Goal: Task Accomplishment & Management: Use online tool/utility

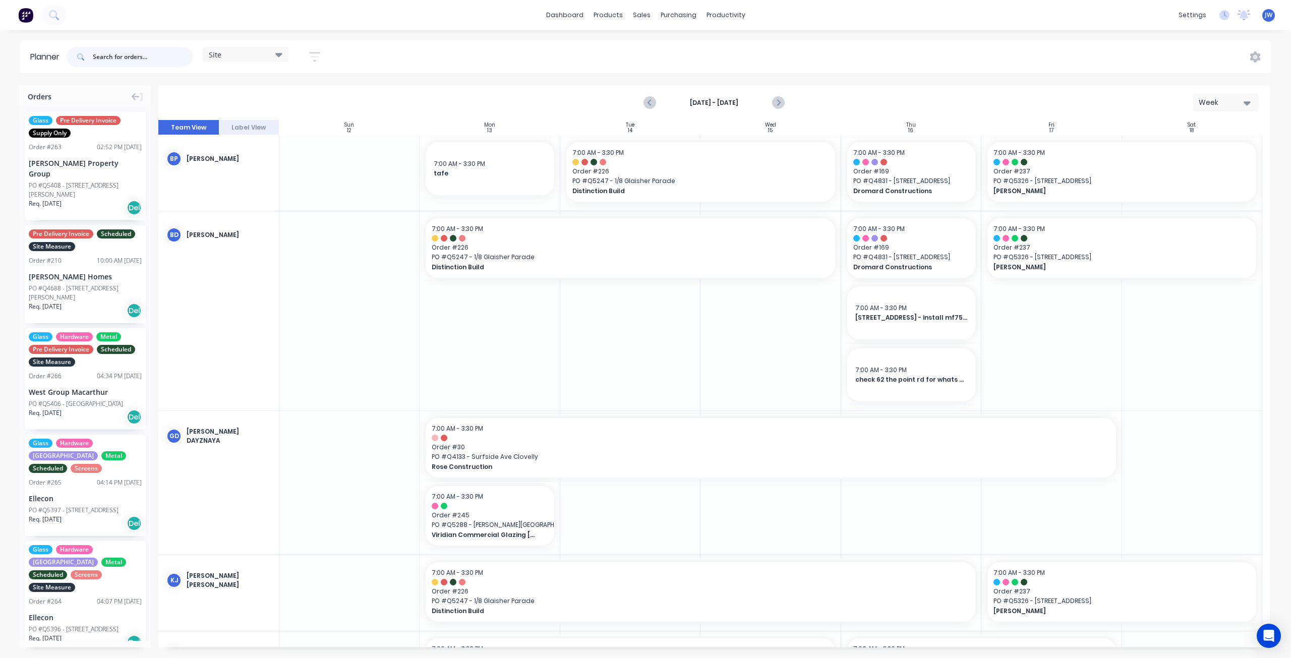
click at [132, 61] on input "text" at bounding box center [143, 57] width 100 height 20
type input "5021"
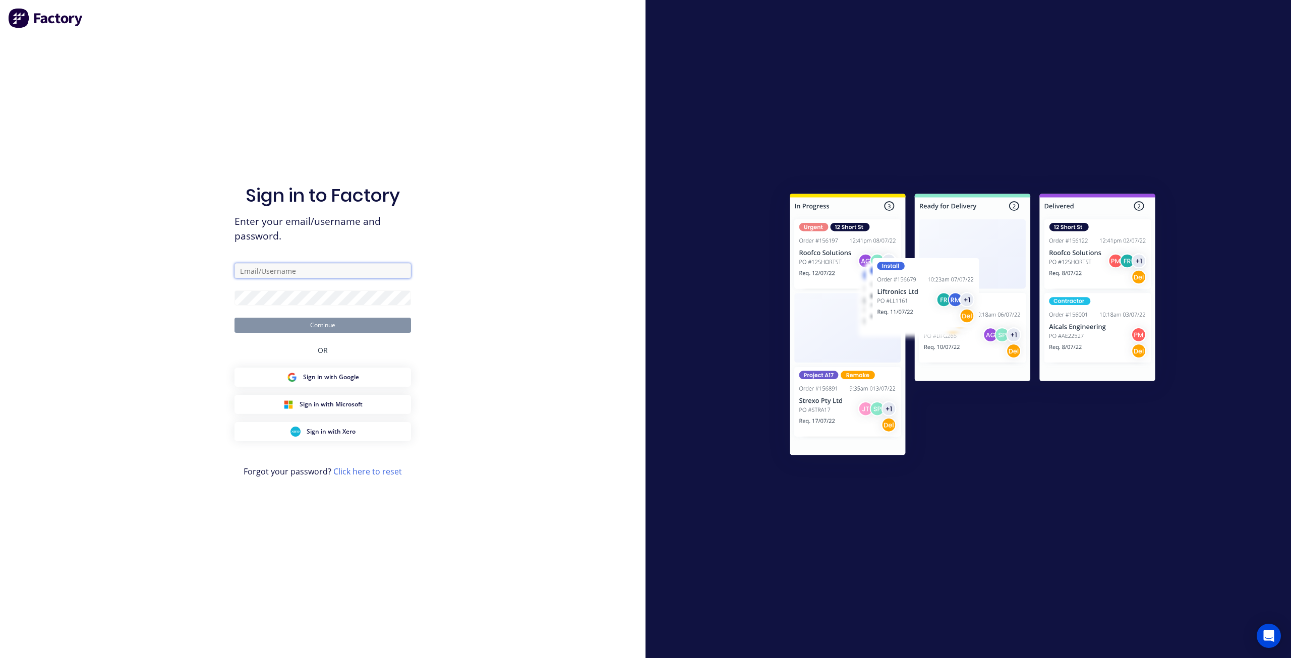
click at [299, 276] on input "text" at bounding box center [323, 270] width 177 height 15
type input "[PERSON_NAME][EMAIL_ADDRESS][DOMAIN_NAME]"
click at [289, 321] on button "Continue" at bounding box center [323, 325] width 177 height 15
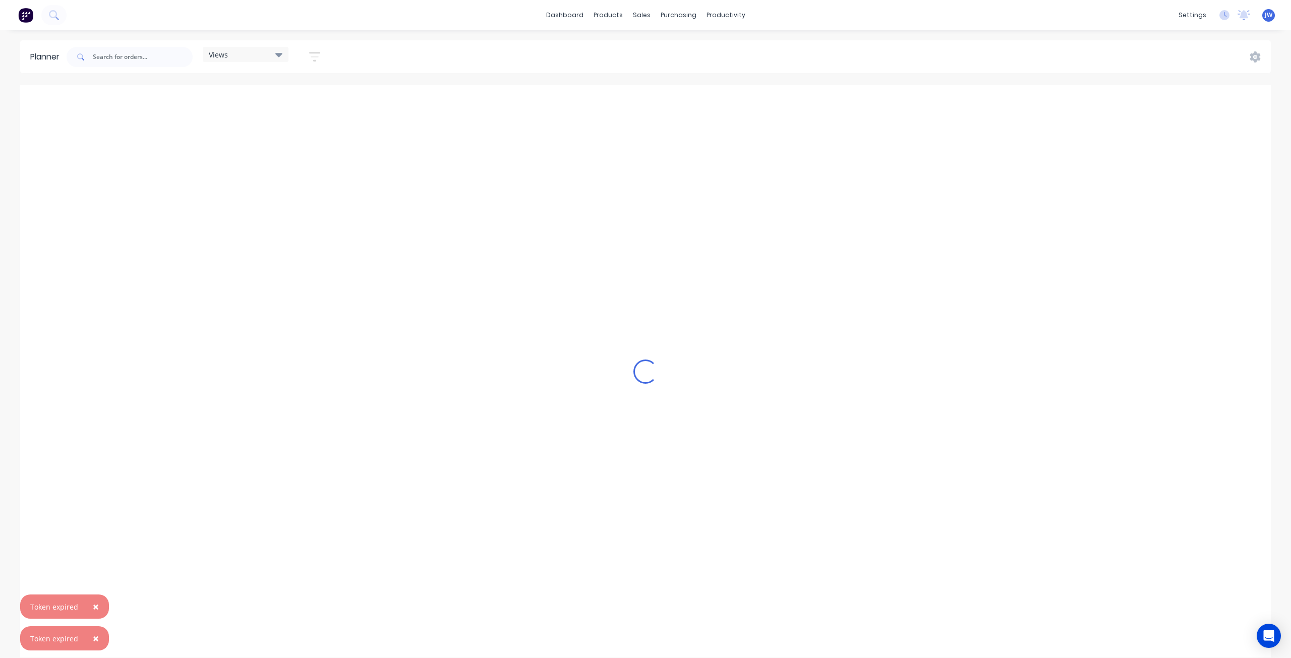
scroll to position [0, 1]
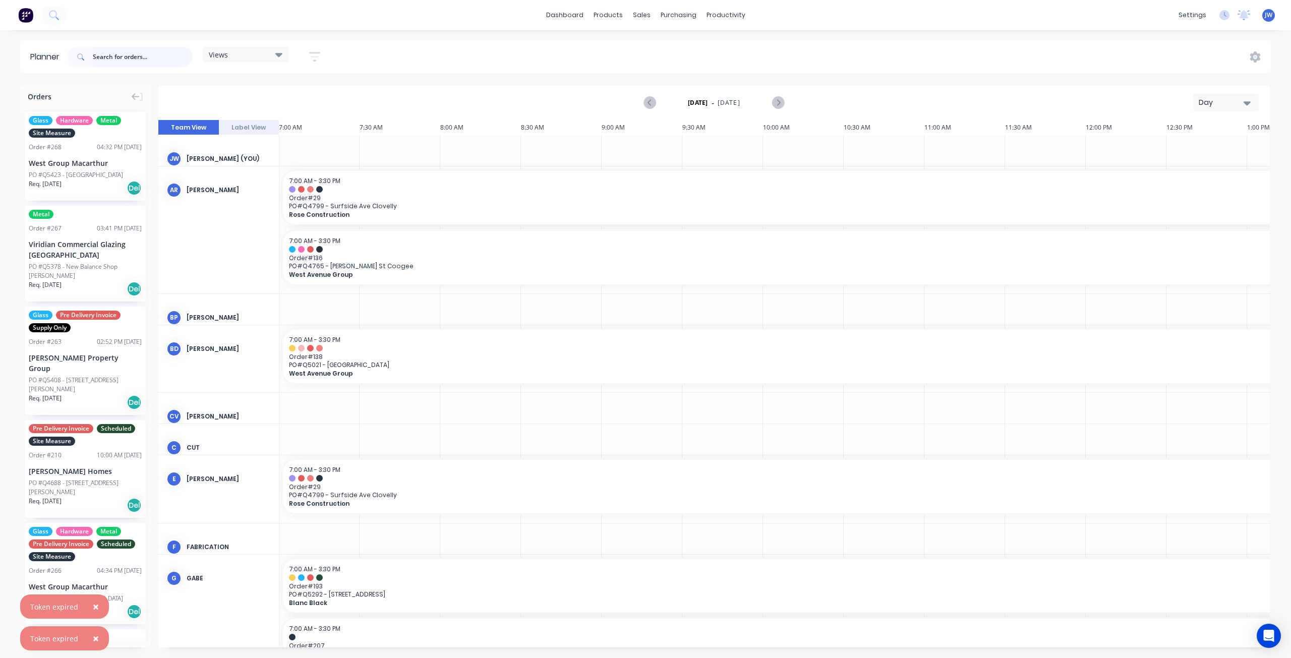
click at [122, 63] on input "text" at bounding box center [143, 57] width 100 height 20
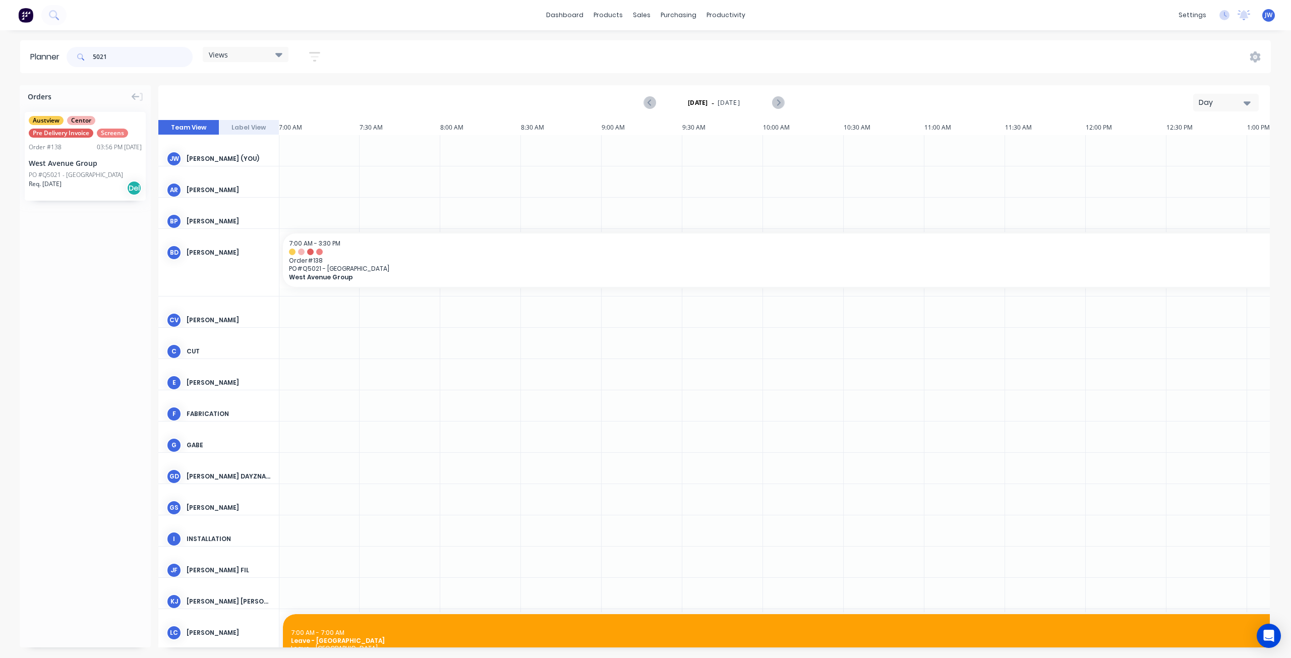
type input "5021"
click at [89, 162] on div "West Avenue Group" at bounding box center [85, 163] width 113 height 11
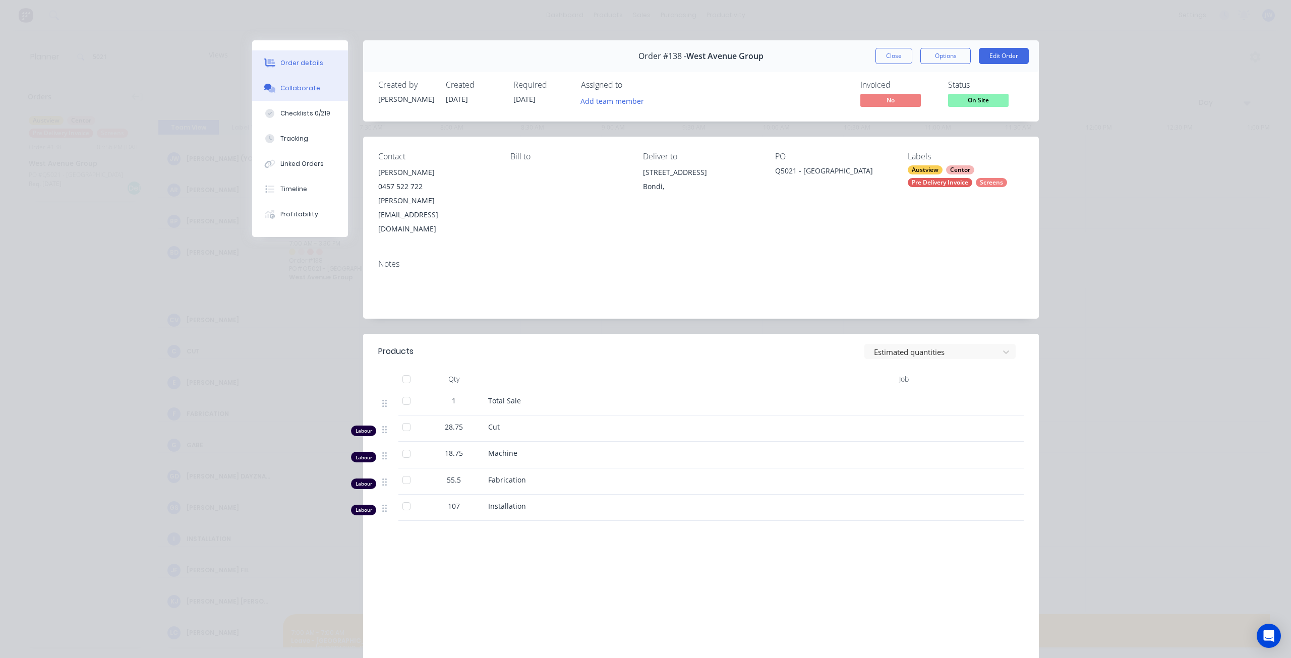
click at [311, 92] on div "Collaborate" at bounding box center [300, 88] width 40 height 9
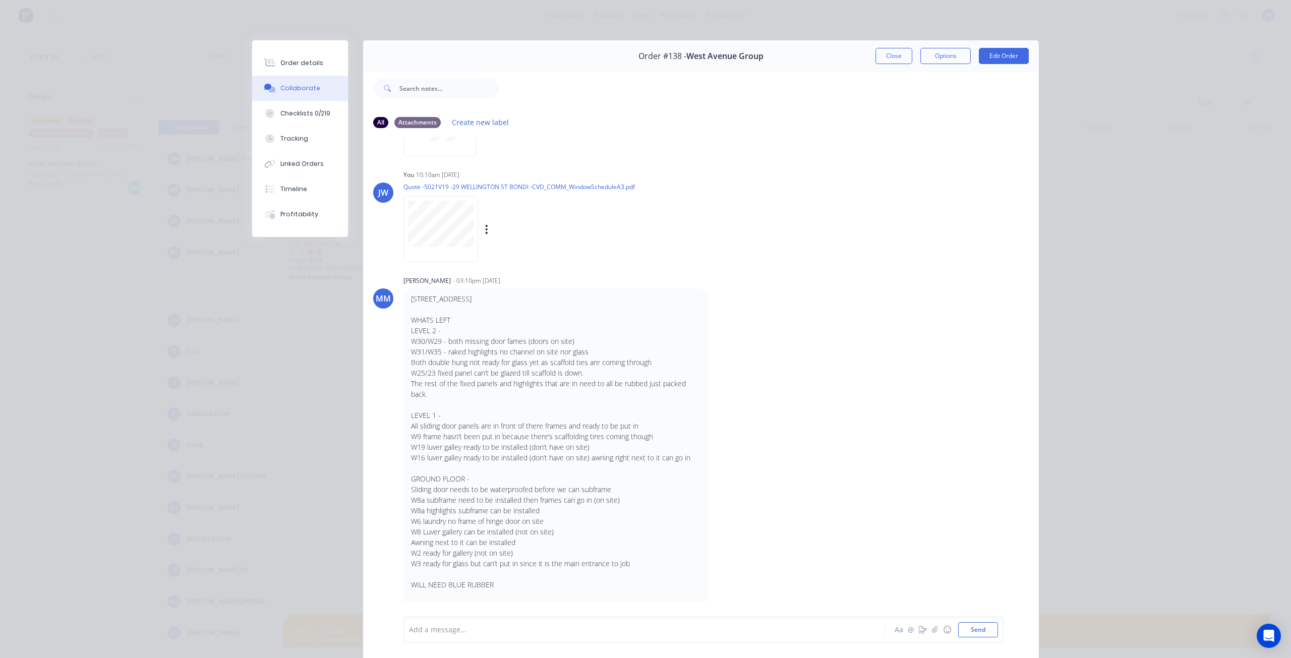
scroll to position [3536, 0]
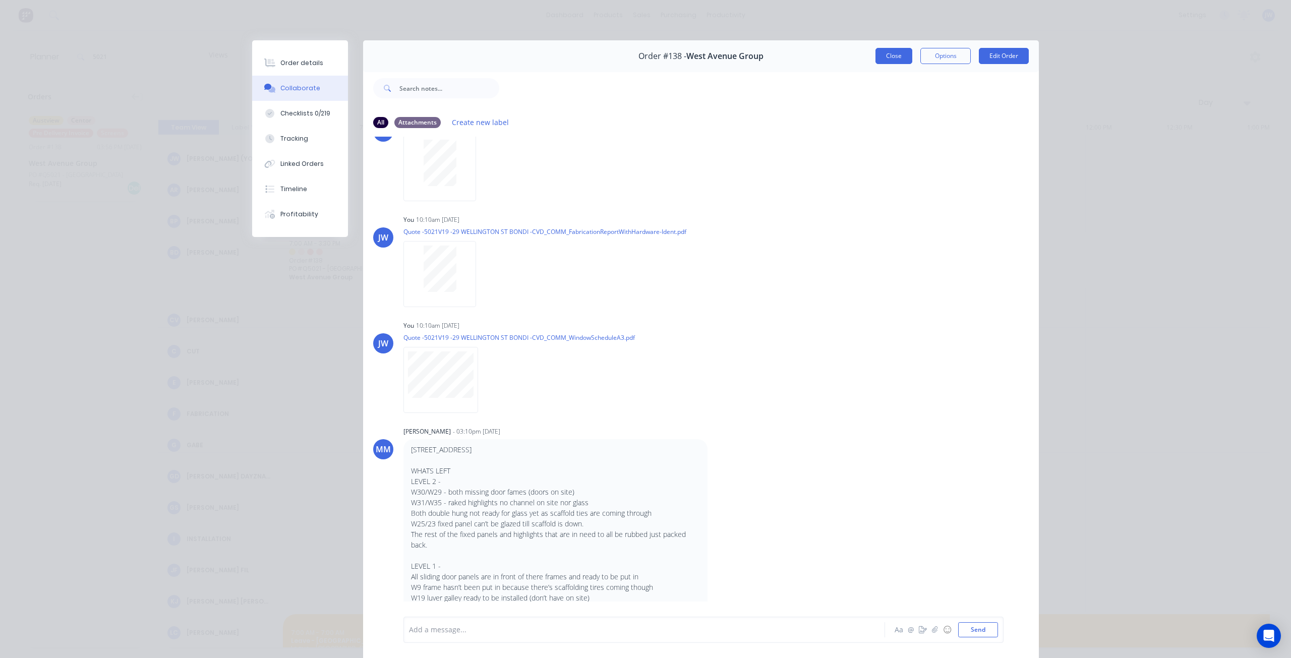
click at [876, 52] on button "Close" at bounding box center [894, 56] width 37 height 16
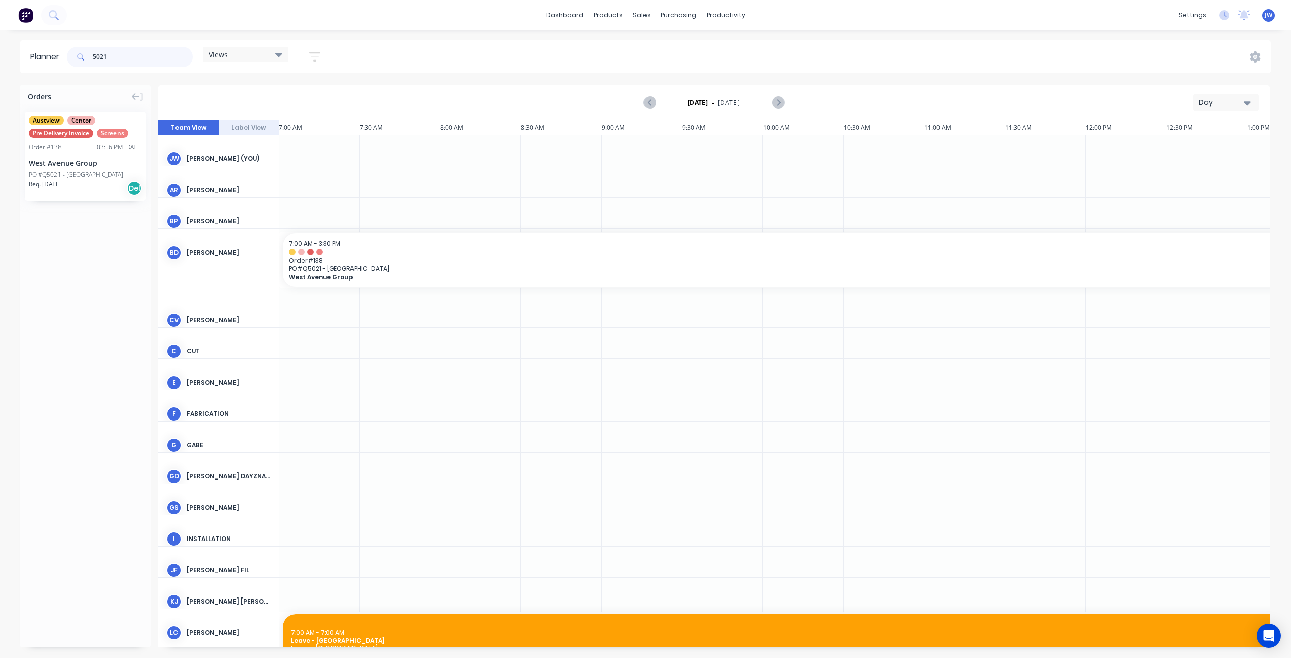
drag, startPoint x: 109, startPoint y: 58, endPoint x: 60, endPoint y: 52, distance: 49.7
click at [60, 52] on header "Planner 5021 Views Save new view None (Default) edit Factory edit Office edit S…" at bounding box center [645, 56] width 1251 height 33
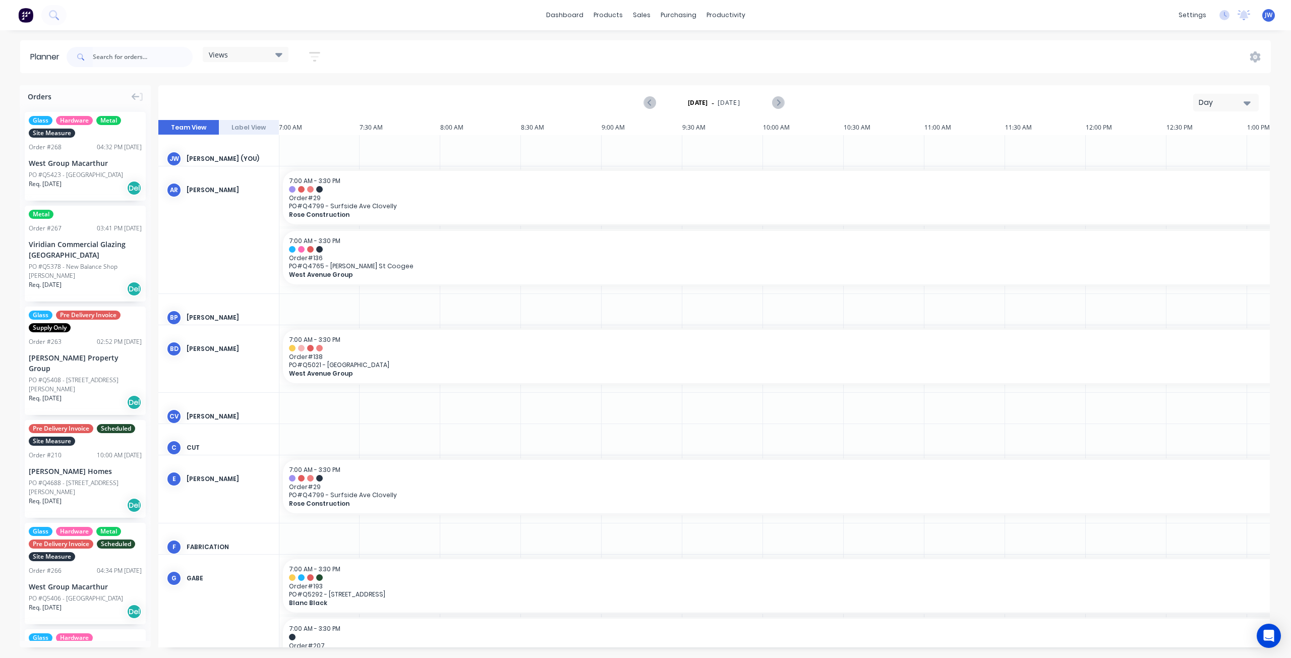
click at [281, 57] on icon at bounding box center [278, 54] width 7 height 11
click at [225, 184] on button "Site" at bounding box center [263, 190] width 107 height 12
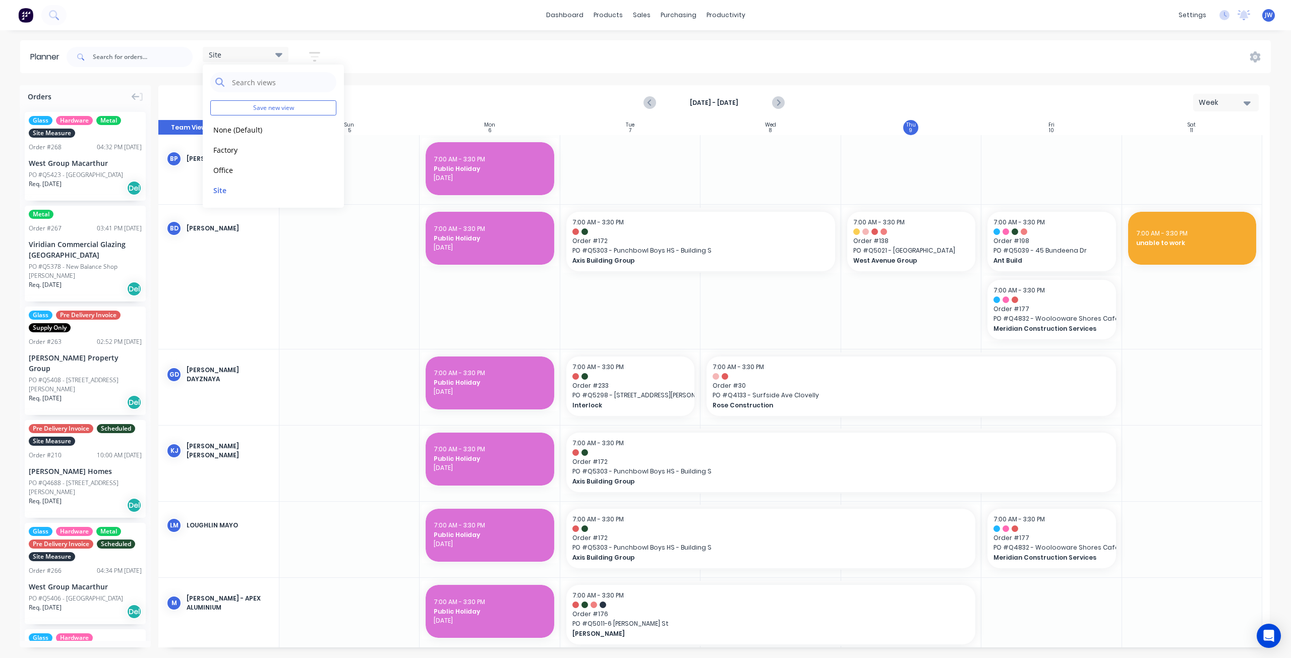
click at [607, 69] on div "Site Save new view None (Default) edit Factory edit Office edit Site edit Show/…" at bounding box center [668, 57] width 1206 height 30
click at [785, 103] on button "Next page" at bounding box center [778, 103] width 20 height 20
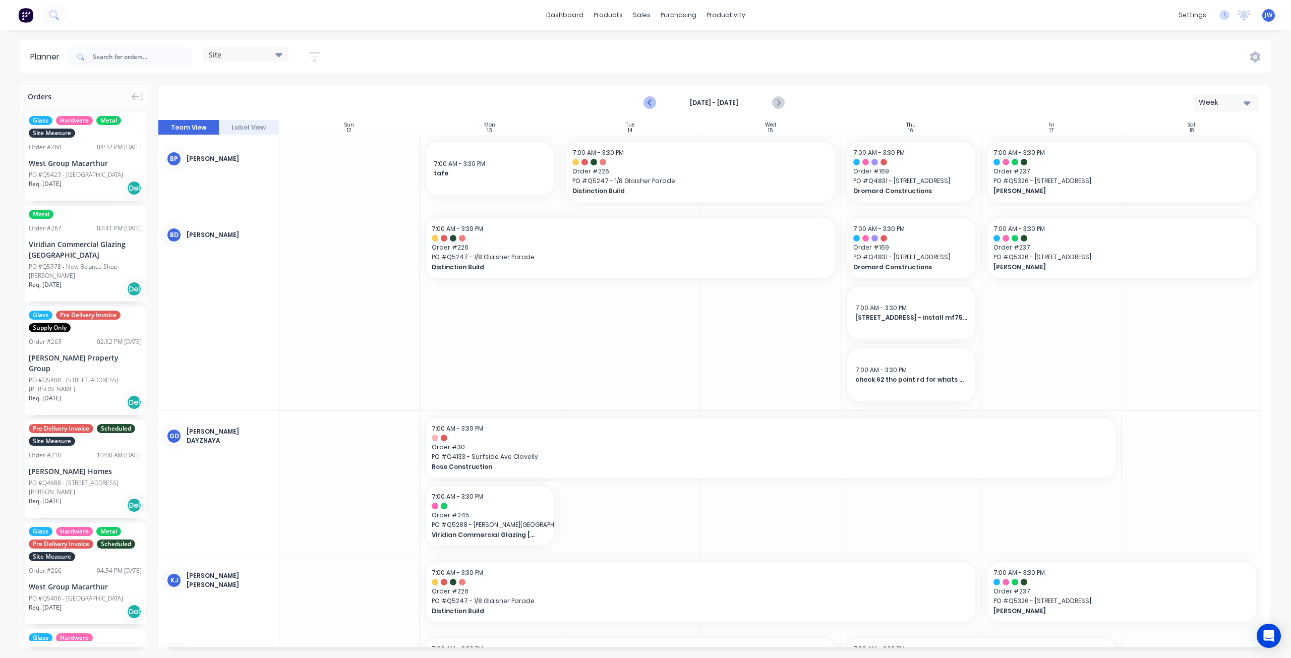
click at [650, 100] on icon "Previous page" at bounding box center [650, 103] width 5 height 8
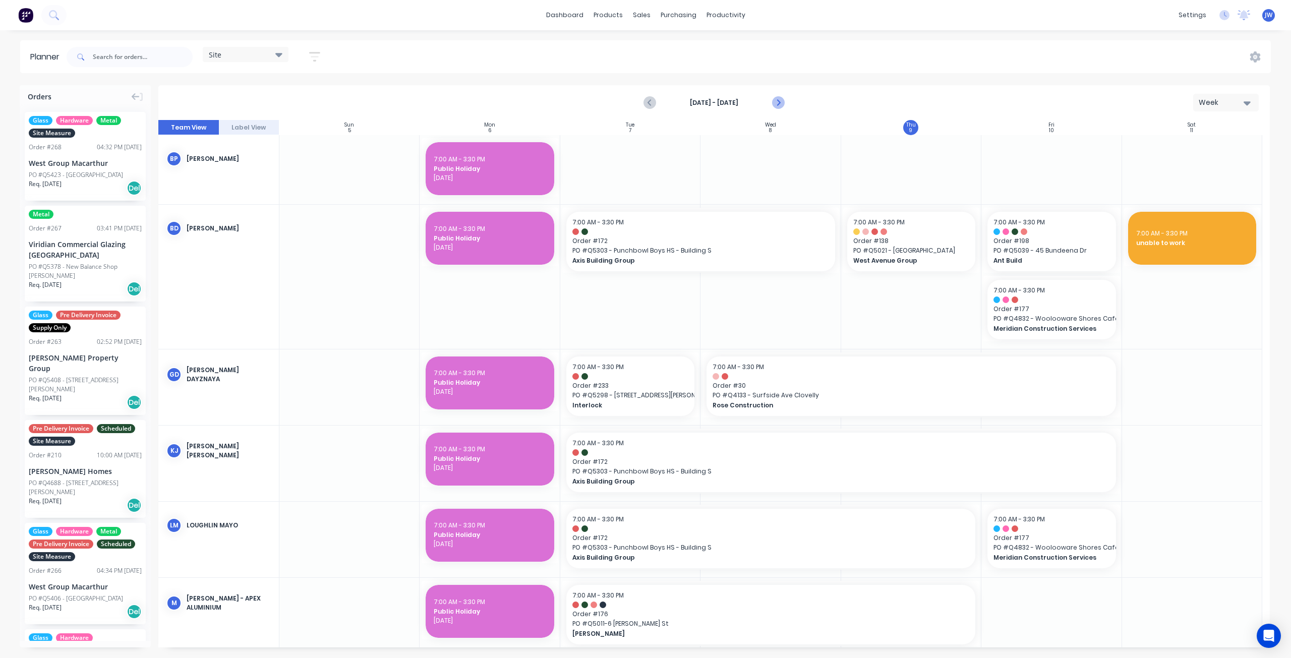
click at [778, 103] on icon "Next page" at bounding box center [778, 103] width 12 height 12
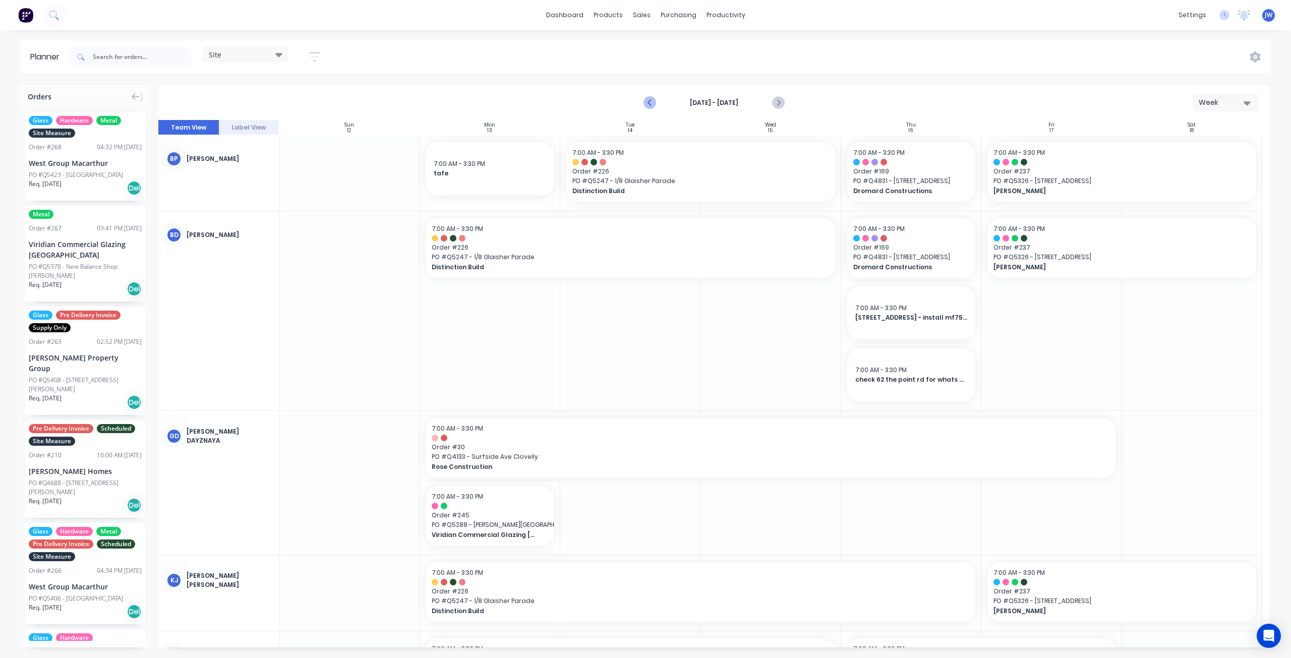
click at [650, 100] on icon "Previous page" at bounding box center [651, 103] width 12 height 12
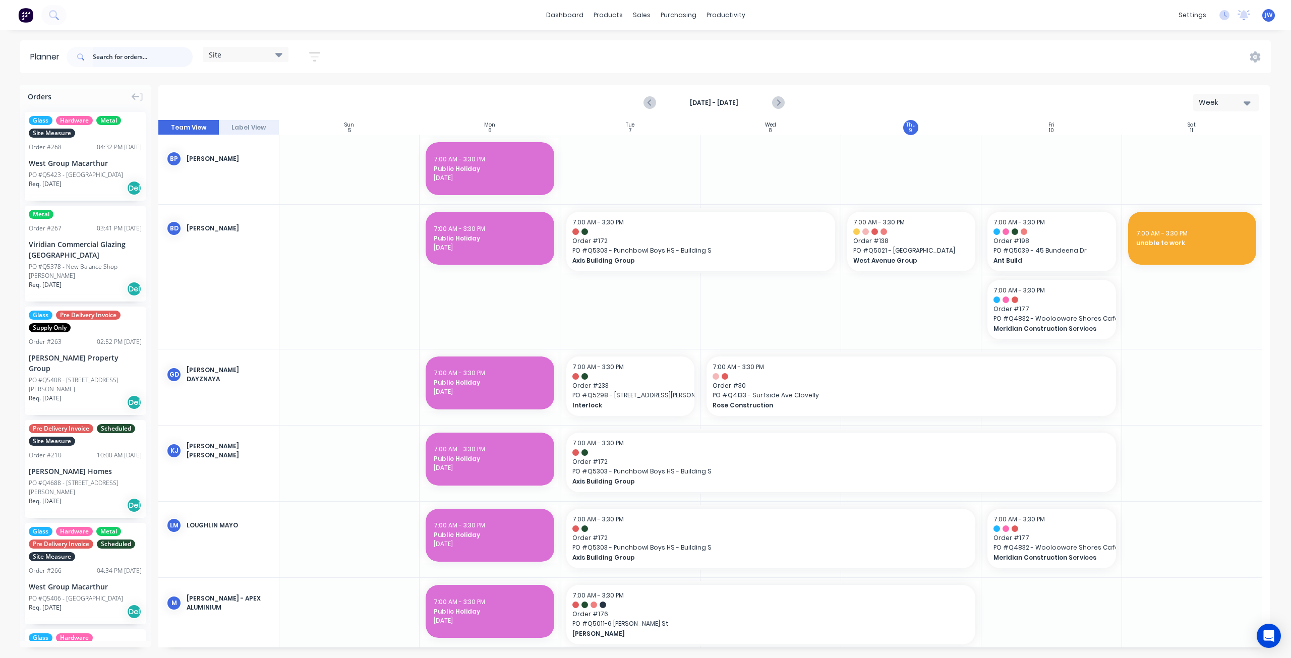
click at [135, 50] on input "text" at bounding box center [143, 57] width 100 height 20
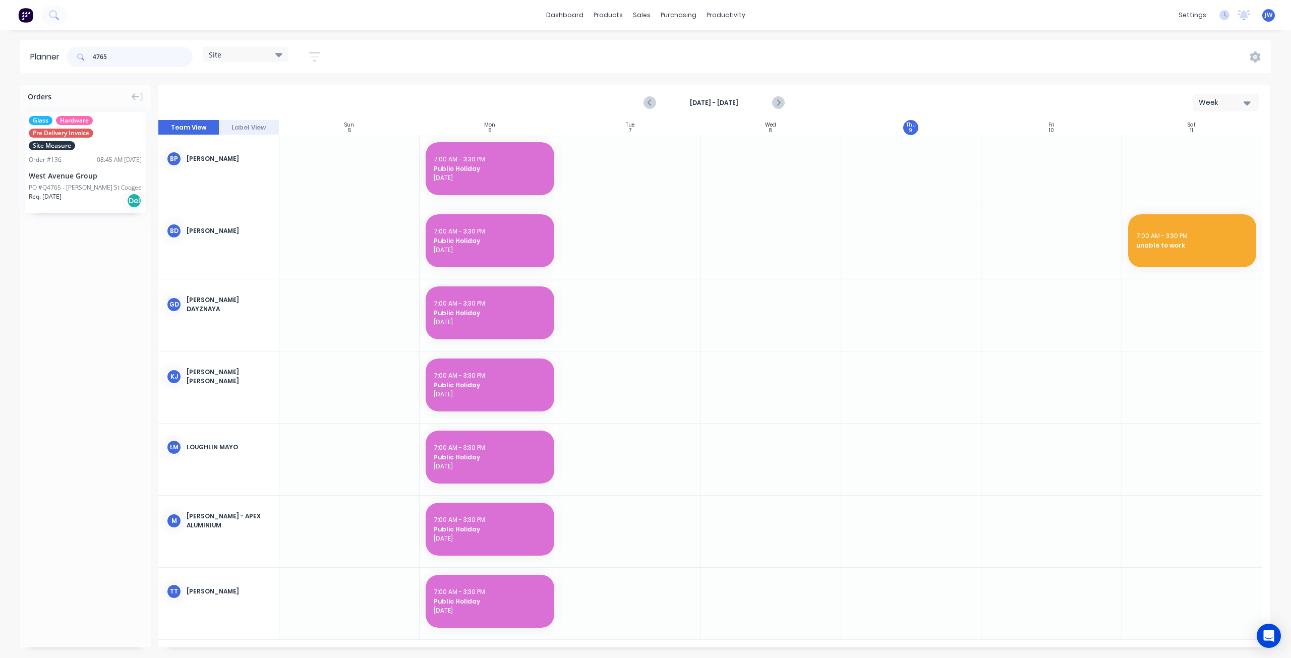
type input "4765"
drag, startPoint x: 82, startPoint y: 186, endPoint x: 900, endPoint y: 197, distance: 817.6
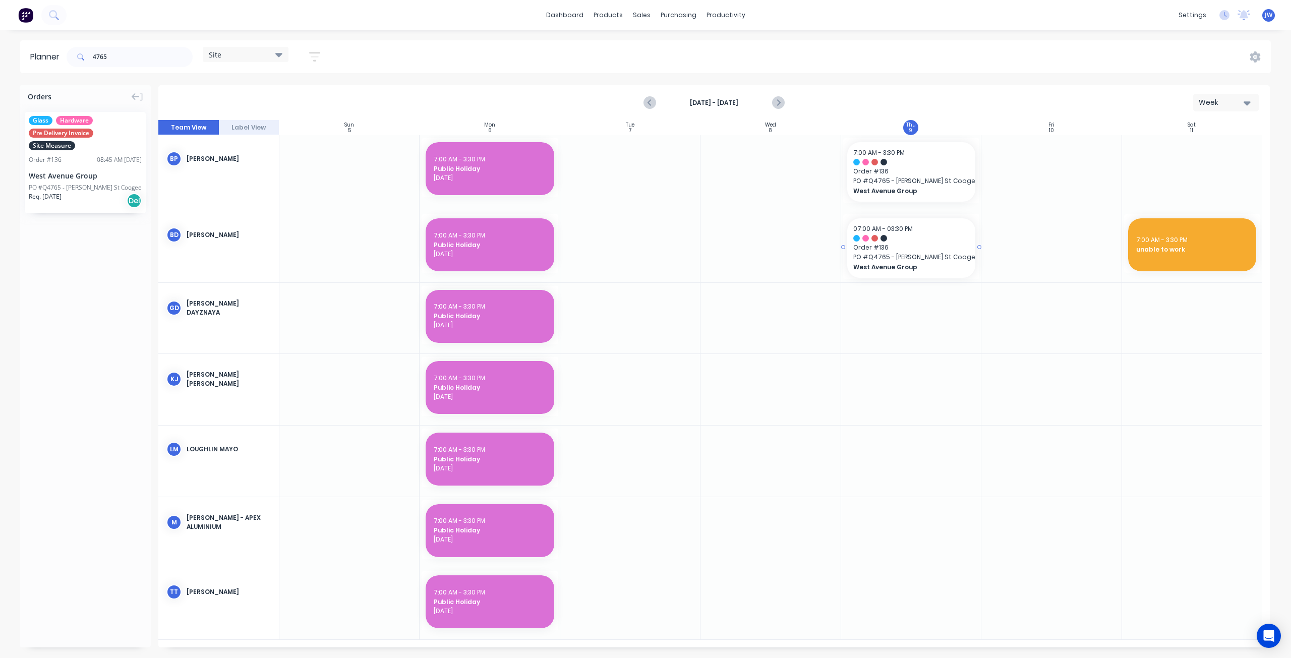
drag, startPoint x: 89, startPoint y: 171, endPoint x: 883, endPoint y: 260, distance: 798.8
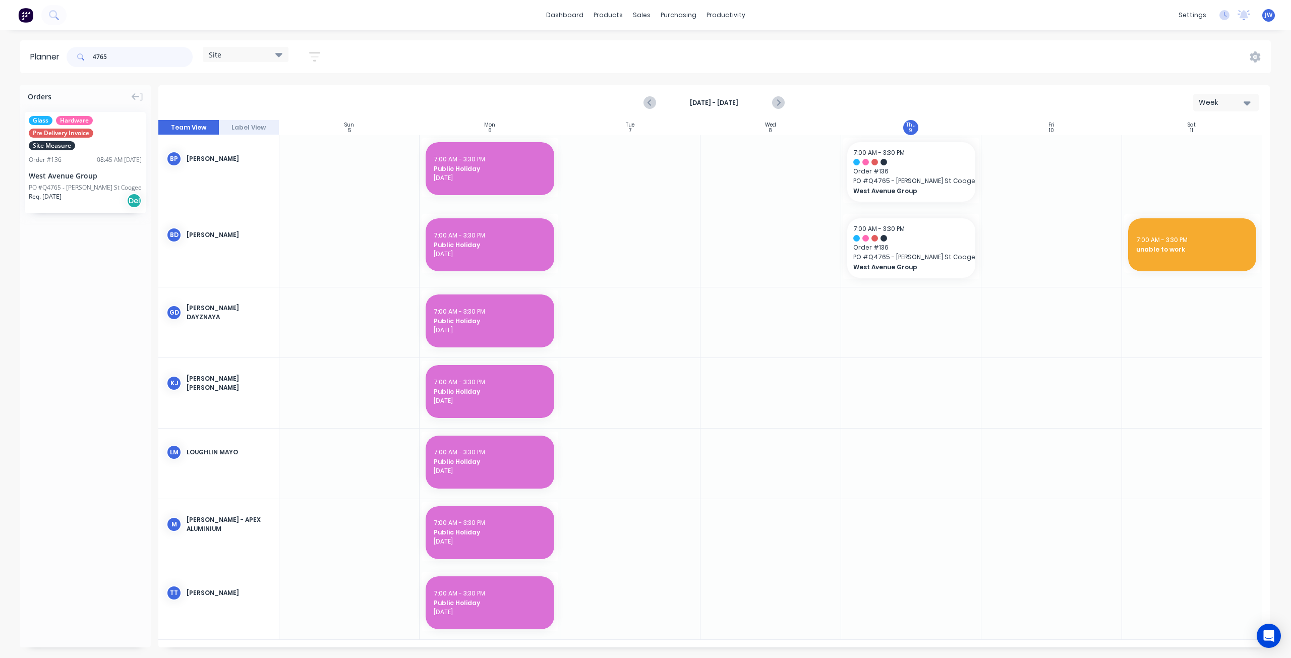
drag, startPoint x: 59, startPoint y: 51, endPoint x: 32, endPoint y: 50, distance: 26.8
click at [32, 50] on header "Planner 4765 Site Save new view None (Default) edit Factory edit Office edit Si…" at bounding box center [645, 56] width 1251 height 33
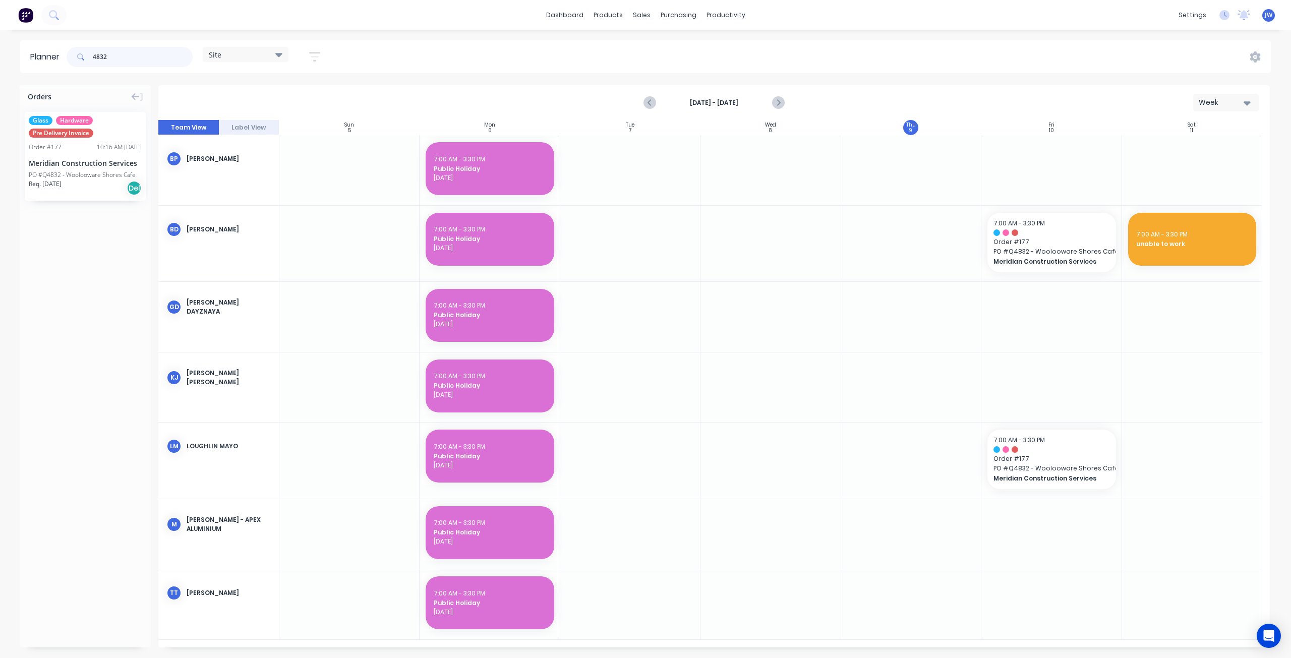
type input "4832"
drag, startPoint x: 72, startPoint y: 172, endPoint x: 1010, endPoint y: 186, distance: 938.2
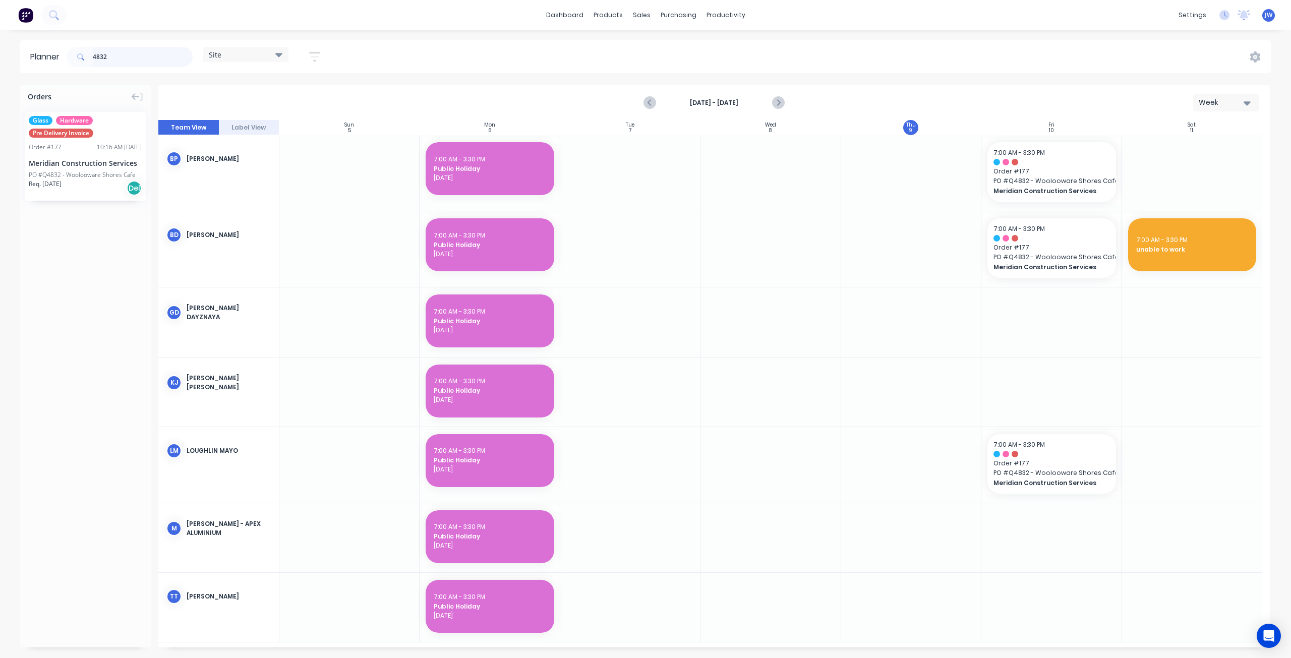
drag, startPoint x: 73, startPoint y: 52, endPoint x: 60, endPoint y: 51, distance: 13.7
click at [62, 51] on header "Planner 4832 Site Save new view None (Default) edit Factory edit Office edit Si…" at bounding box center [645, 56] width 1251 height 33
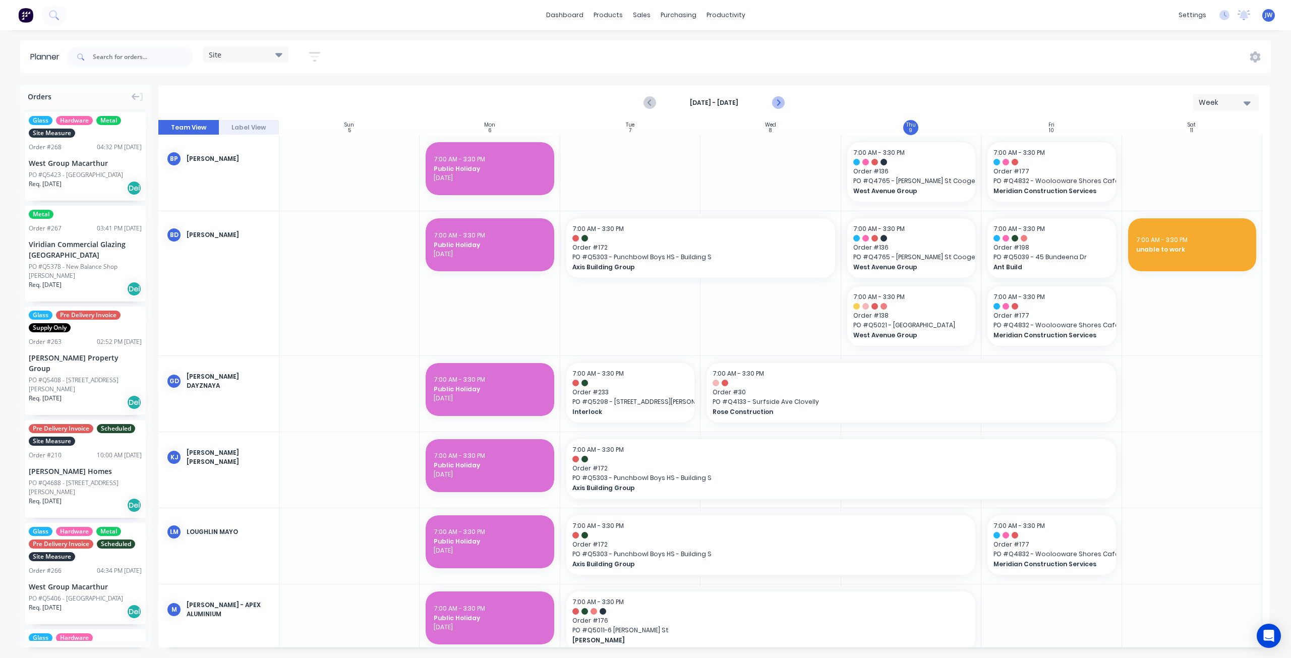
click at [780, 101] on icon "Next page" at bounding box center [778, 103] width 12 height 12
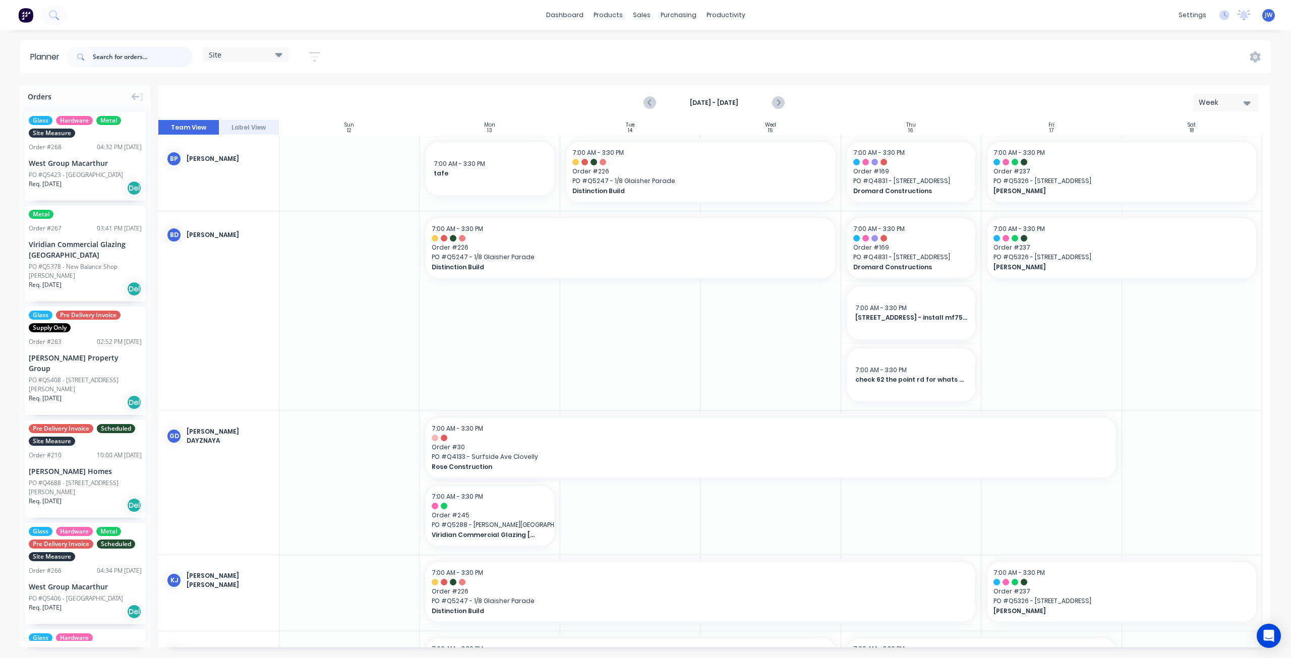
click at [144, 56] on input "text" at bounding box center [143, 57] width 100 height 20
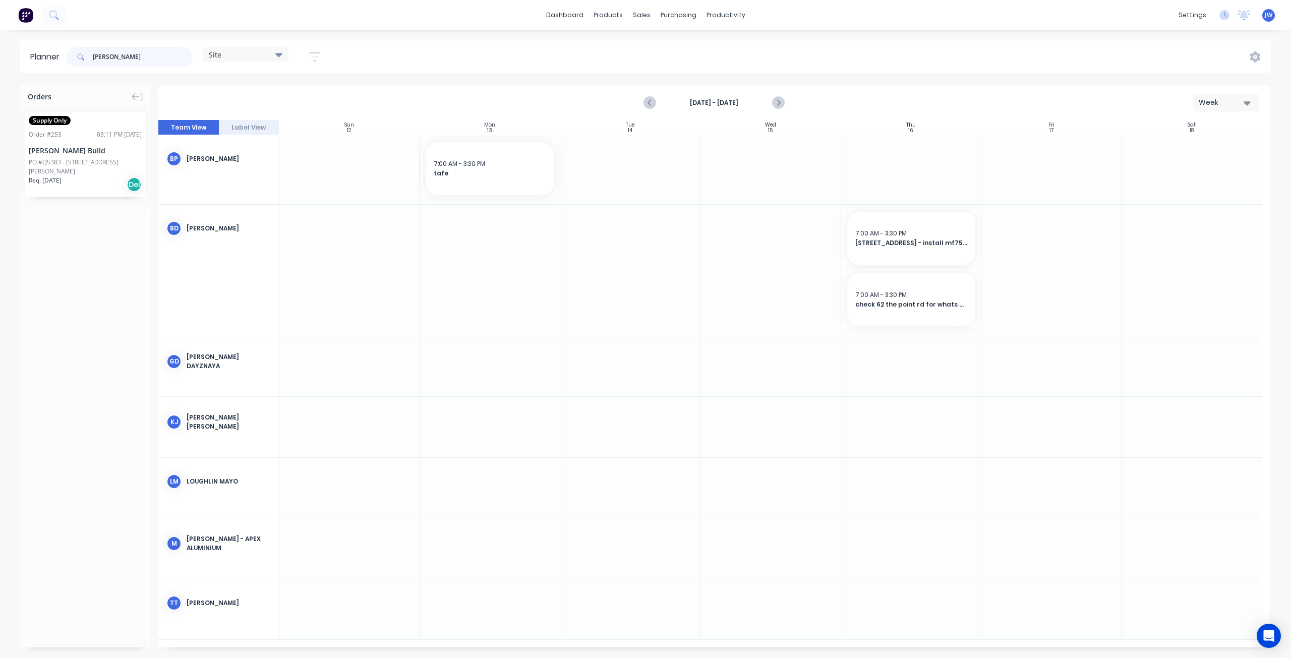
type input "[PERSON_NAME]"
click at [95, 156] on div "Supply Only Order # 253 03:11 PM [DATE] [PERSON_NAME] Build PO #Q5383 - [STREET…" at bounding box center [85, 154] width 121 height 85
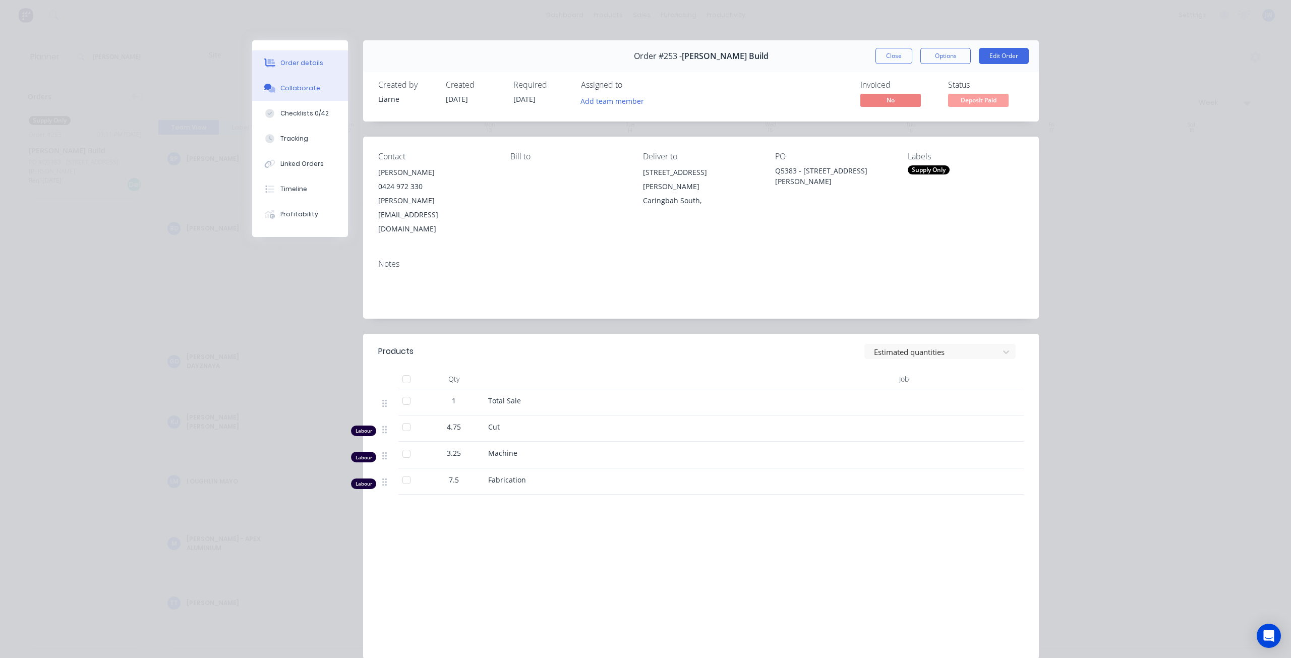
click at [296, 94] on button "Collaborate" at bounding box center [300, 88] width 96 height 25
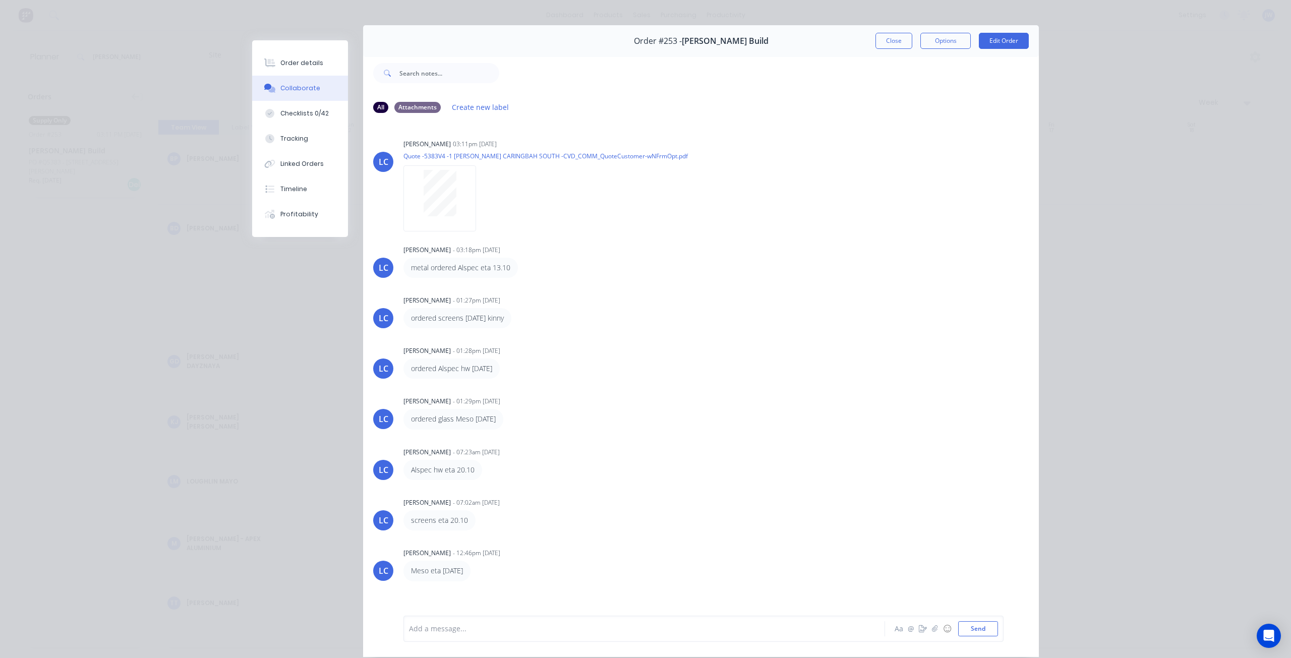
scroll to position [0, 0]
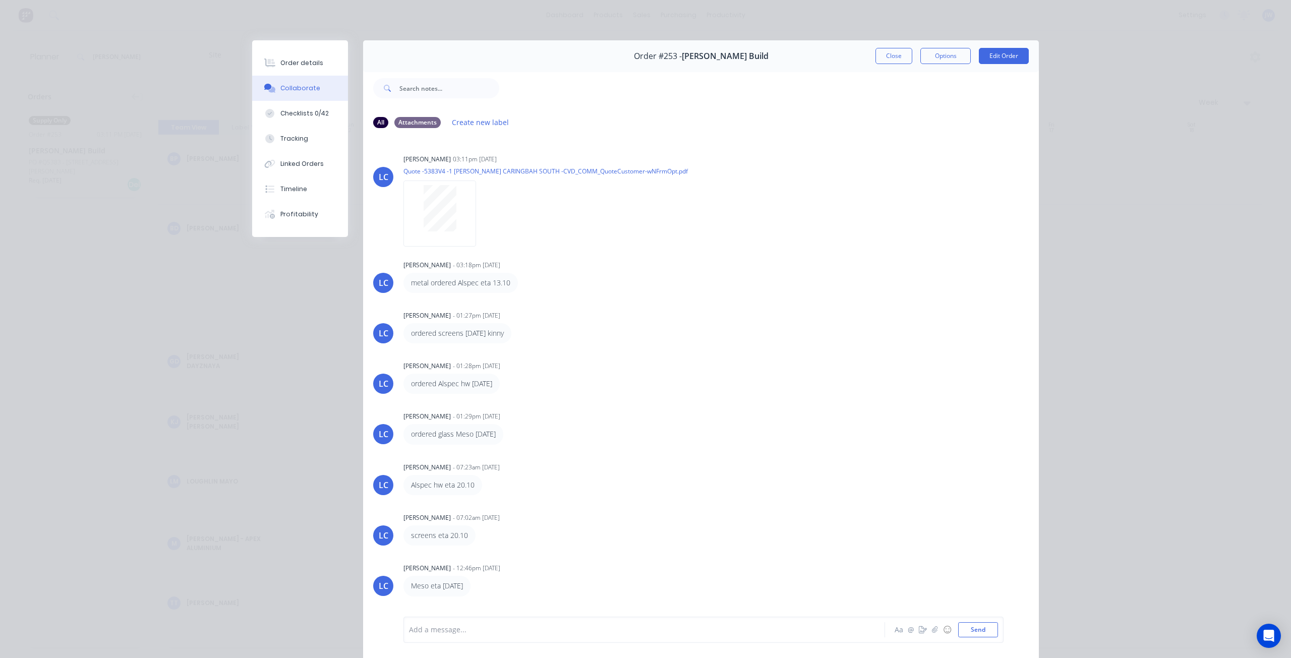
click at [885, 52] on button "Close" at bounding box center [894, 56] width 37 height 16
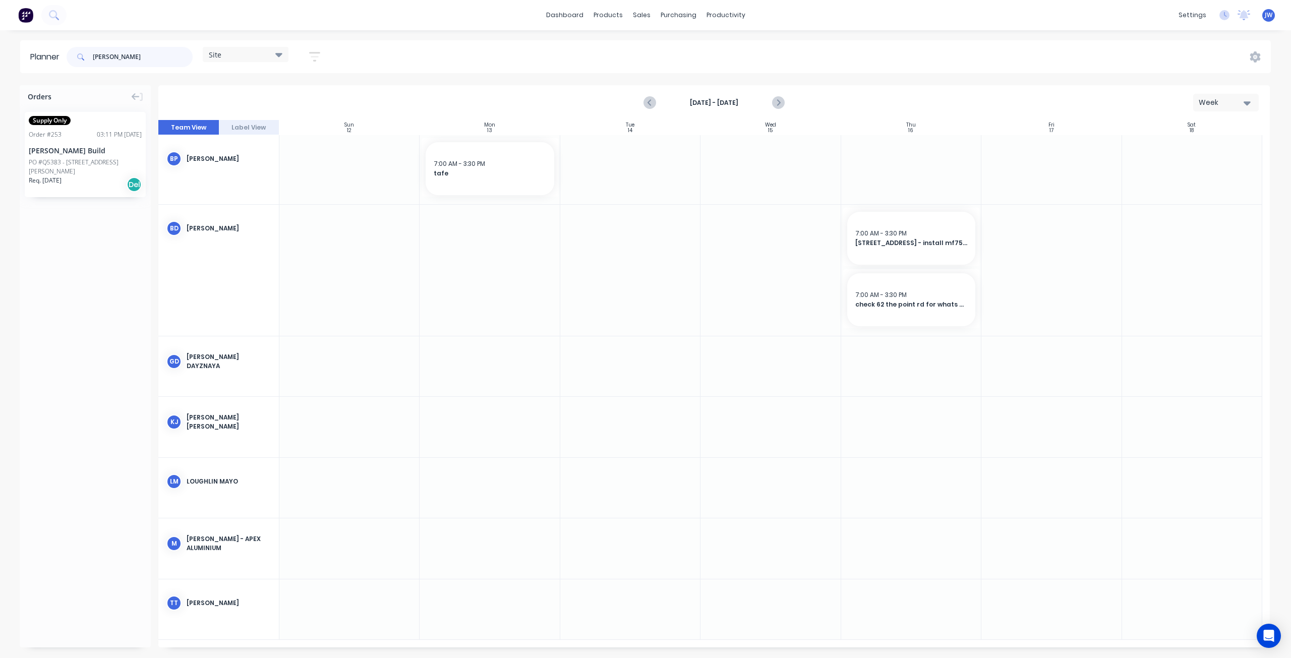
drag, startPoint x: 120, startPoint y: 55, endPoint x: 24, endPoint y: 50, distance: 96.0
click at [24, 50] on header "Planner [PERSON_NAME] Site Save new view None (Default) edit Factory edit Offic…" at bounding box center [645, 56] width 1251 height 33
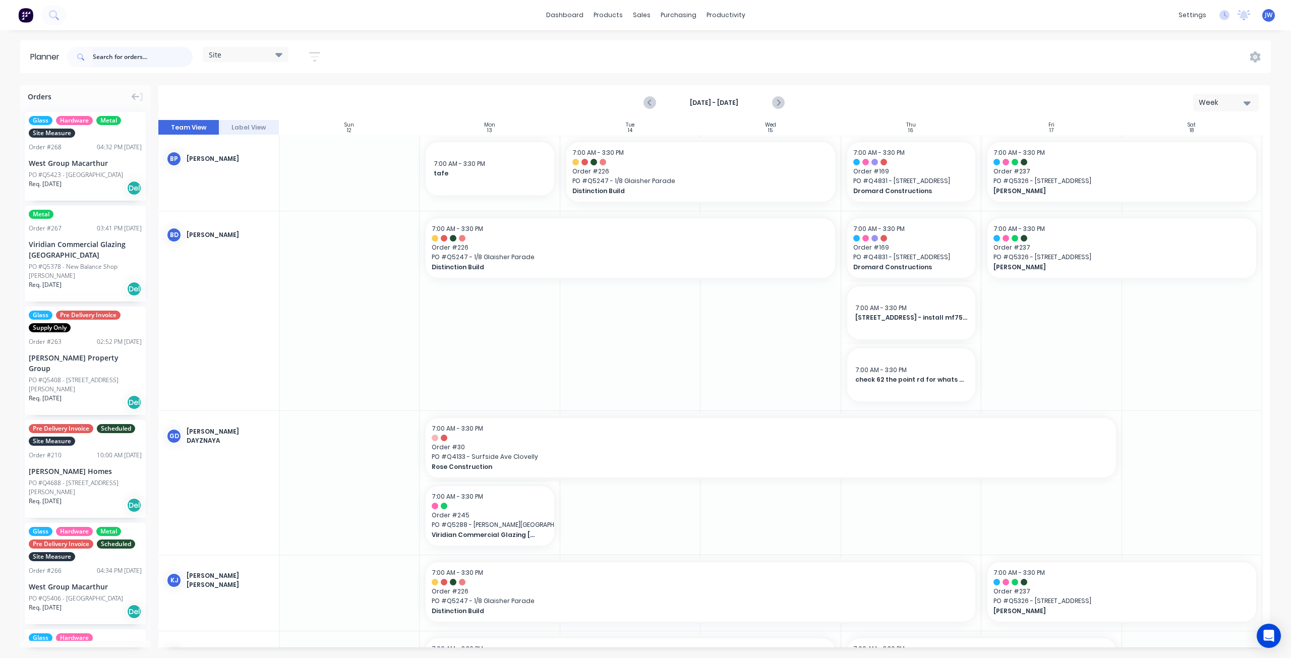
click at [128, 51] on input "text" at bounding box center [143, 57] width 100 height 20
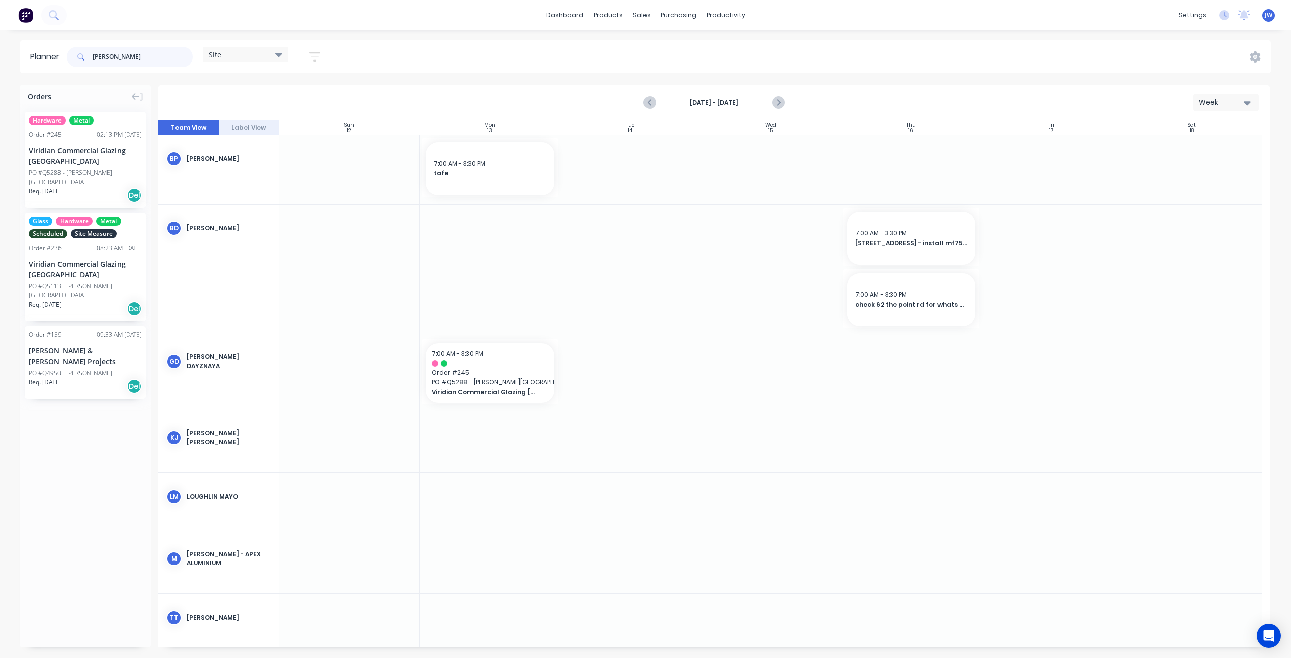
type input "[PERSON_NAME]"
click at [83, 165] on div "Viridian Commercial Glazing [GEOGRAPHIC_DATA]" at bounding box center [85, 155] width 113 height 21
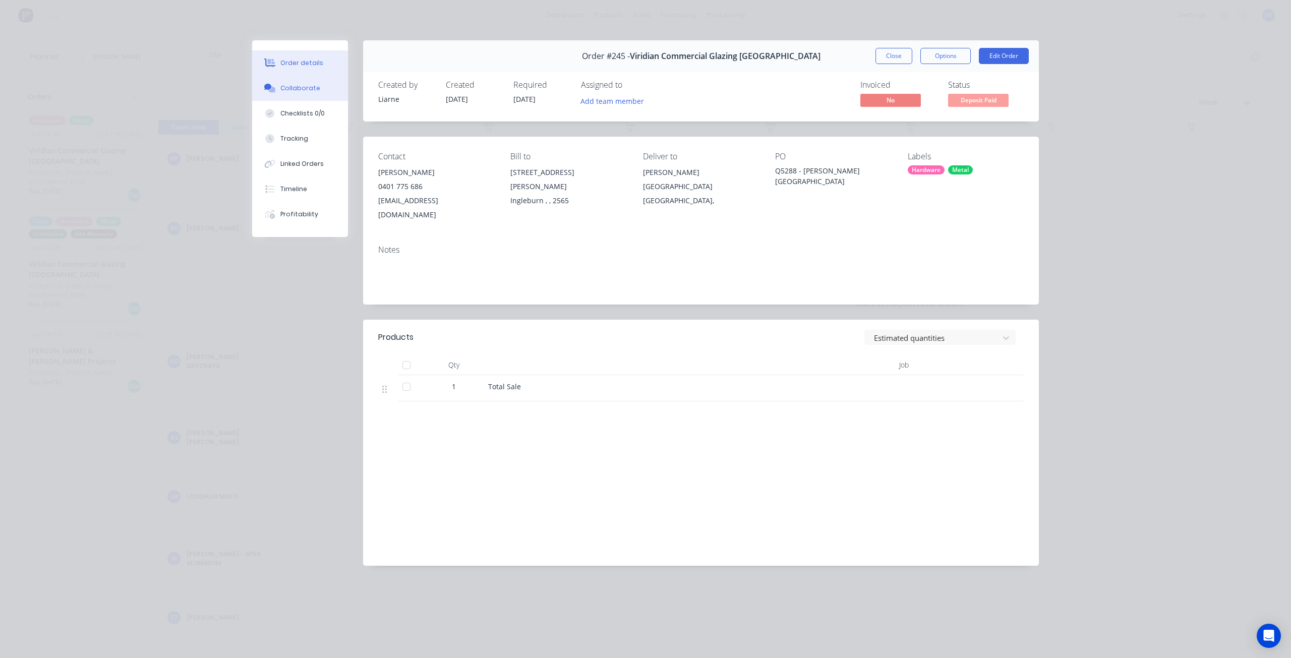
click at [305, 99] on button "Collaborate" at bounding box center [300, 88] width 96 height 25
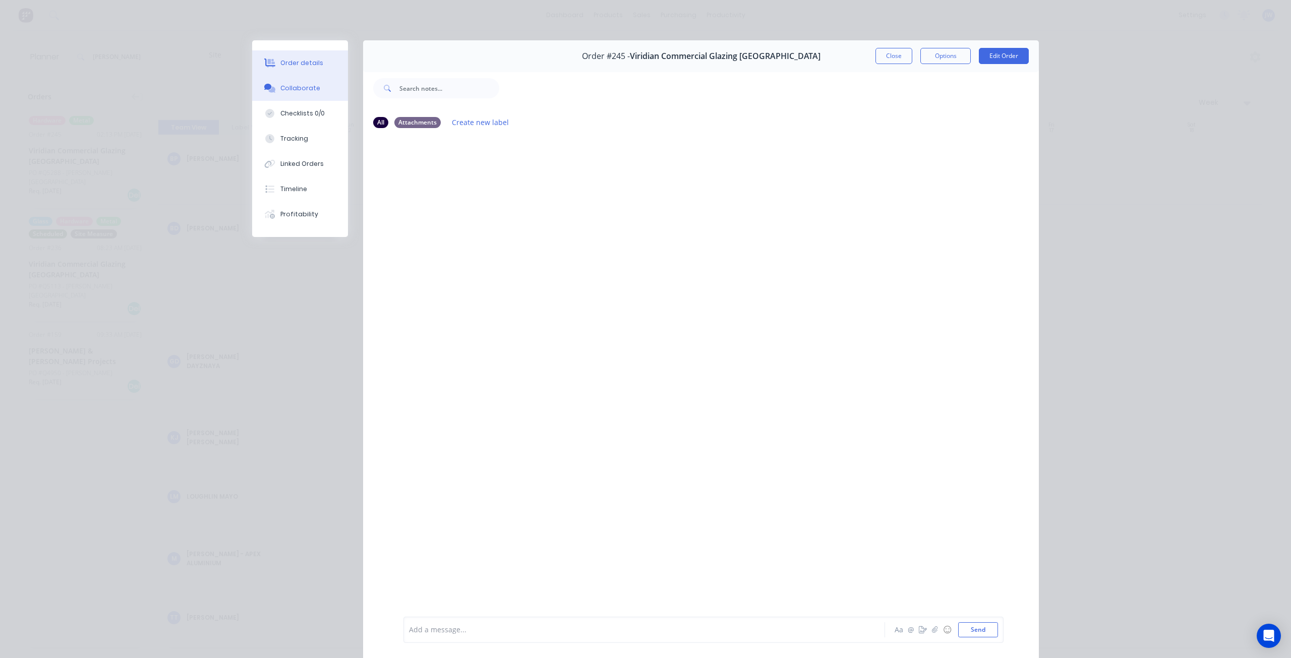
click at [287, 58] on button "Order details" at bounding box center [300, 62] width 96 height 25
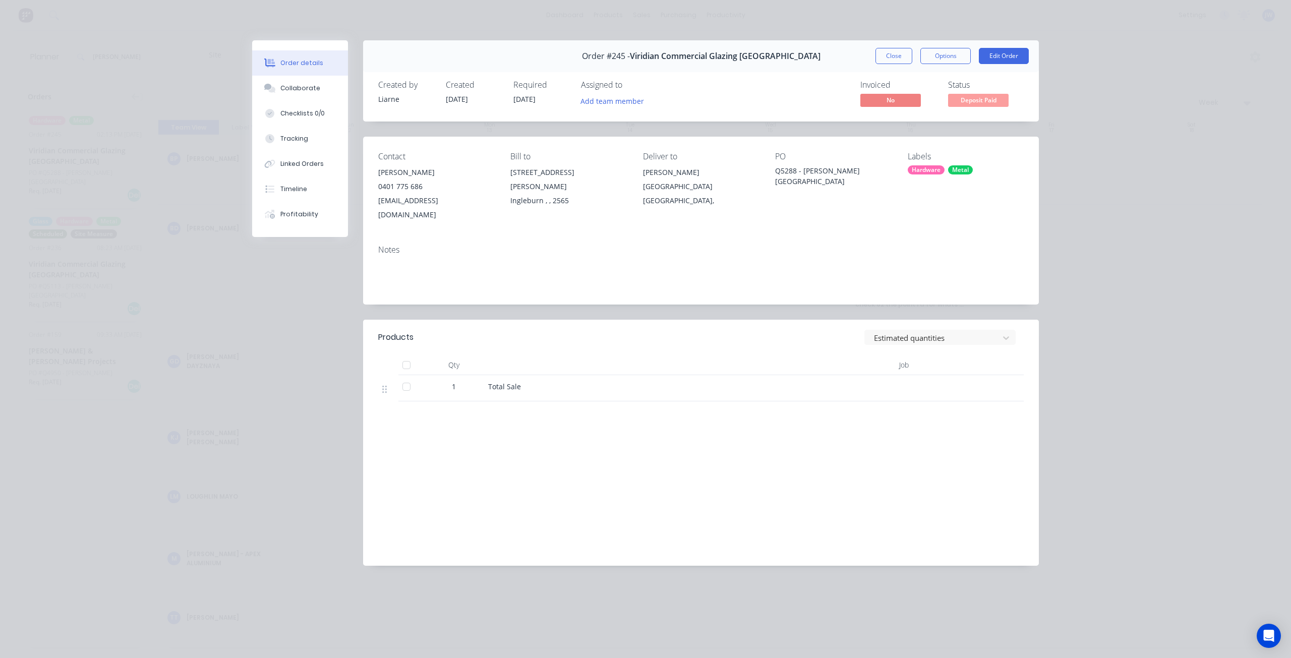
click at [899, 57] on button "Close" at bounding box center [894, 56] width 37 height 16
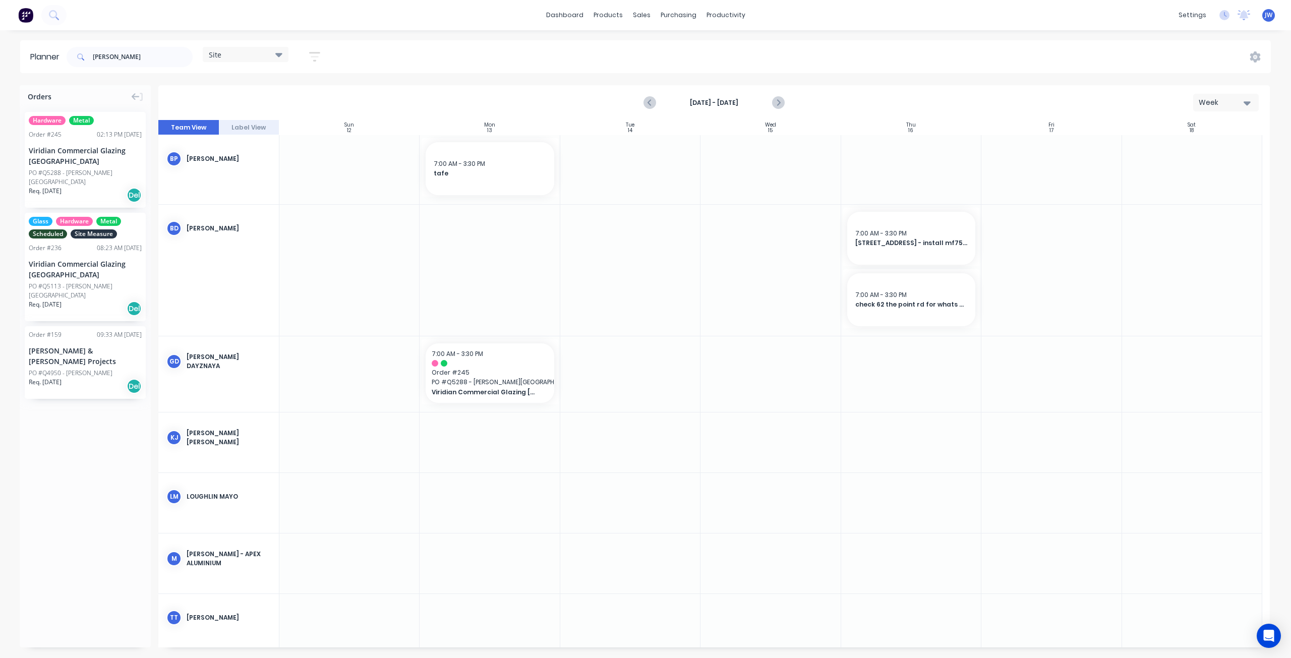
click at [284, 53] on div "Site" at bounding box center [246, 54] width 86 height 15
click at [372, 55] on div "[PERSON_NAME] Site Save new view None (Default) edit Factory edit Office edit S…" at bounding box center [668, 57] width 1206 height 30
drag, startPoint x: 143, startPoint y: 53, endPoint x: 51, endPoint y: 48, distance: 91.9
click at [57, 51] on header "Planner [PERSON_NAME] Site Save new view None (Default) edit Factory edit Offic…" at bounding box center [645, 56] width 1251 height 33
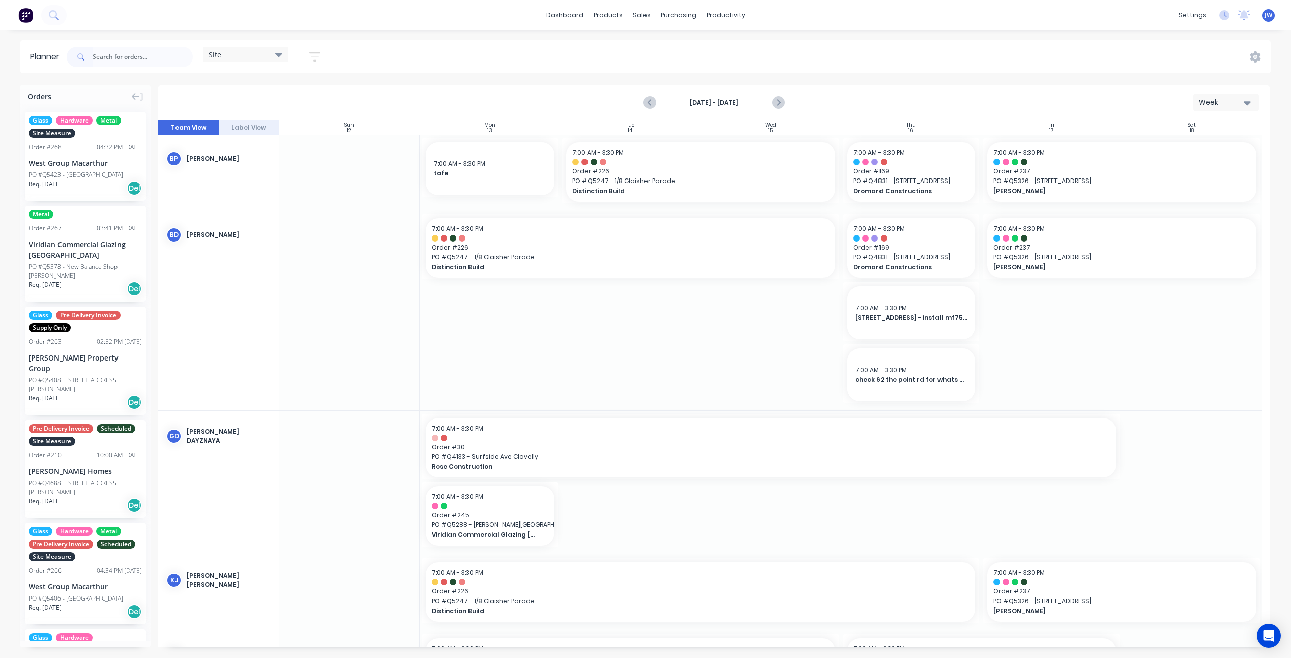
click at [849, 106] on div "[DATE] - [DATE] Week" at bounding box center [714, 102] width 1110 height 33
click at [653, 105] on icon "Previous page" at bounding box center [651, 103] width 12 height 12
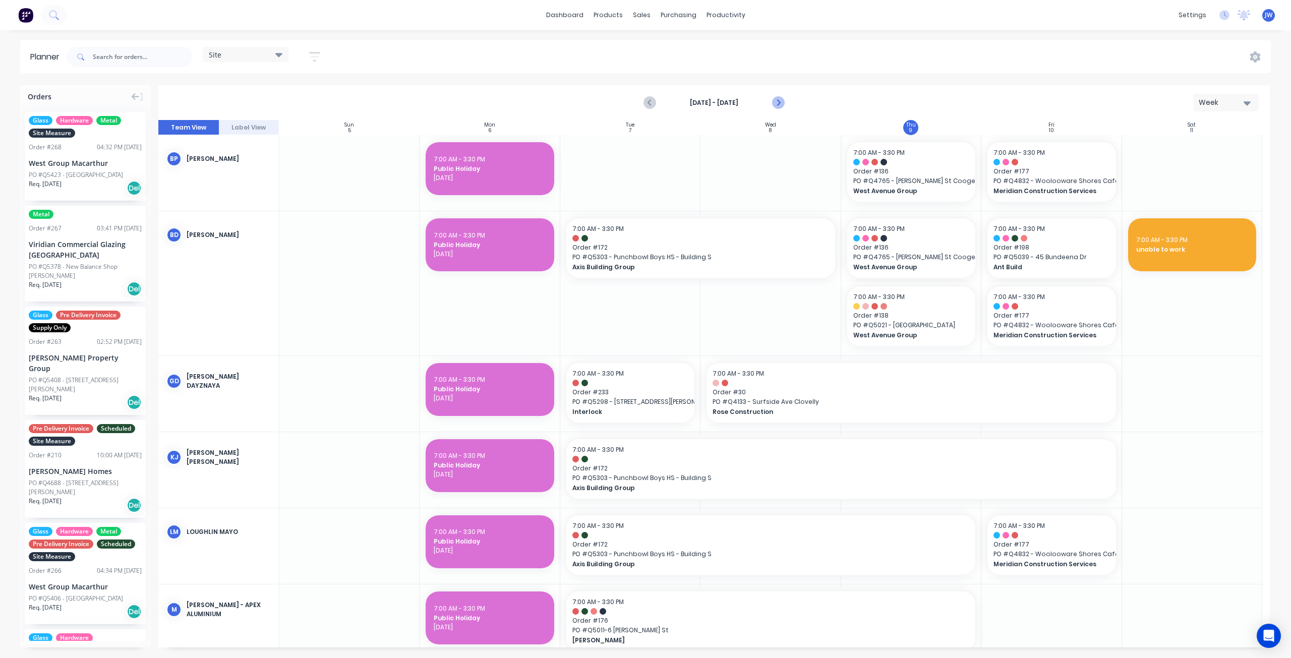
click at [785, 106] on button "Next page" at bounding box center [778, 103] width 20 height 20
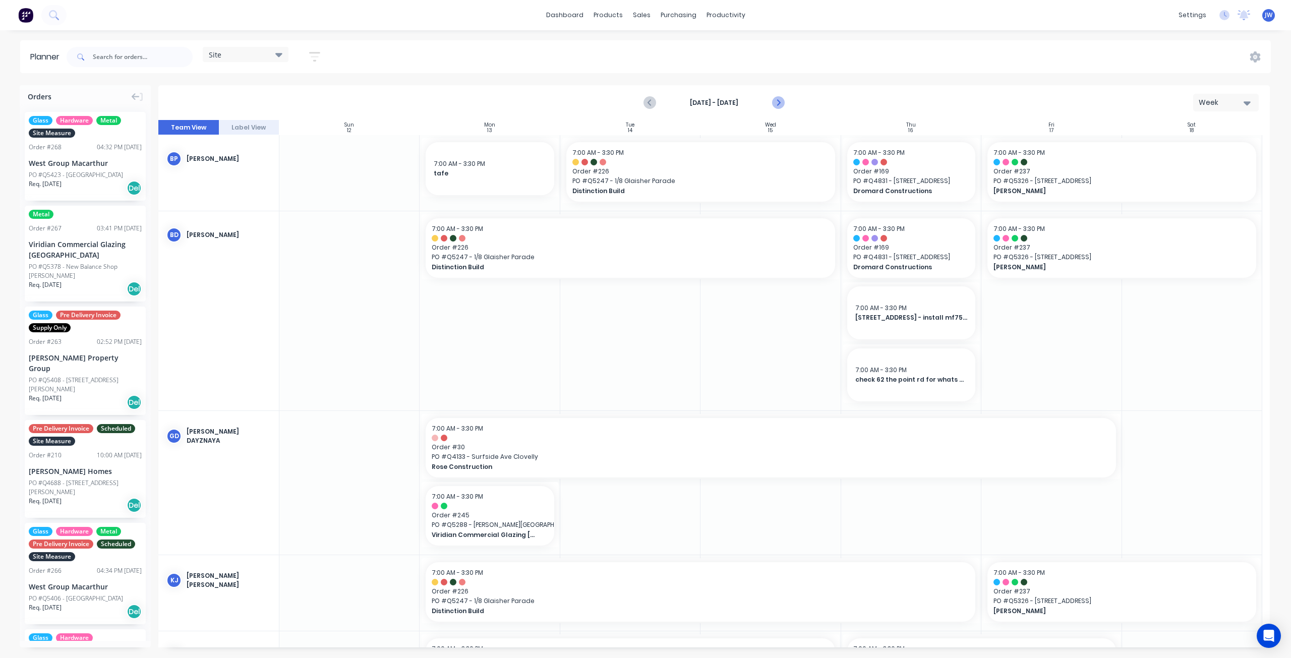
click at [781, 110] on button "Next page" at bounding box center [778, 103] width 20 height 20
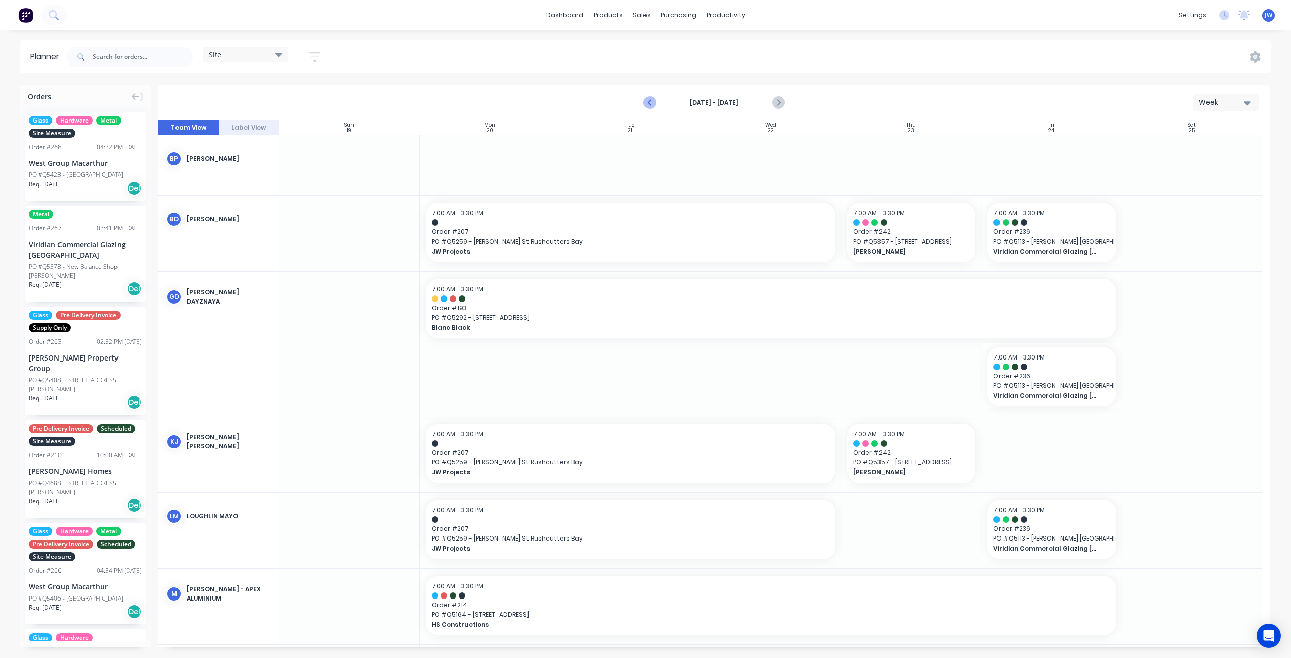
click at [650, 104] on icon "Previous page" at bounding box center [650, 103] width 5 height 8
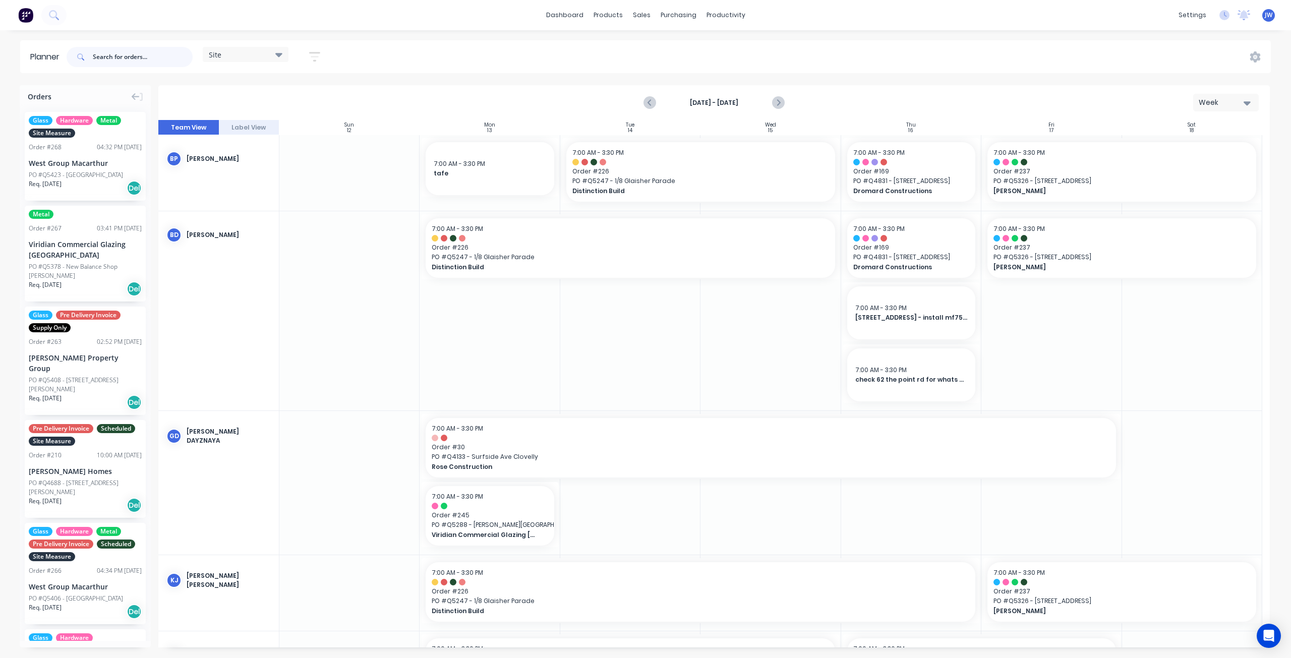
click at [132, 61] on input "text" at bounding box center [143, 57] width 100 height 20
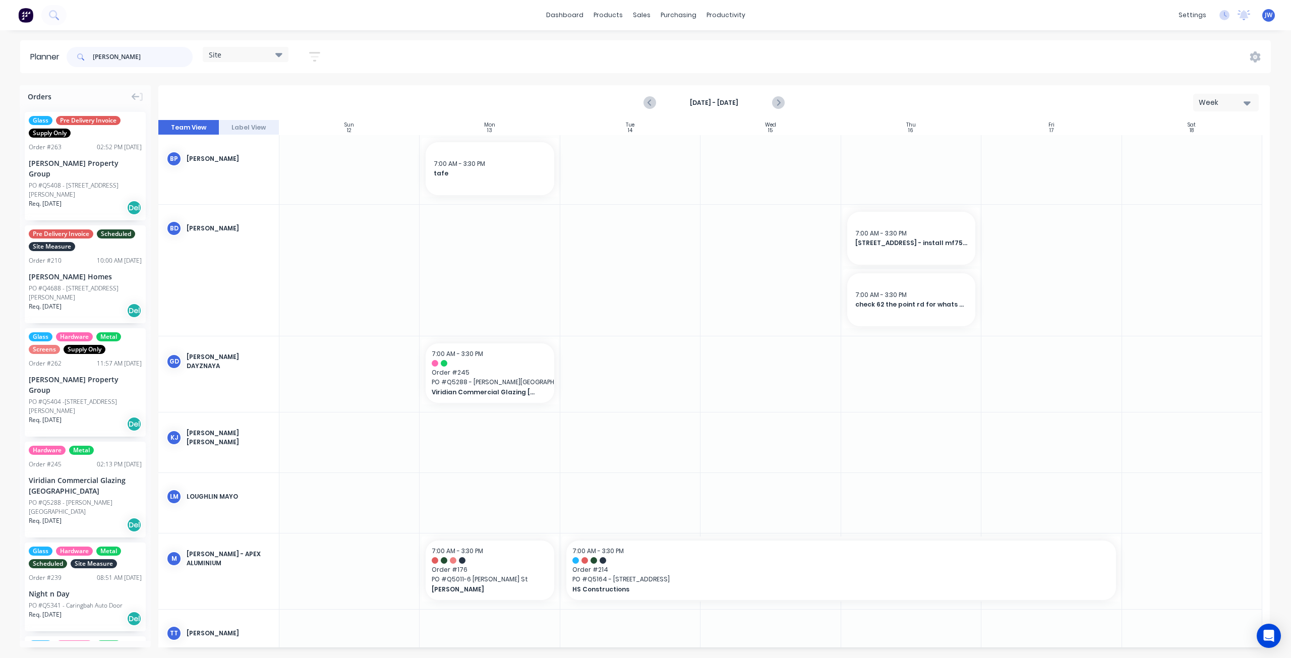
type input "[PERSON_NAME]"
click at [99, 475] on div "Viridian Commercial Glazing [GEOGRAPHIC_DATA]" at bounding box center [85, 485] width 113 height 21
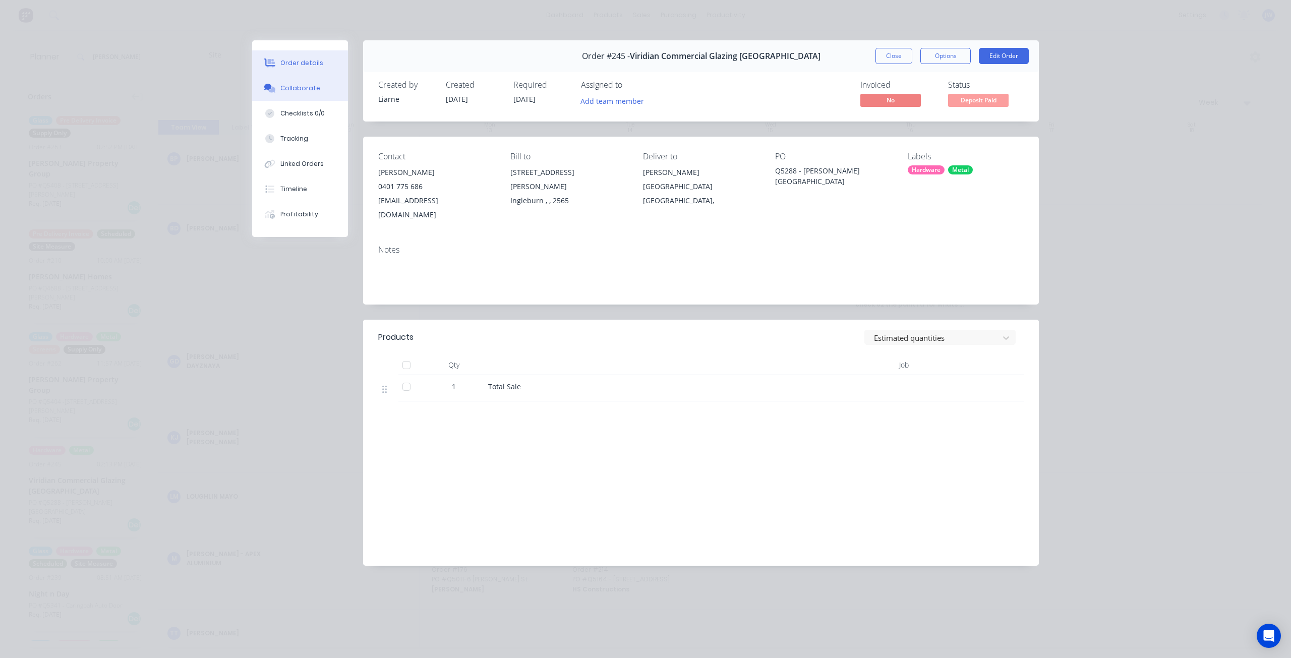
click at [318, 91] on button "Collaborate" at bounding box center [300, 88] width 96 height 25
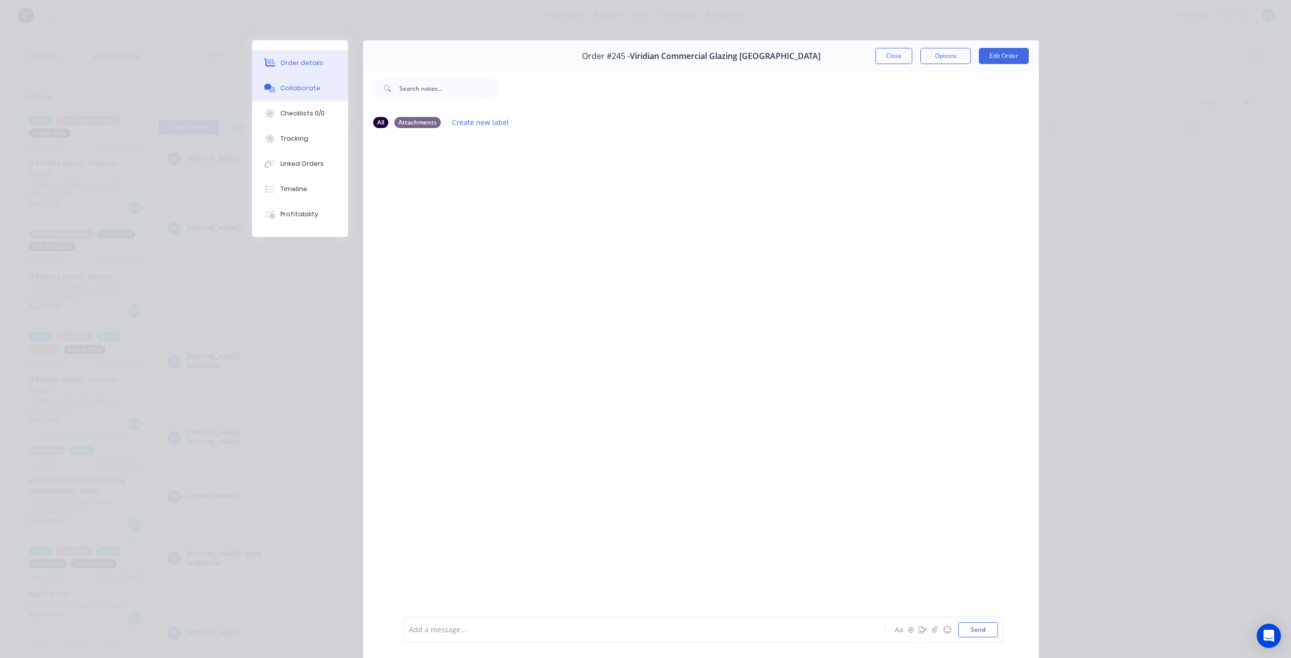
click at [313, 65] on div "Order details" at bounding box center [301, 63] width 43 height 9
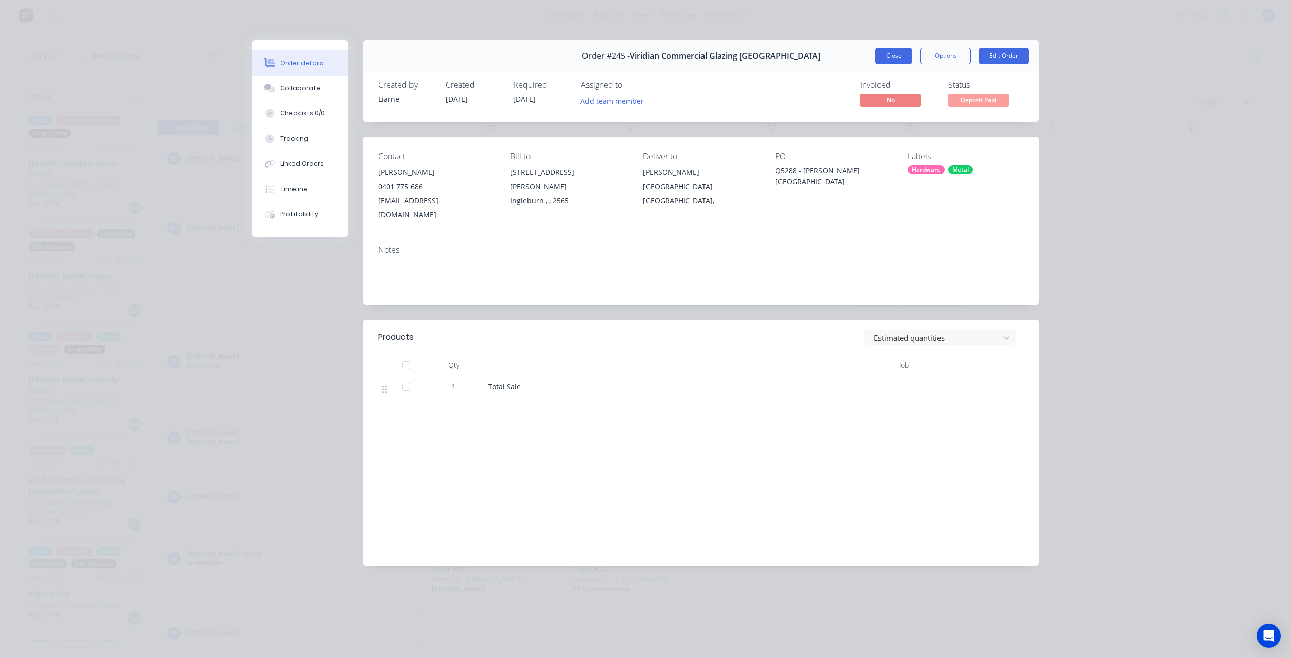
click at [891, 58] on button "Close" at bounding box center [894, 56] width 37 height 16
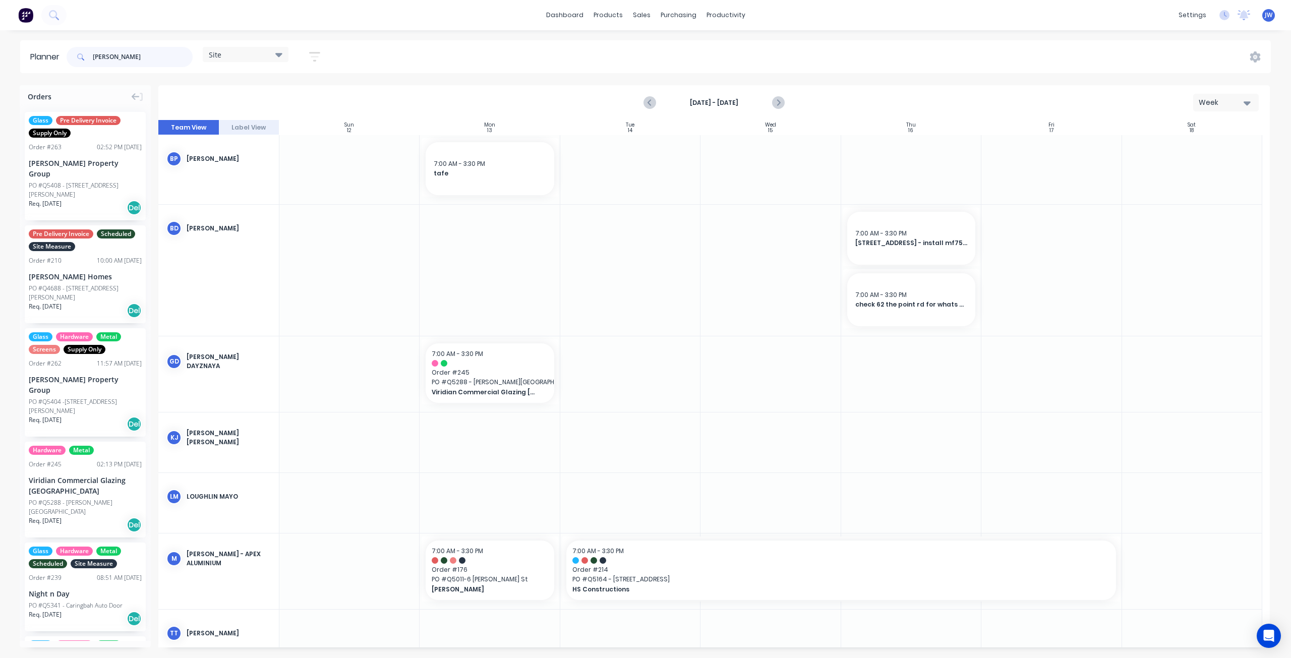
drag, startPoint x: 123, startPoint y: 57, endPoint x: 71, endPoint y: 57, distance: 52.5
click at [71, 57] on div "[PERSON_NAME]" at bounding box center [130, 57] width 126 height 20
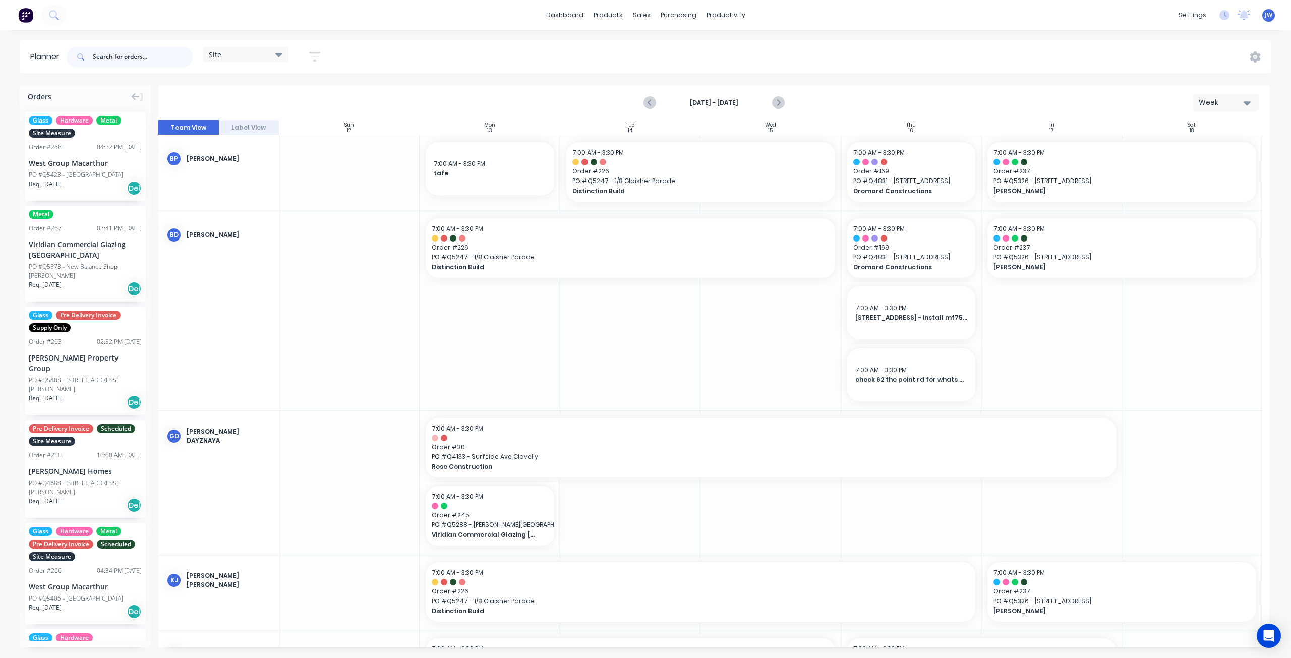
click at [120, 63] on input "text" at bounding box center [143, 57] width 100 height 20
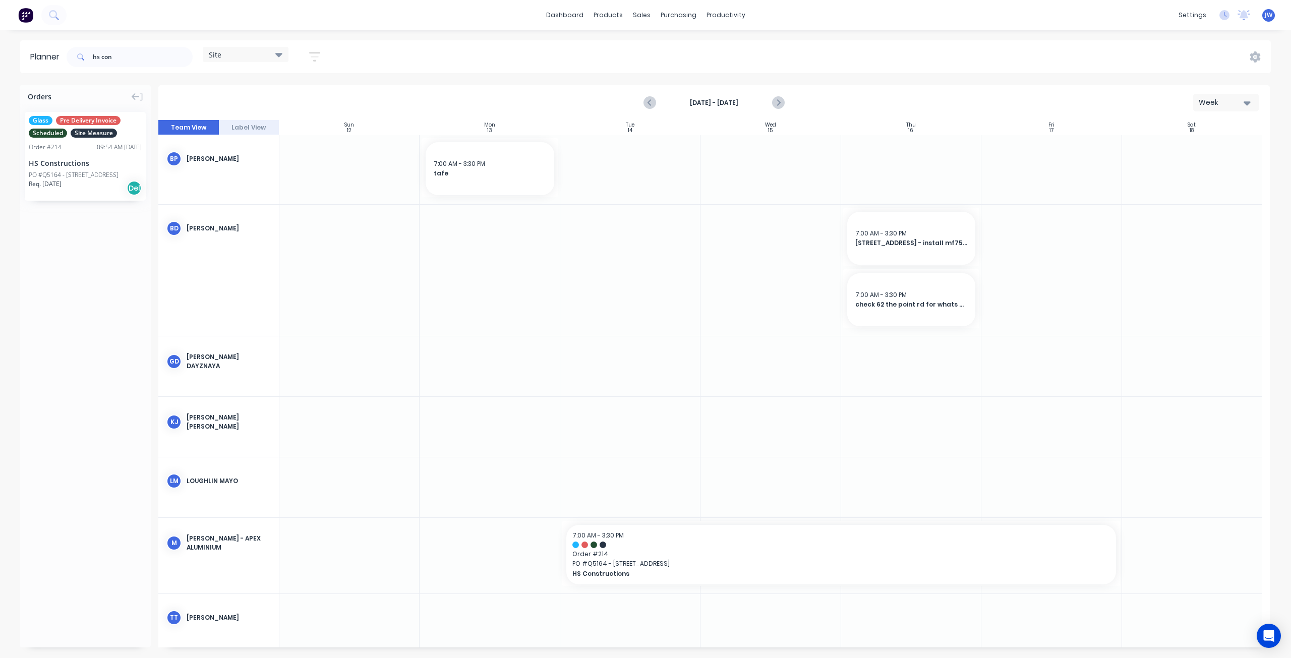
click at [89, 177] on div "PO #Q5164 - [STREET_ADDRESS]" at bounding box center [74, 174] width 90 height 9
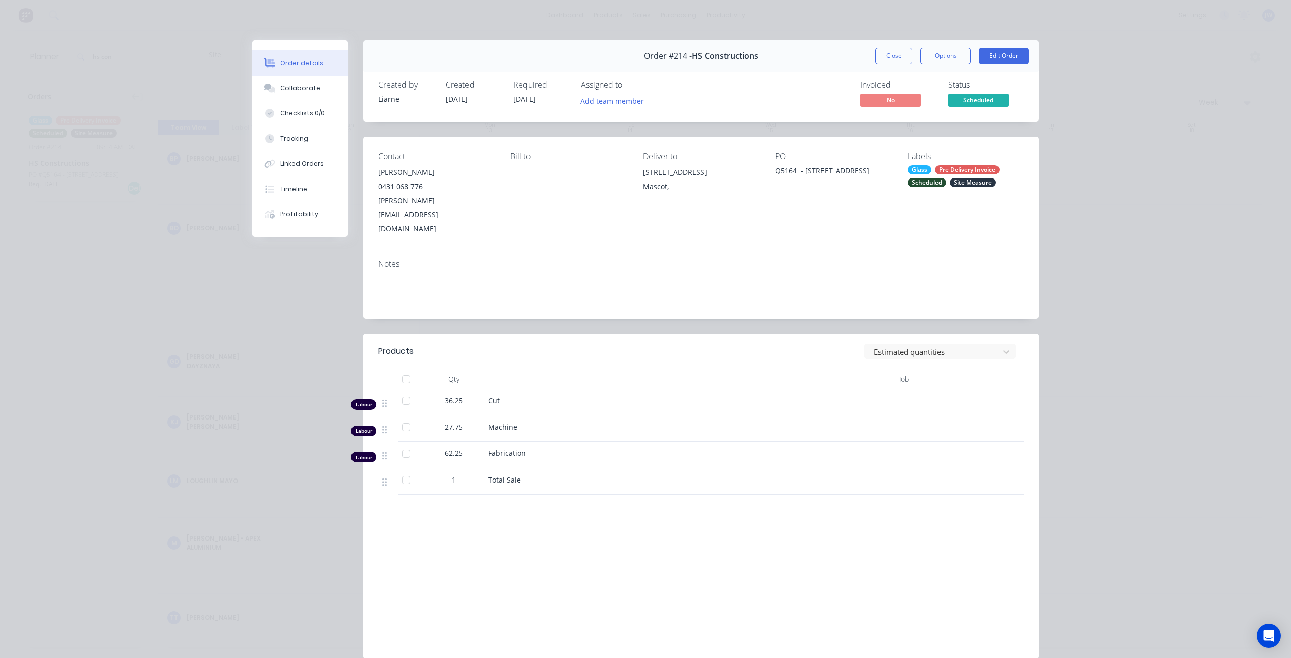
click at [888, 59] on button "Close" at bounding box center [894, 56] width 37 height 16
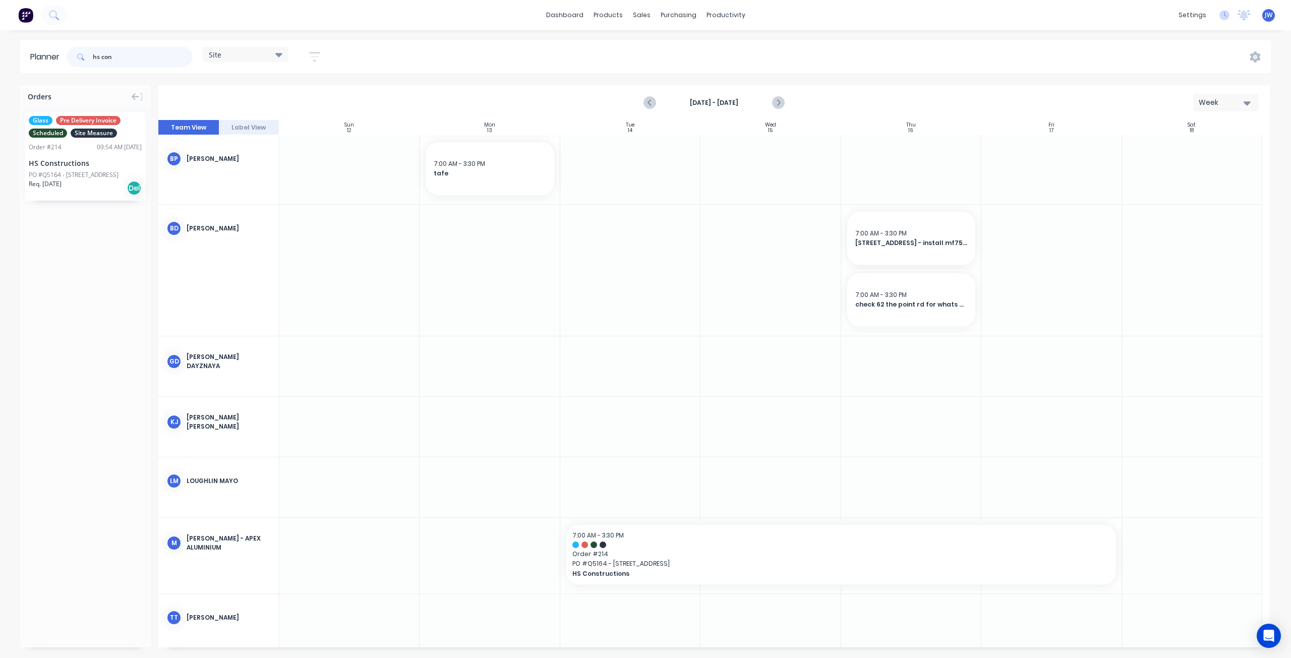
drag, startPoint x: 120, startPoint y: 61, endPoint x: 17, endPoint y: 50, distance: 102.9
click at [19, 53] on div "Planner hs con Site Save new view None (Default) edit Factory edit Office edit …" at bounding box center [645, 56] width 1291 height 33
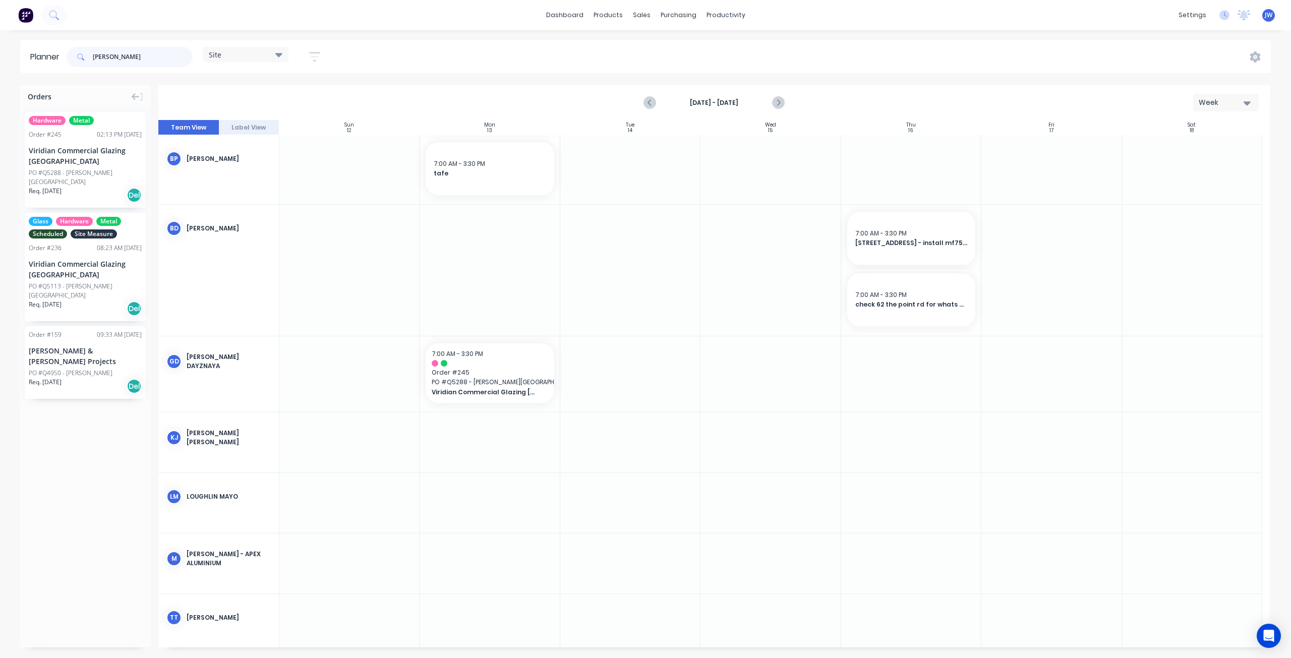
drag, startPoint x: 120, startPoint y: 57, endPoint x: 59, endPoint y: 54, distance: 61.6
click at [59, 54] on header "Planner [PERSON_NAME] Site Save new view None (Default) edit Factory edit Offic…" at bounding box center [645, 56] width 1251 height 33
type input "l"
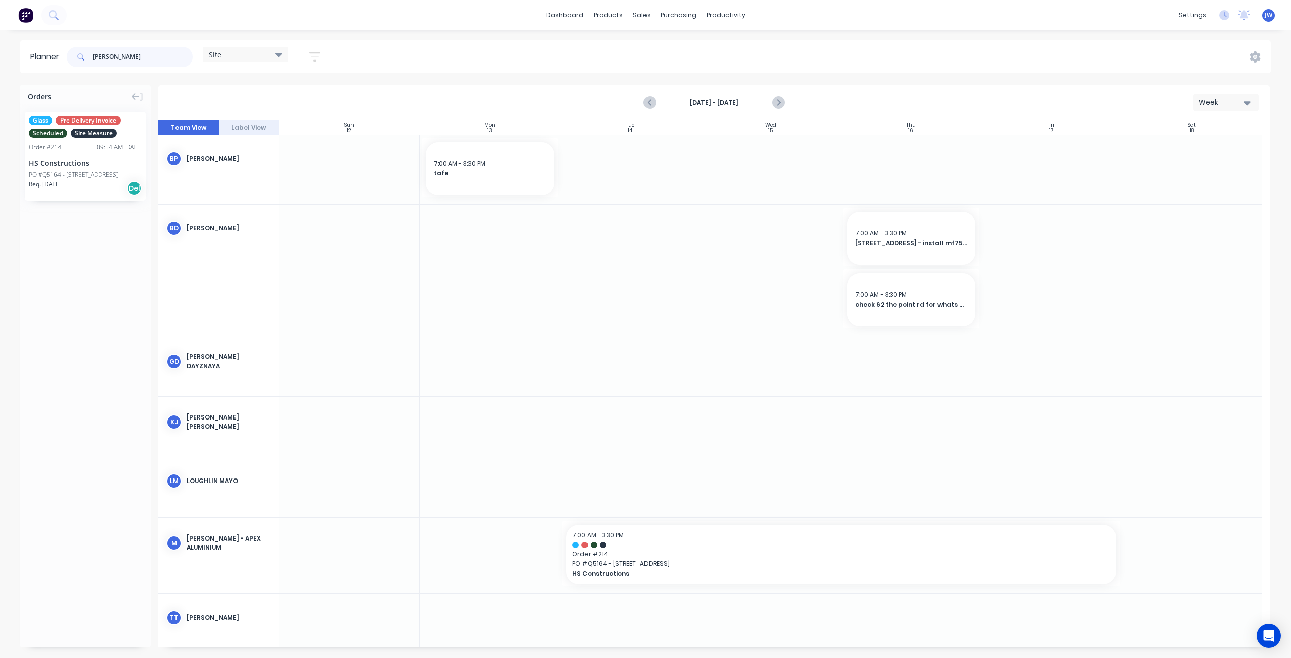
type input "[PERSON_NAME]"
click at [60, 162] on div "HS Constructions" at bounding box center [85, 163] width 113 height 11
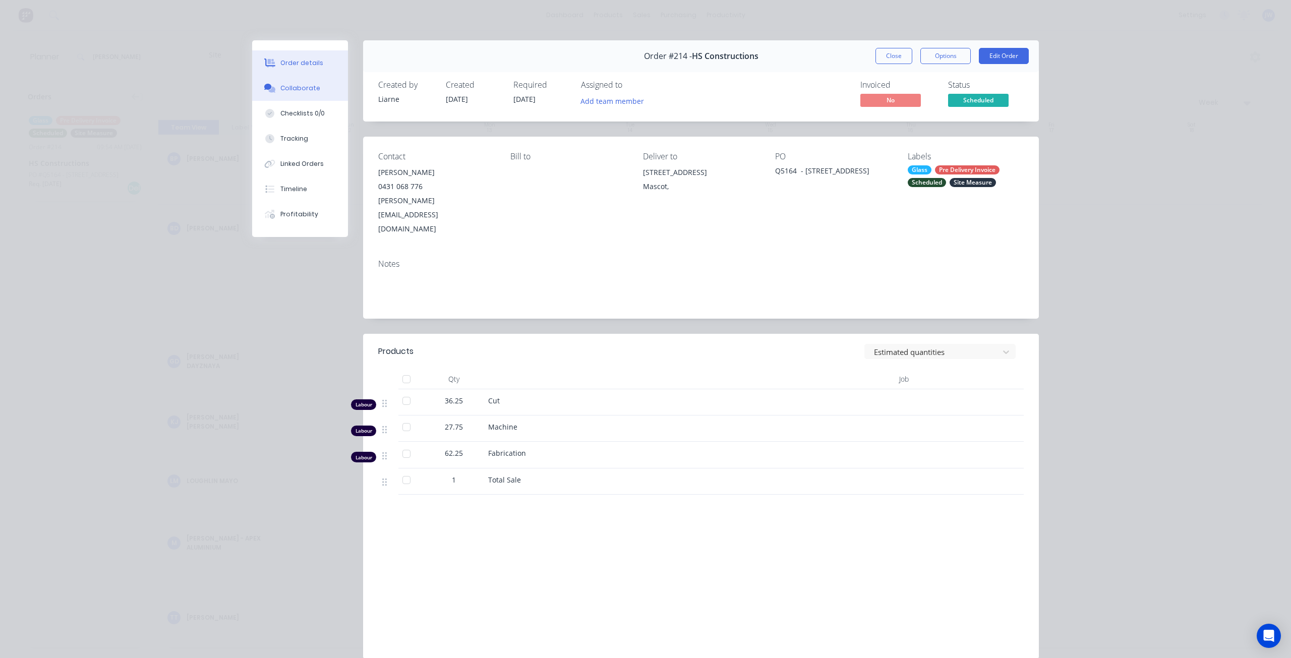
click at [283, 92] on div "Collaborate" at bounding box center [300, 88] width 40 height 9
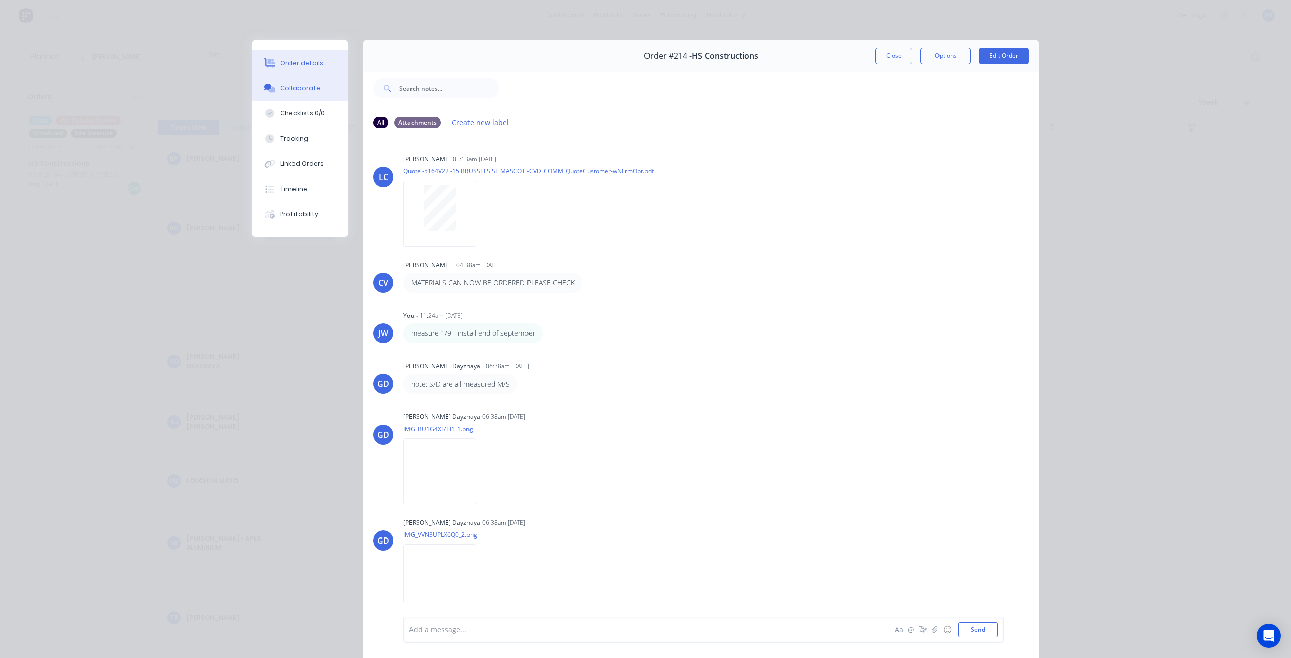
click at [285, 66] on div "Order details" at bounding box center [301, 63] width 43 height 9
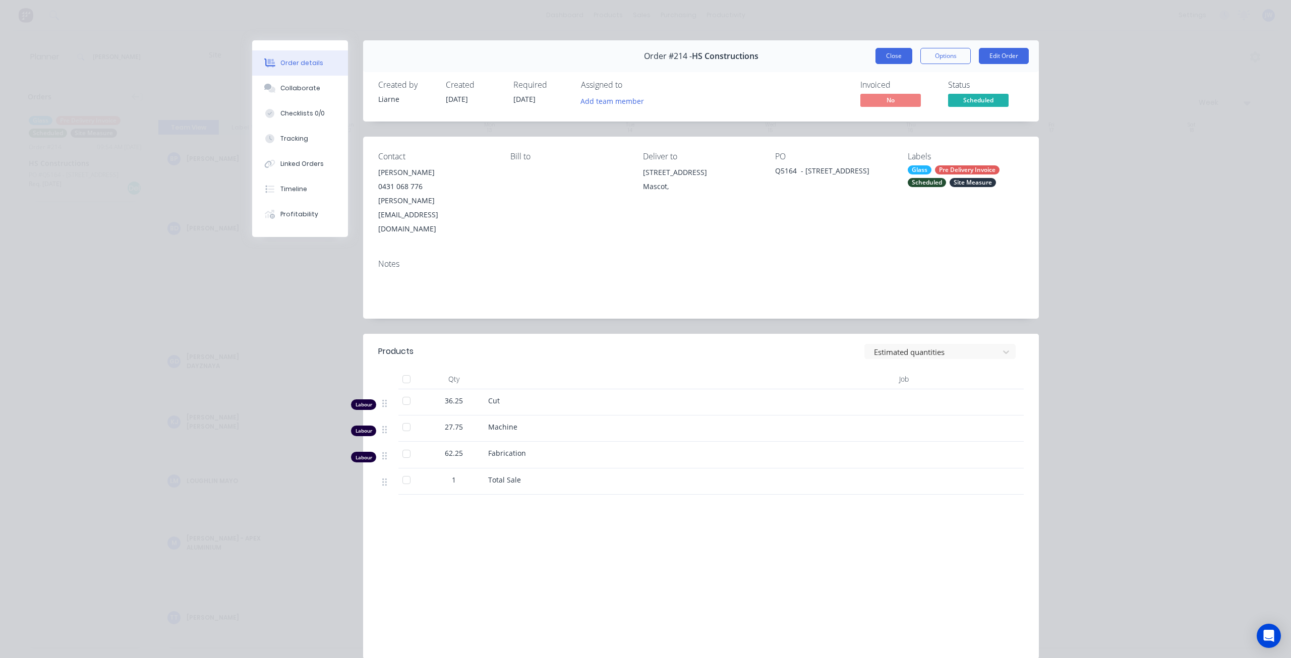
click at [889, 58] on button "Close" at bounding box center [894, 56] width 37 height 16
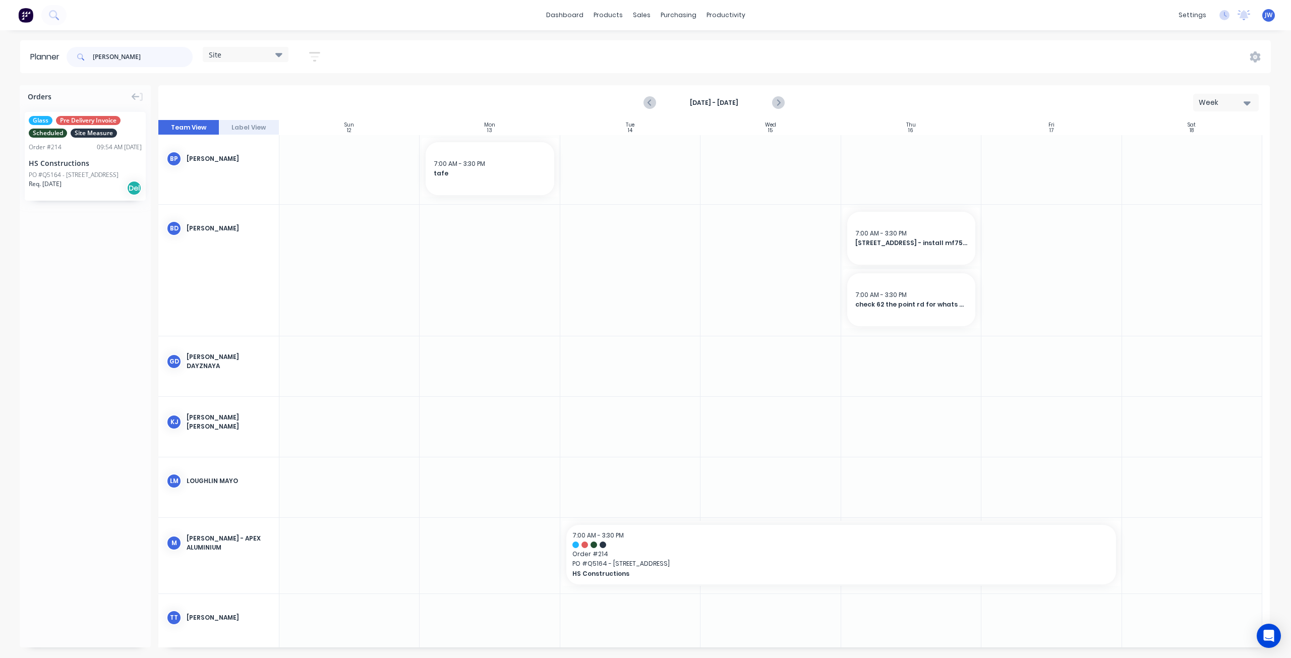
drag, startPoint x: 115, startPoint y: 58, endPoint x: 63, endPoint y: 56, distance: 52.0
click at [64, 56] on header "Planner [PERSON_NAME] Site Save new view None (Default) edit Factory edit Offic…" at bounding box center [645, 56] width 1251 height 33
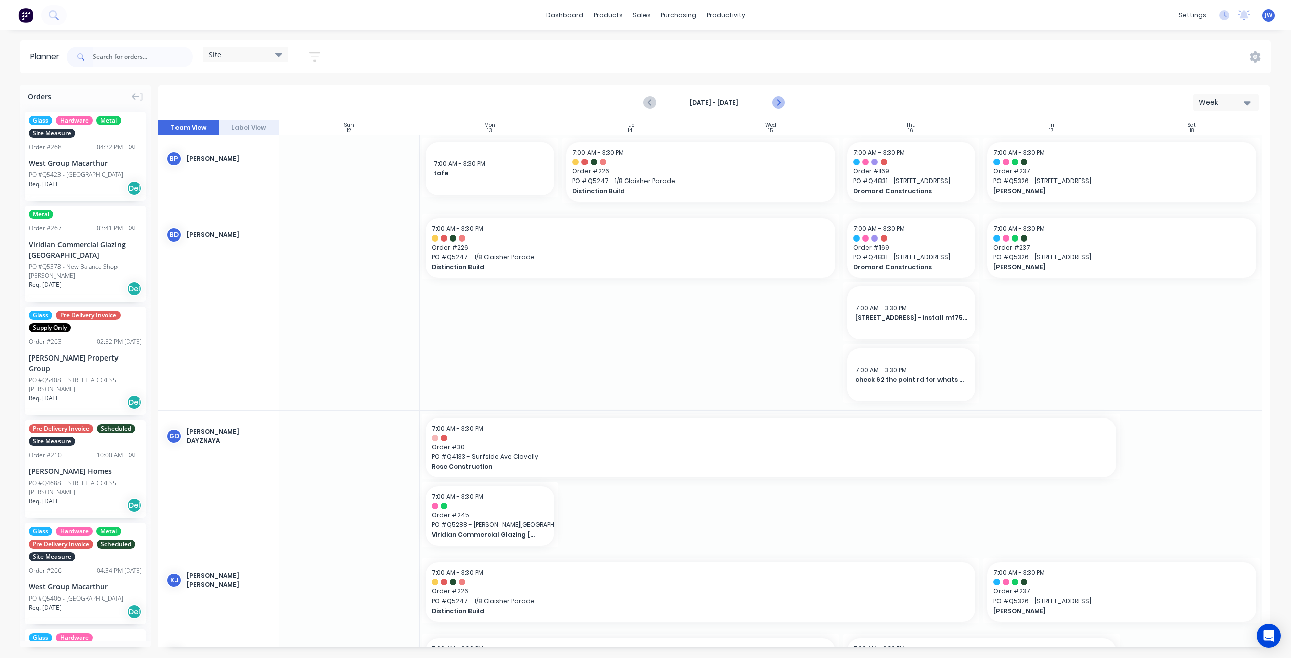
click at [778, 103] on icon "Next page" at bounding box center [778, 103] width 5 height 8
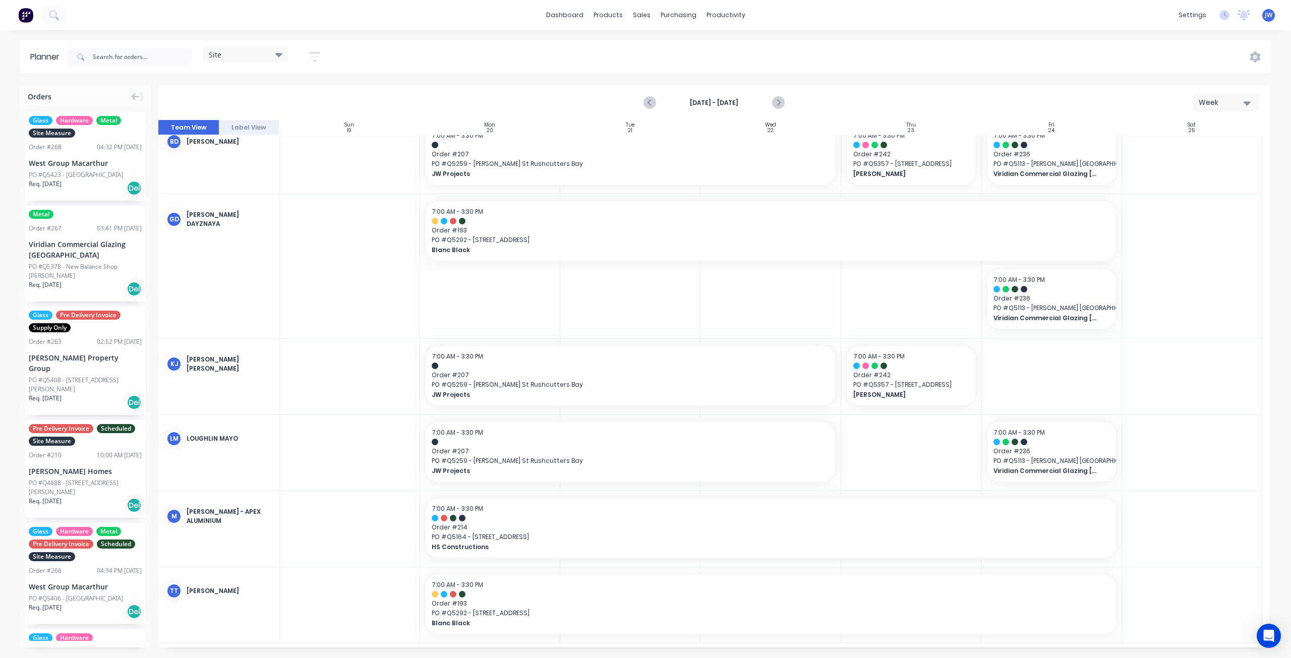
scroll to position [81, 0]
click at [649, 100] on icon "Previous page" at bounding box center [651, 103] width 12 height 12
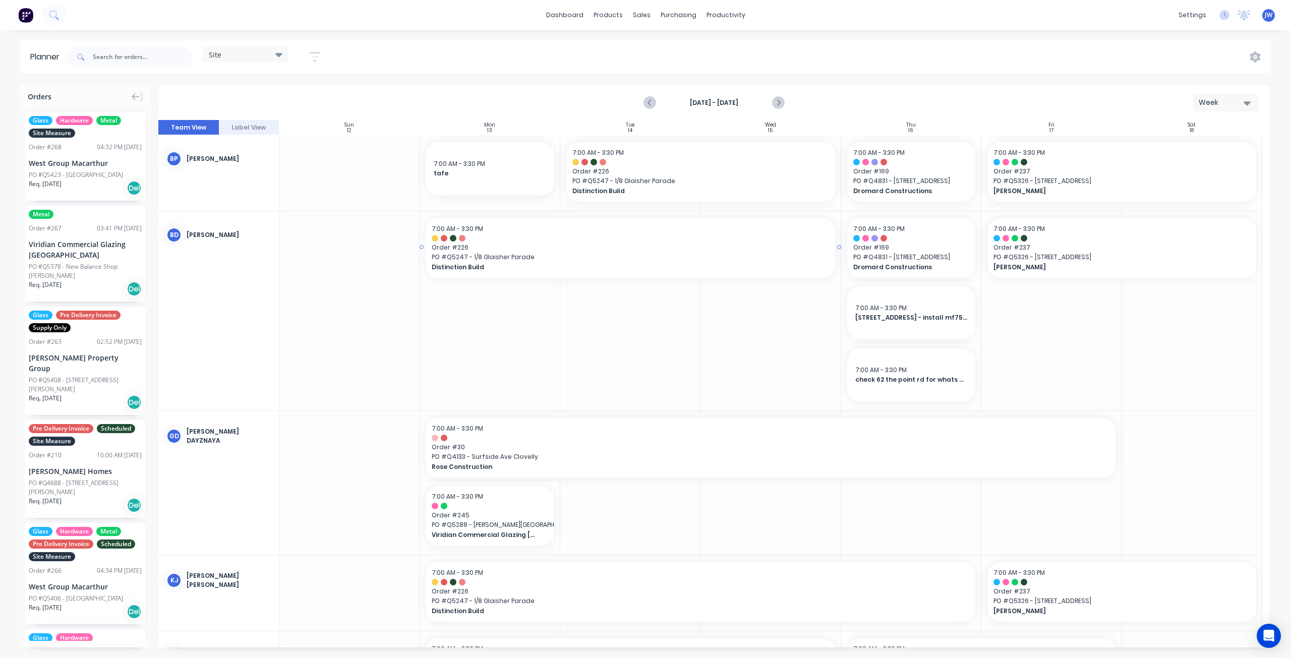
scroll to position [202, 0]
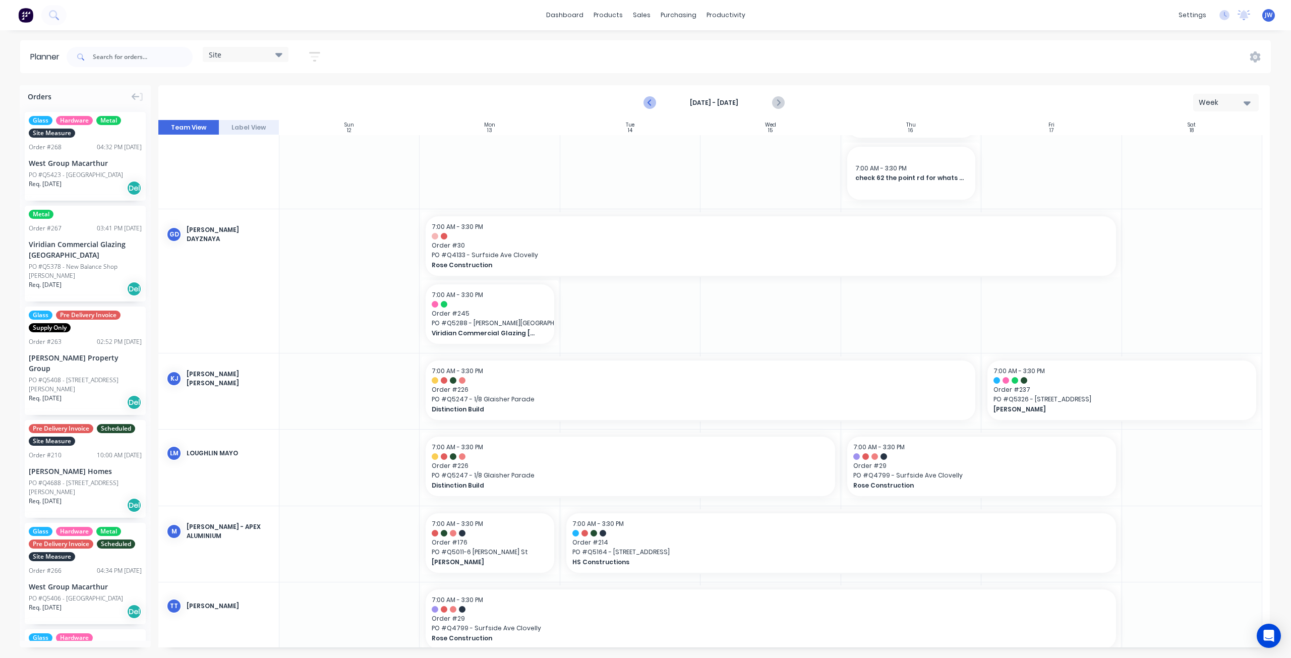
click at [647, 104] on icon "Previous page" at bounding box center [651, 103] width 12 height 12
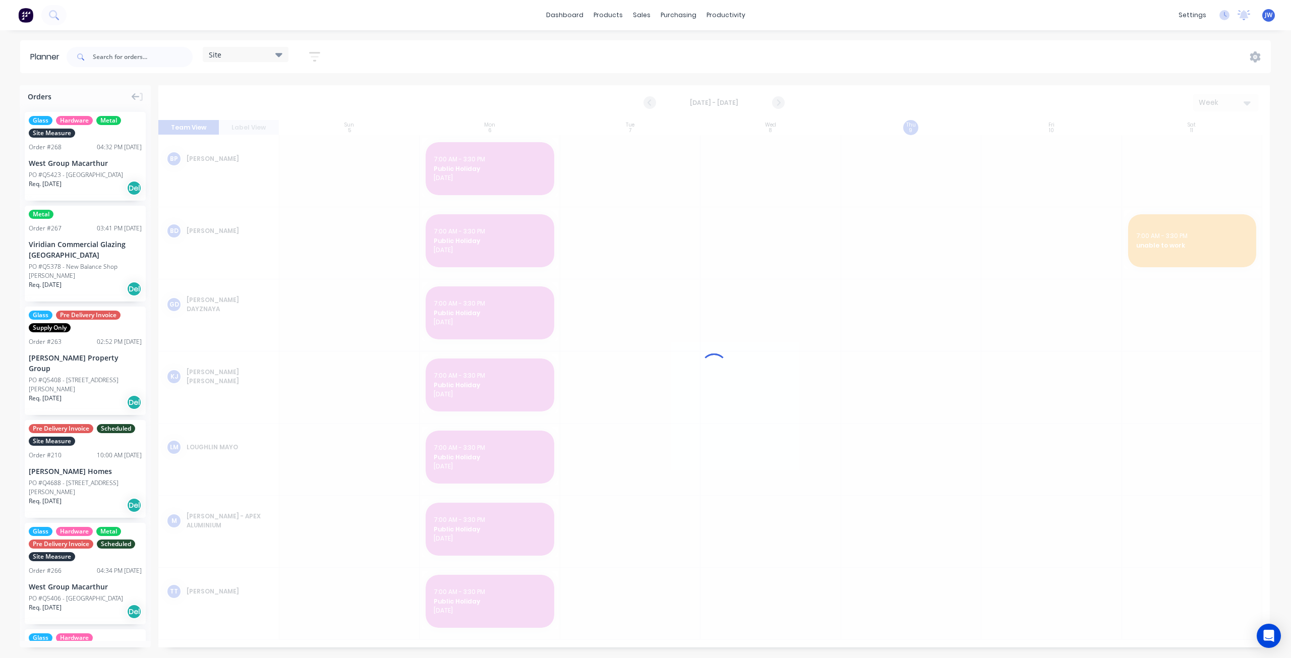
scroll to position [0, 0]
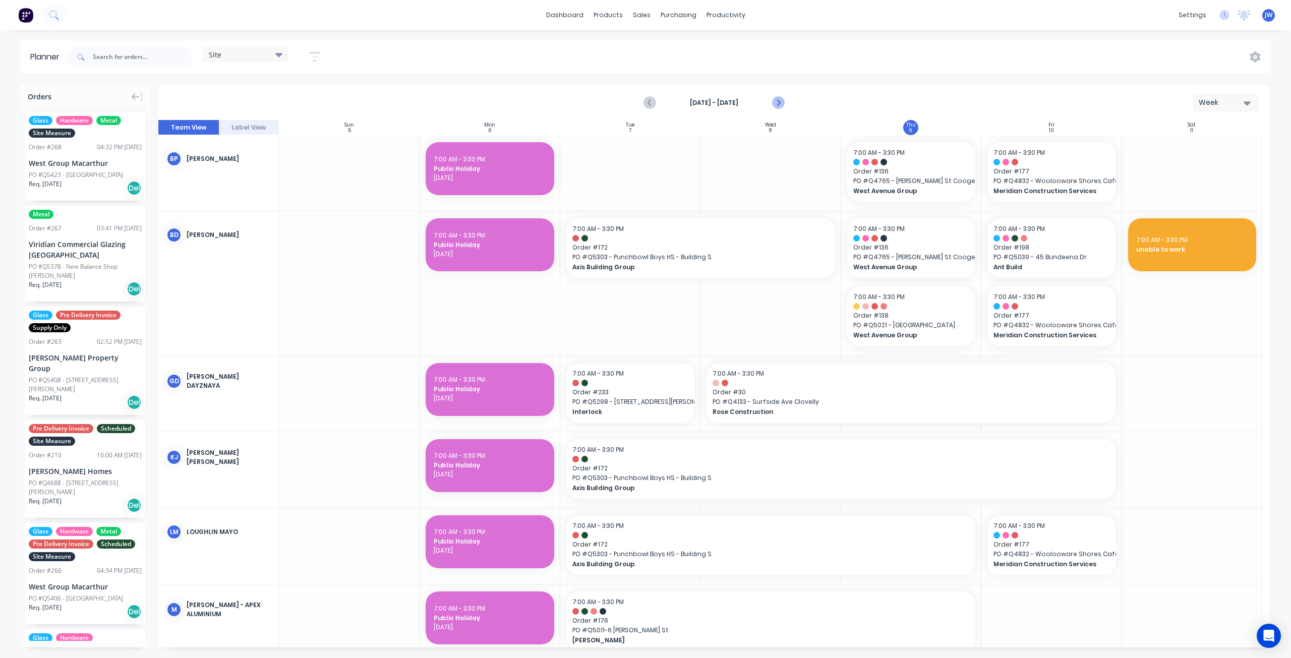
click at [775, 101] on icon "Next page" at bounding box center [778, 103] width 12 height 12
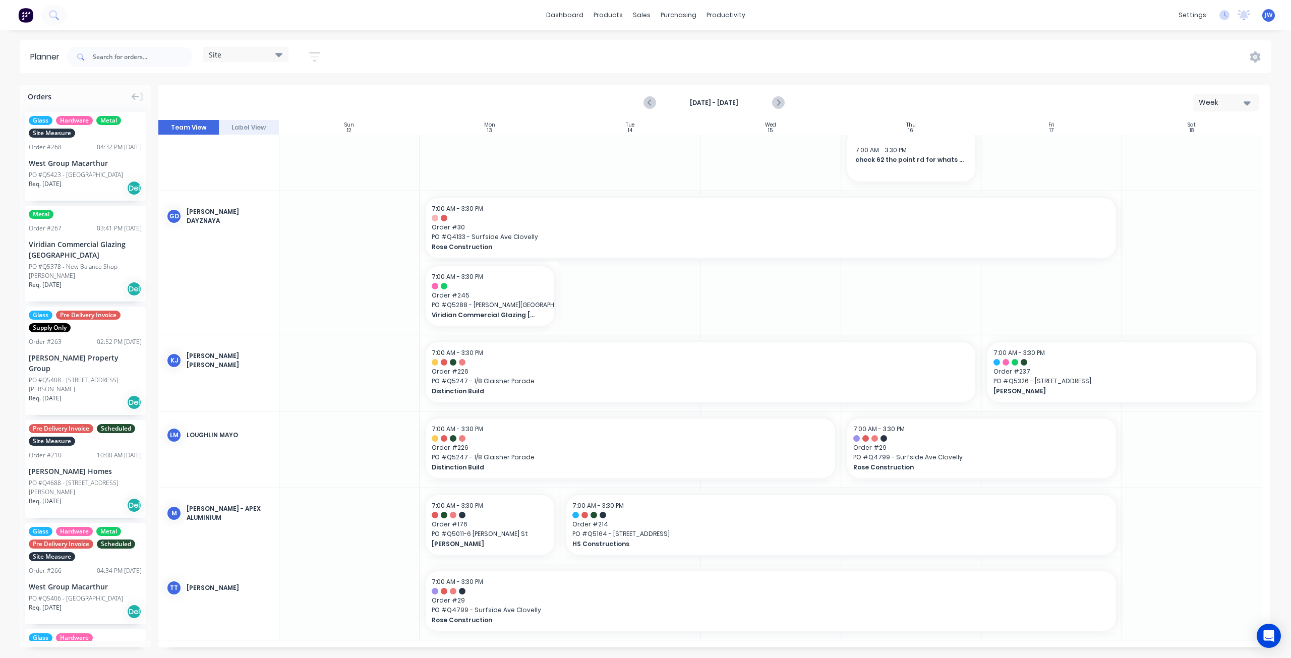
scroll to position [18, 0]
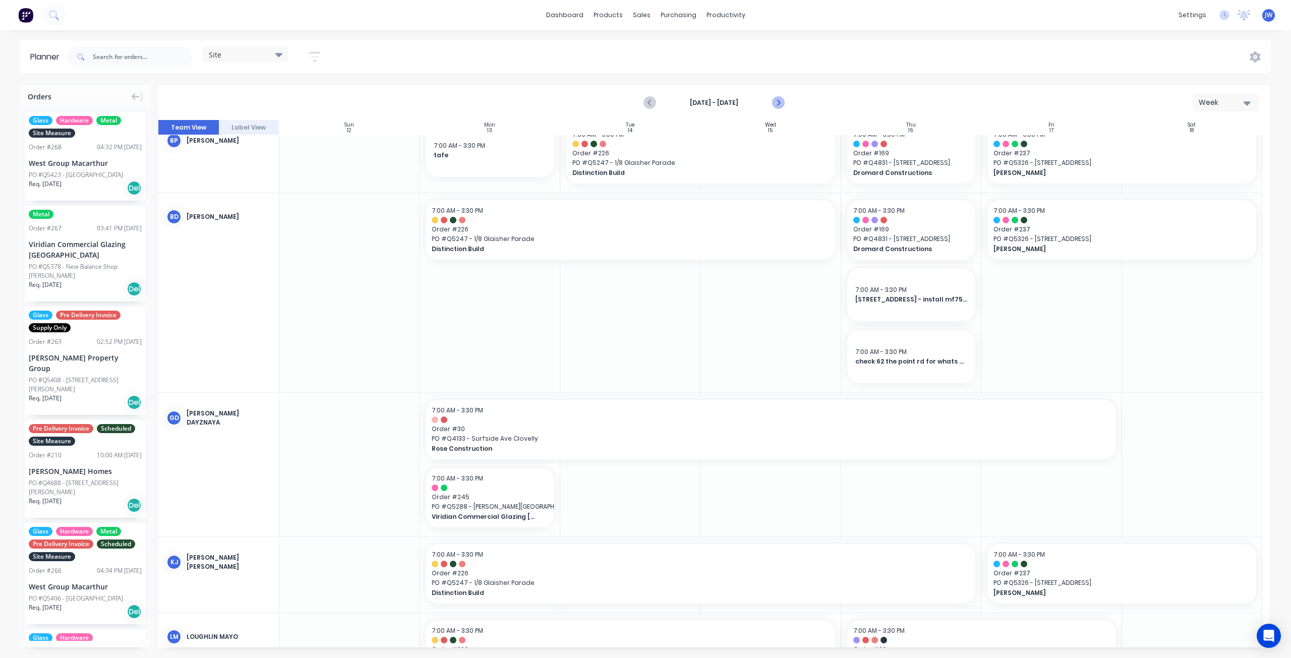
click at [782, 100] on icon "Next page" at bounding box center [778, 103] width 12 height 12
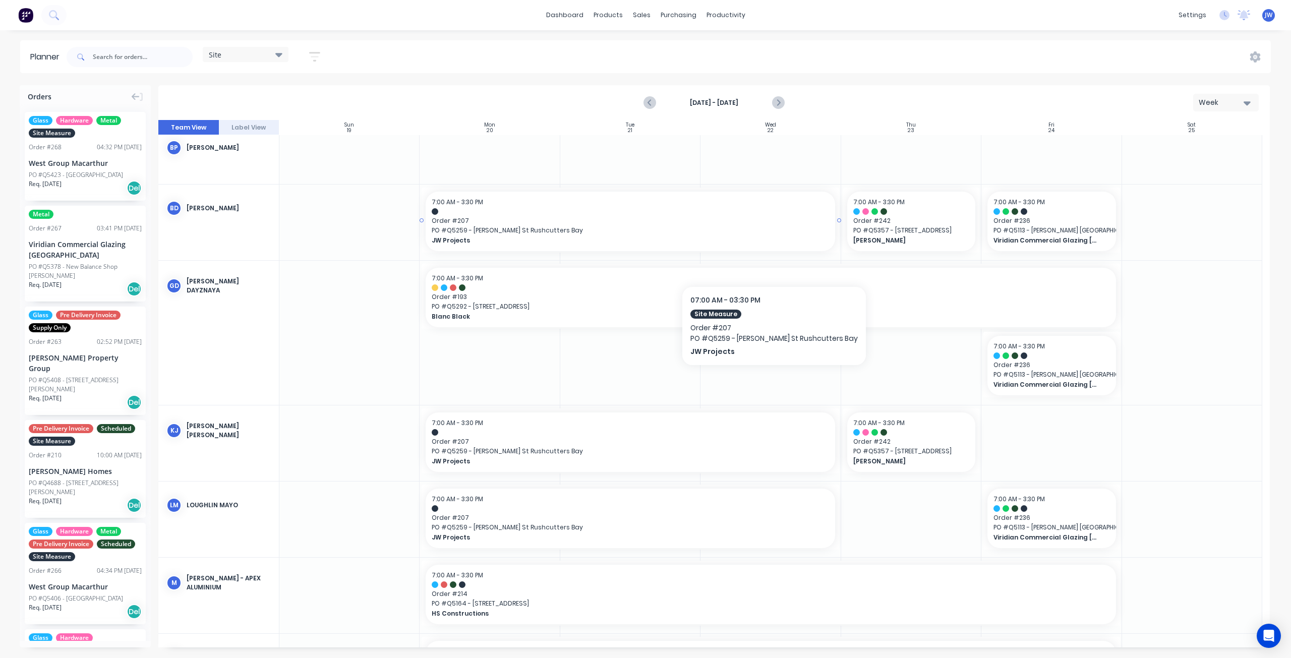
scroll to position [0, 0]
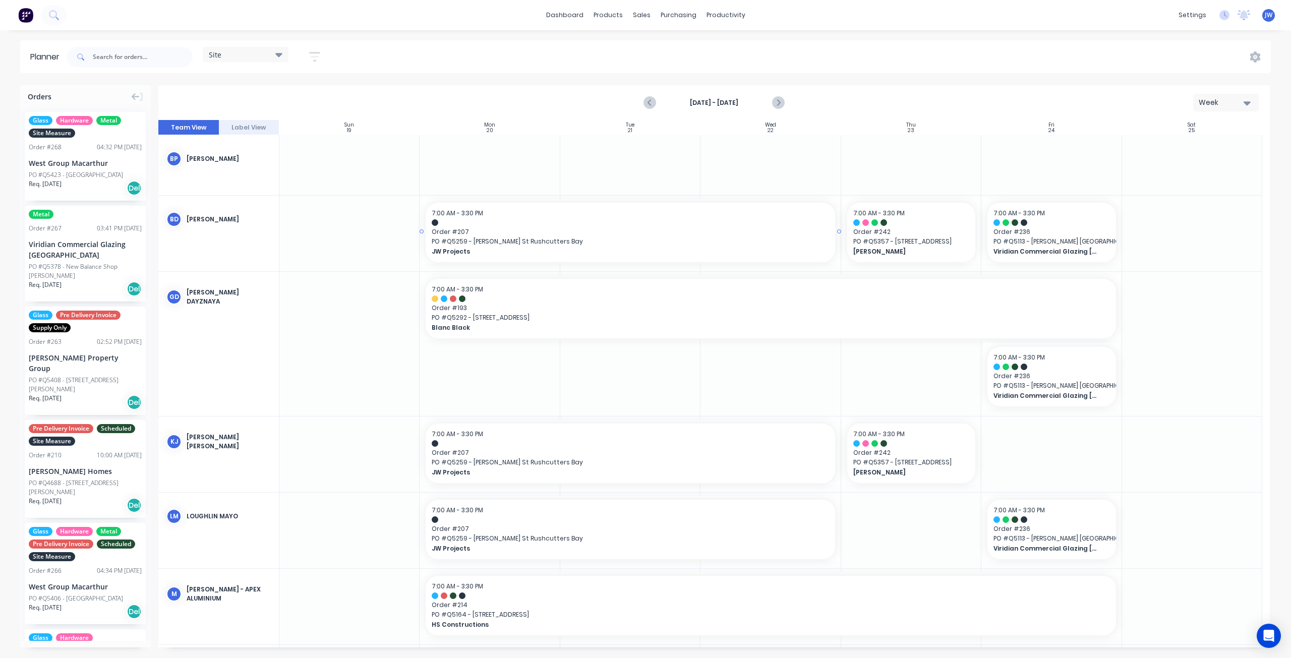
click at [530, 245] on span "PO # Q5259 - [PERSON_NAME] St Rushcutters Bay" at bounding box center [630, 241] width 397 height 9
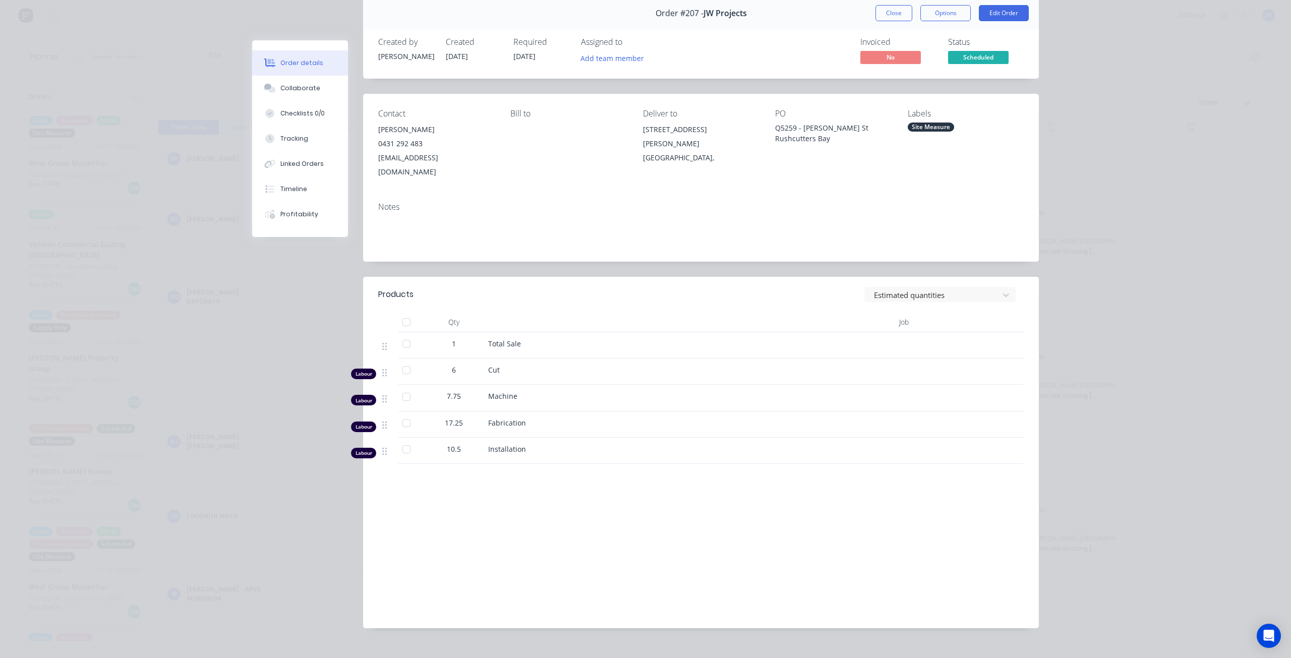
scroll to position [46, 0]
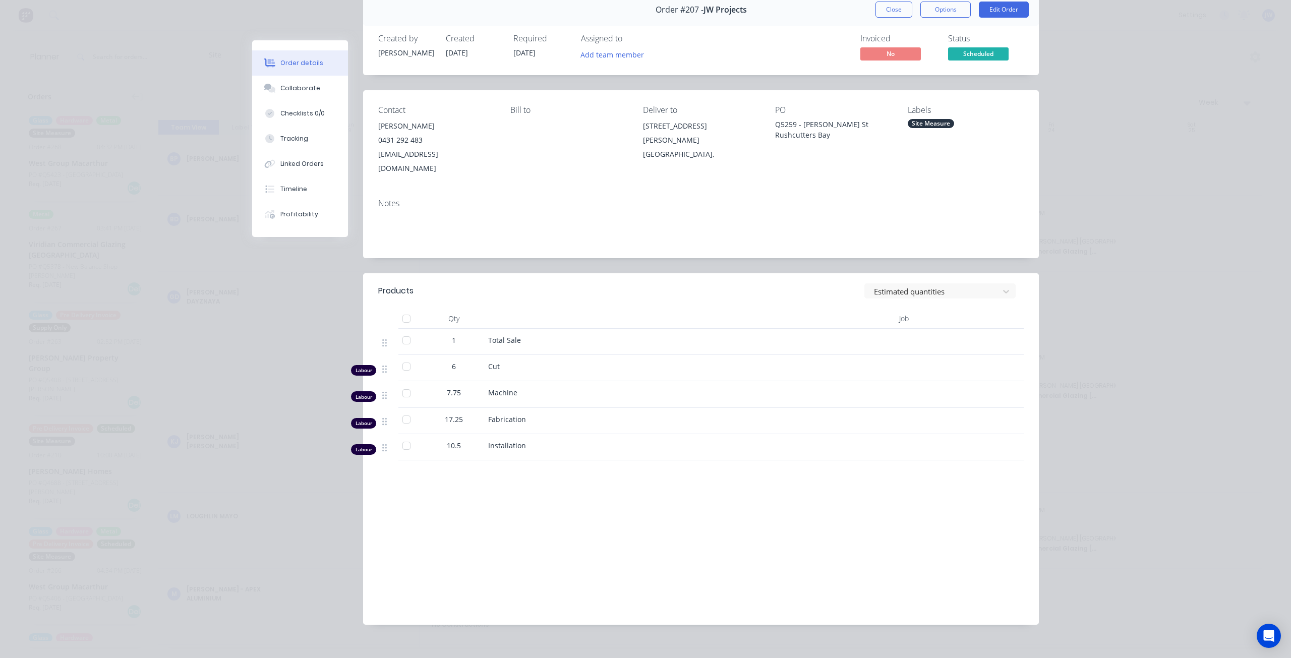
drag, startPoint x: 304, startPoint y: 315, endPoint x: 473, endPoint y: 275, distance: 174.2
click at [304, 315] on div "Order #207 - JW Projects Close Options Edit Order Created by [PERSON_NAME] Crea…" at bounding box center [645, 317] width 787 height 646
click at [897, 13] on button "Close" at bounding box center [894, 10] width 37 height 16
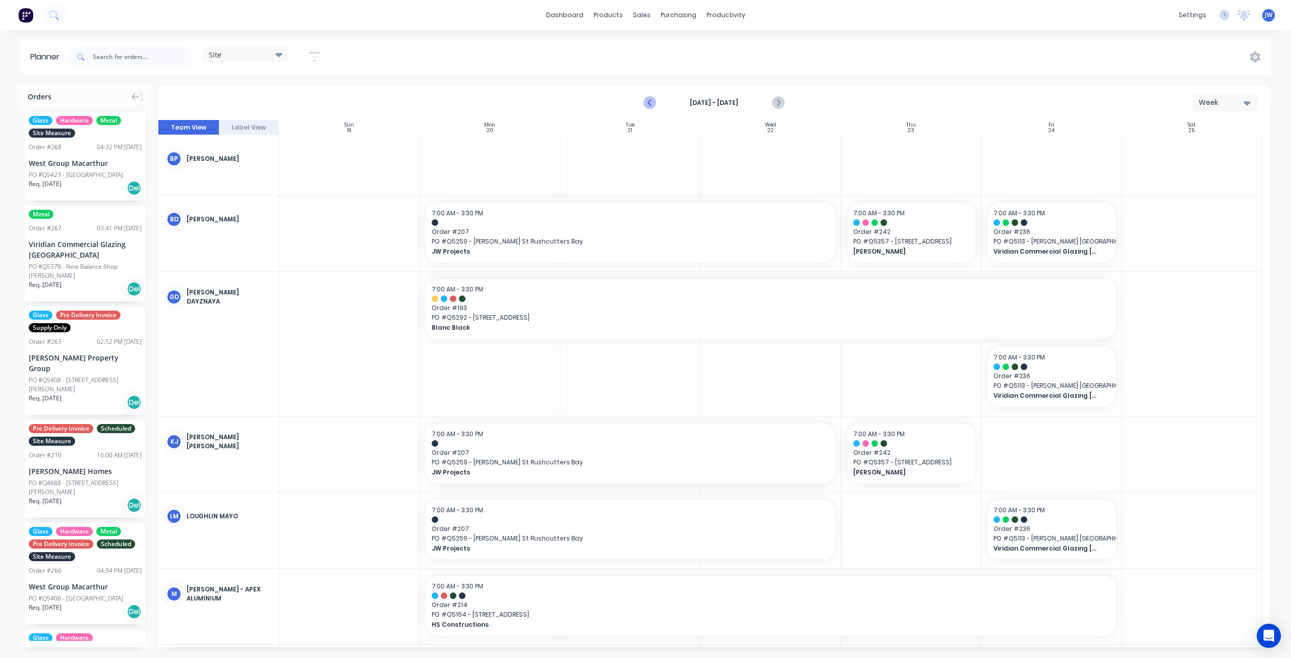
click at [646, 107] on icon "Previous page" at bounding box center [651, 103] width 12 height 12
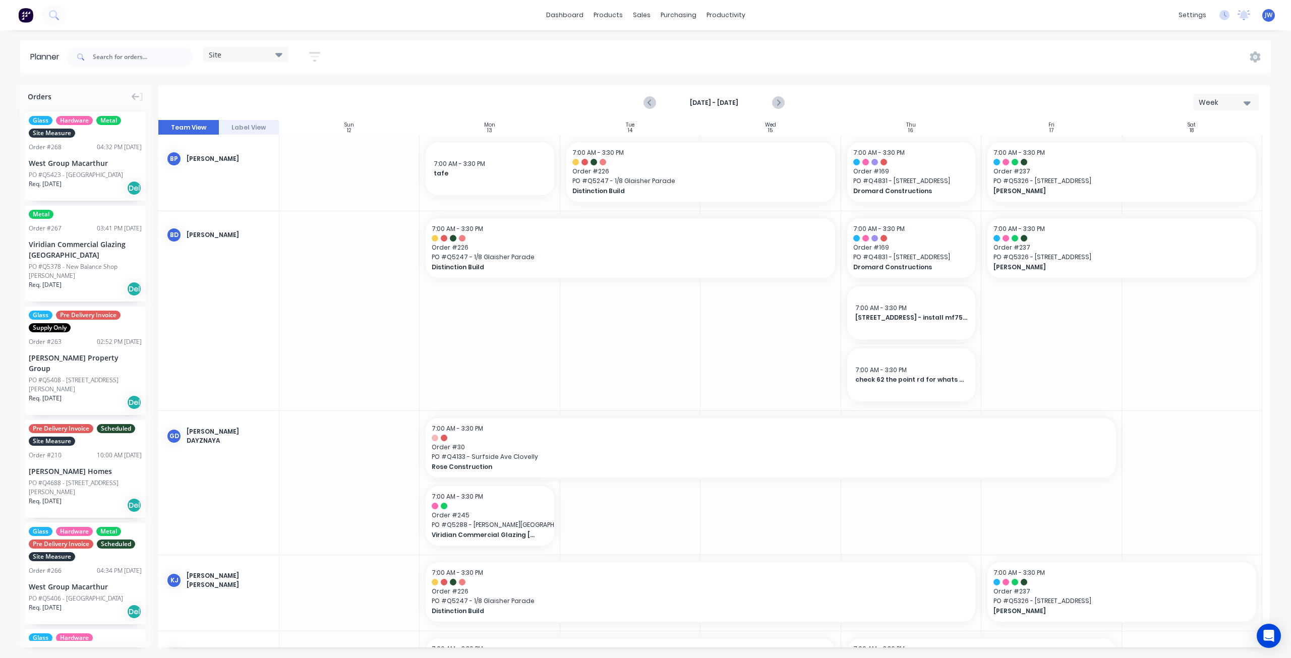
click at [649, 104] on icon "Previous page" at bounding box center [651, 103] width 12 height 12
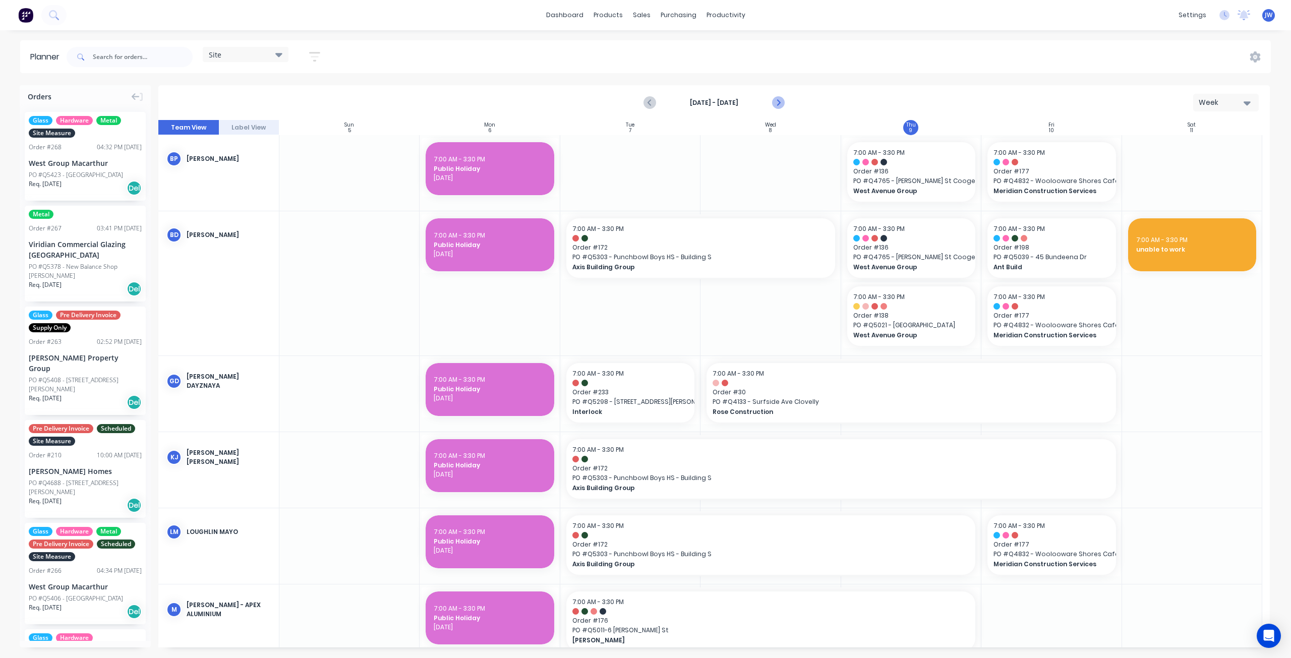
click at [779, 103] on icon "Next page" at bounding box center [778, 103] width 5 height 8
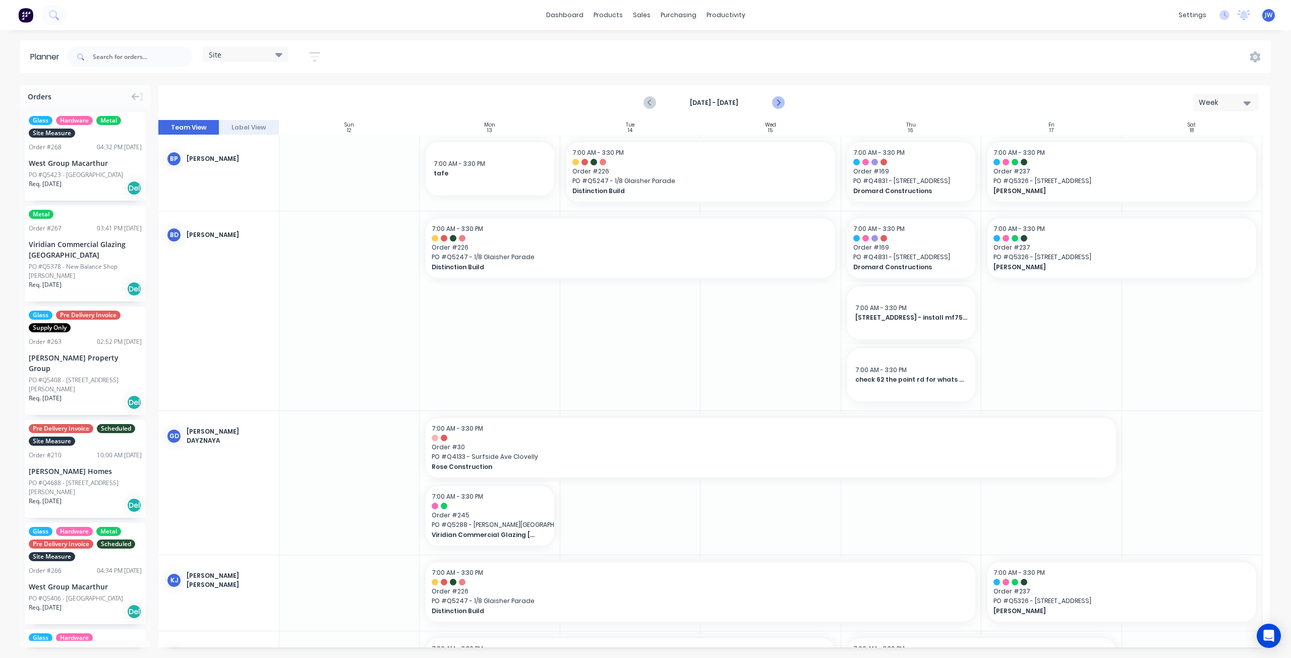
click at [778, 107] on icon "Next page" at bounding box center [778, 103] width 12 height 12
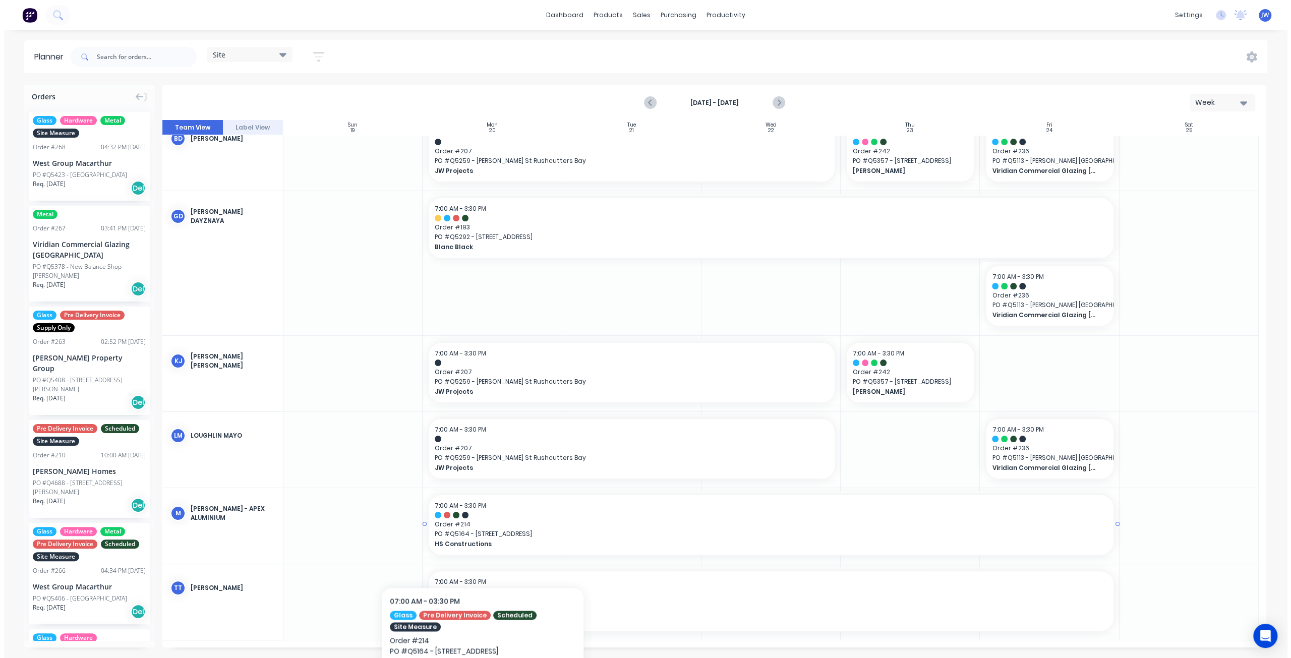
scroll to position [74, 0]
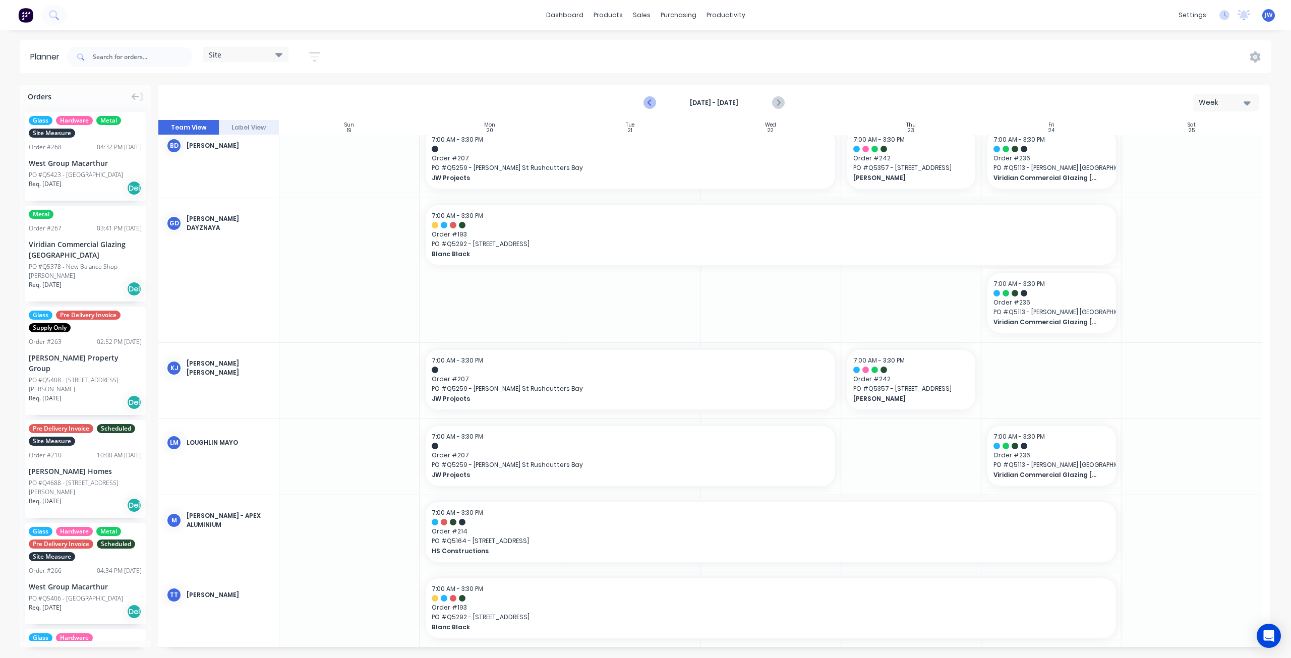
click at [648, 102] on icon "Previous page" at bounding box center [651, 103] width 12 height 12
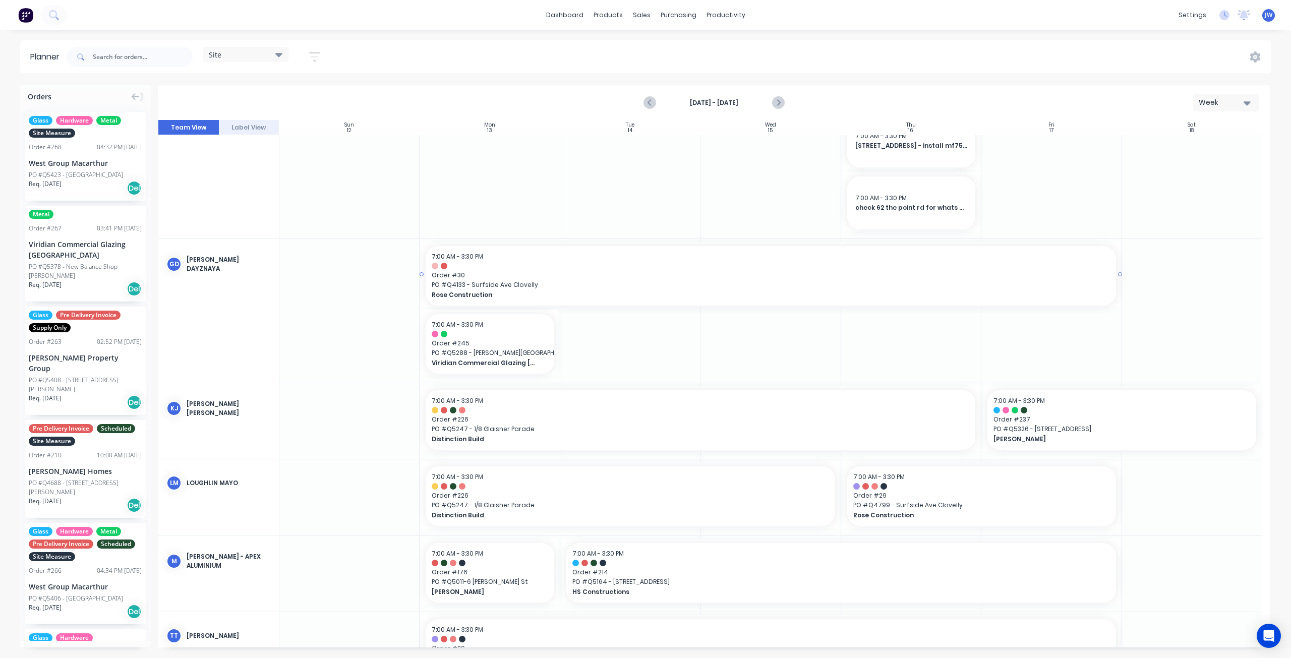
scroll to position [202, 0]
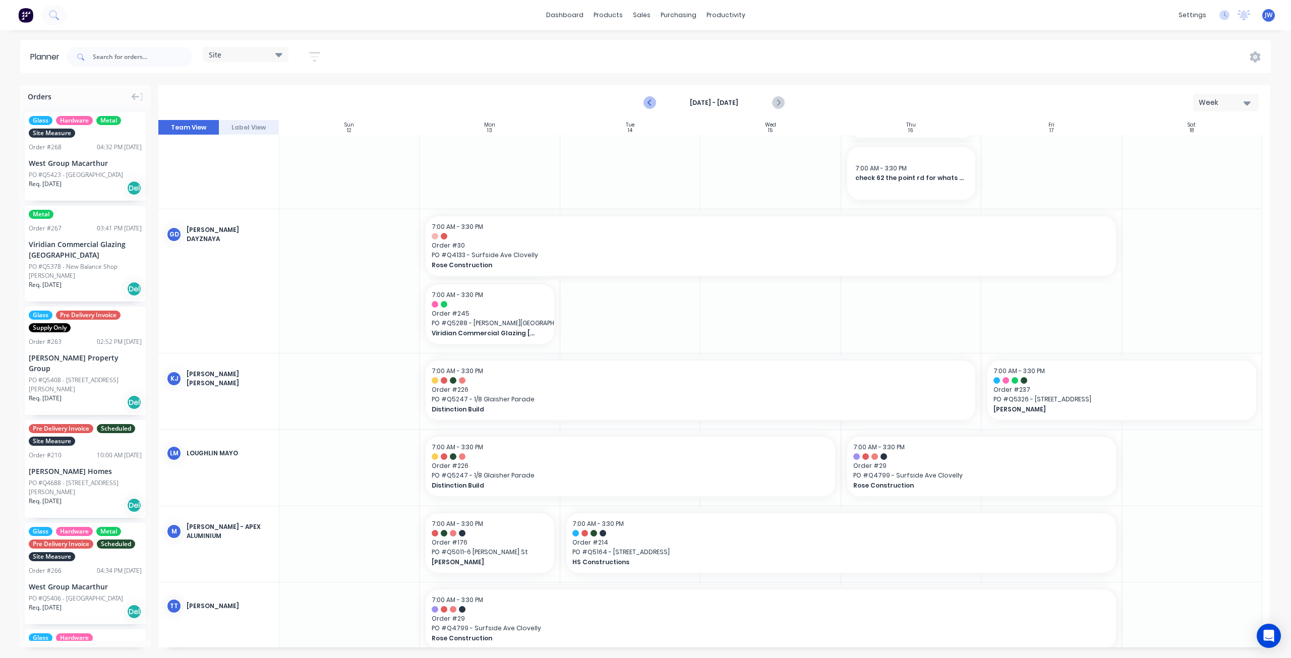
click at [652, 100] on icon "Previous page" at bounding box center [651, 103] width 12 height 12
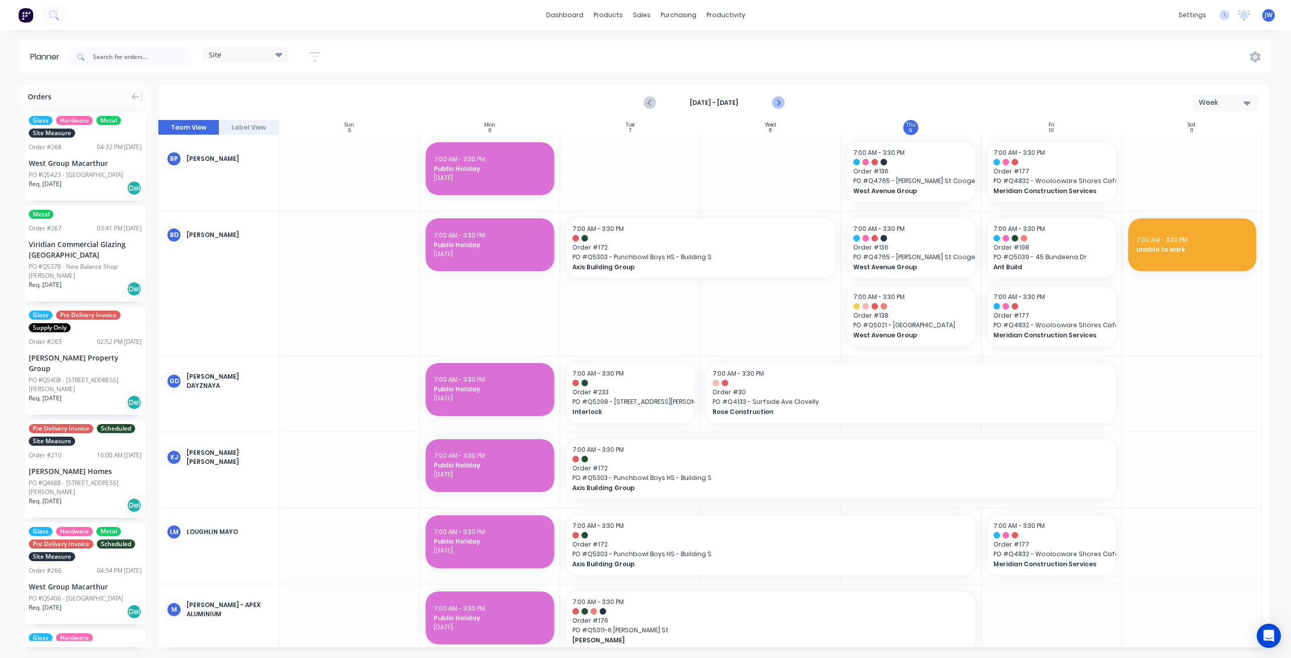
click at [777, 98] on icon "Next page" at bounding box center [778, 103] width 12 height 12
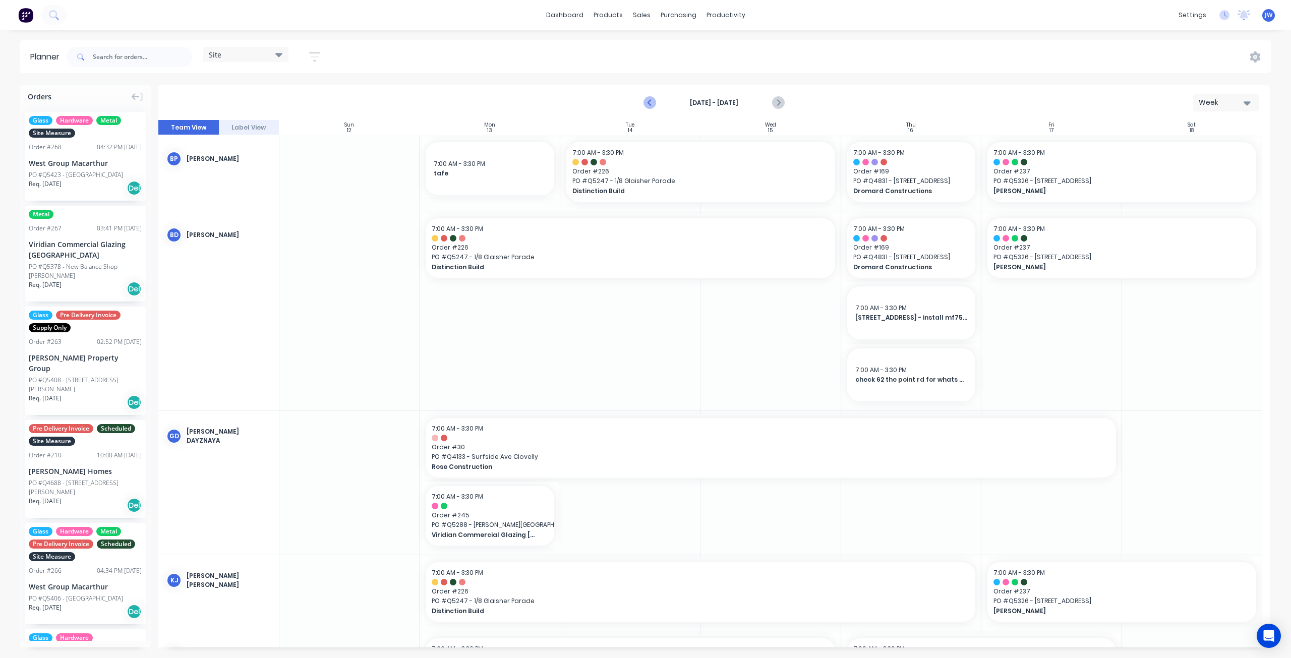
click at [656, 99] on icon "Previous page" at bounding box center [651, 103] width 12 height 12
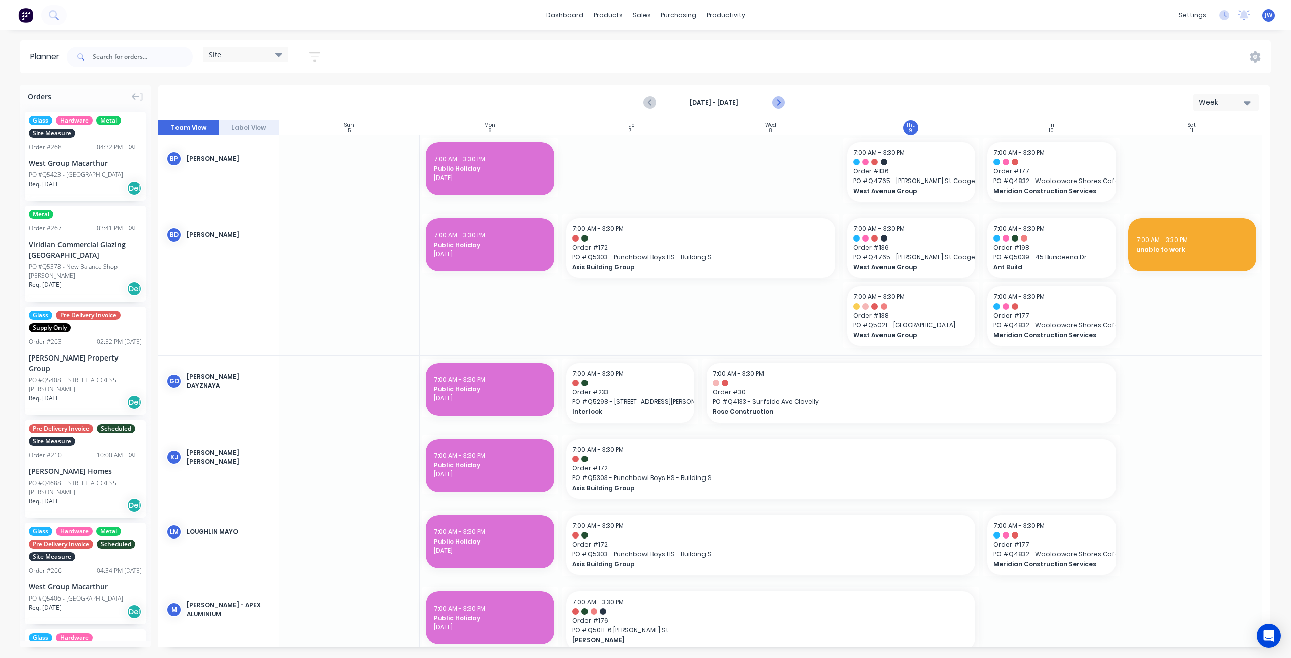
click at [781, 100] on icon "Next page" at bounding box center [778, 103] width 12 height 12
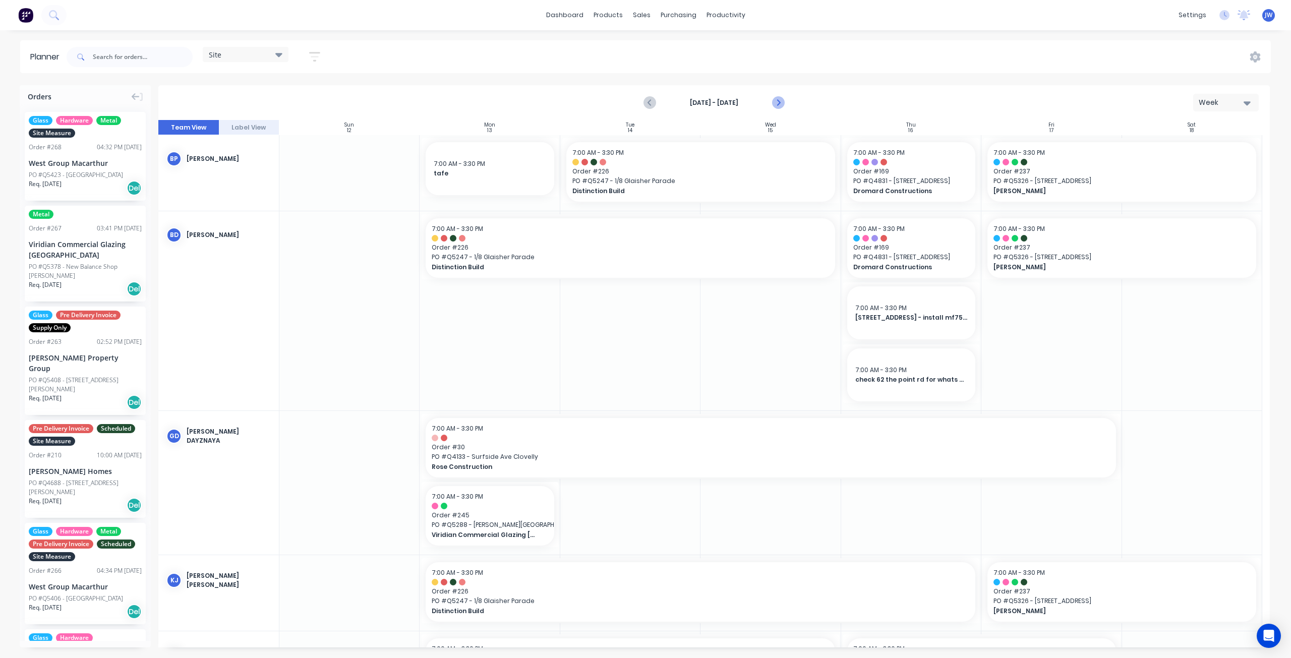
click at [780, 102] on icon "Next page" at bounding box center [778, 103] width 5 height 8
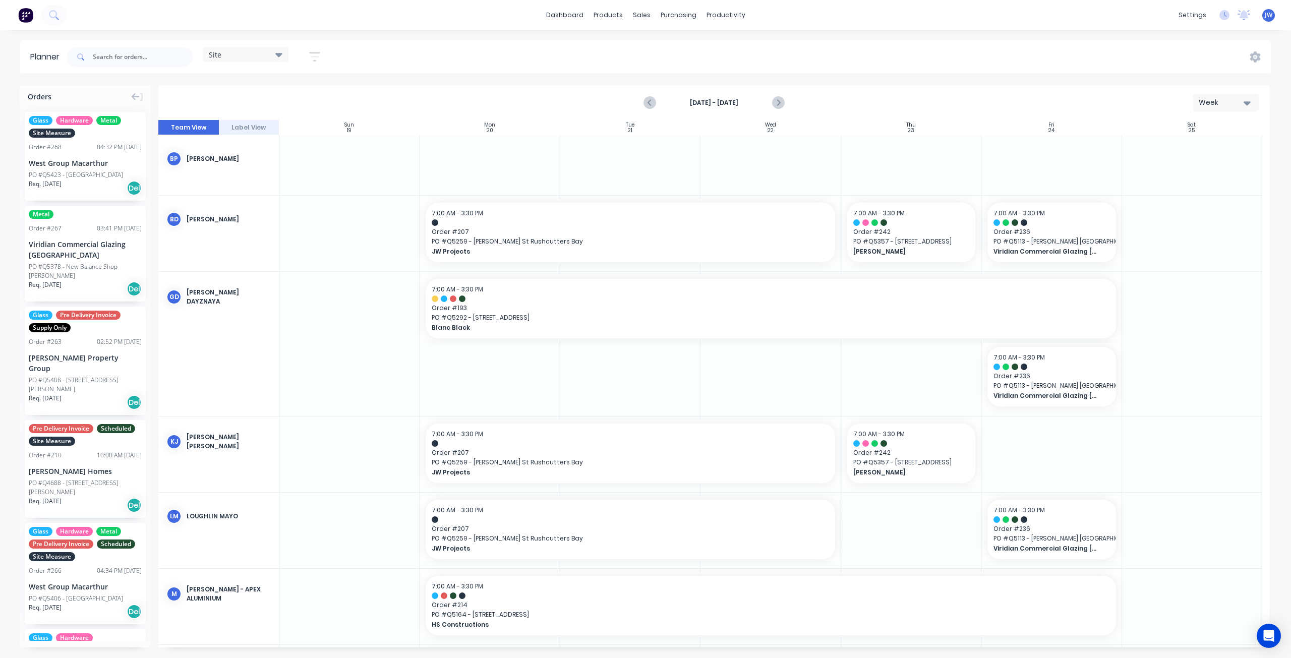
click at [852, 109] on div "[DATE] - [DATE] Week" at bounding box center [714, 102] width 1110 height 33
click at [652, 104] on icon "Previous page" at bounding box center [651, 103] width 12 height 12
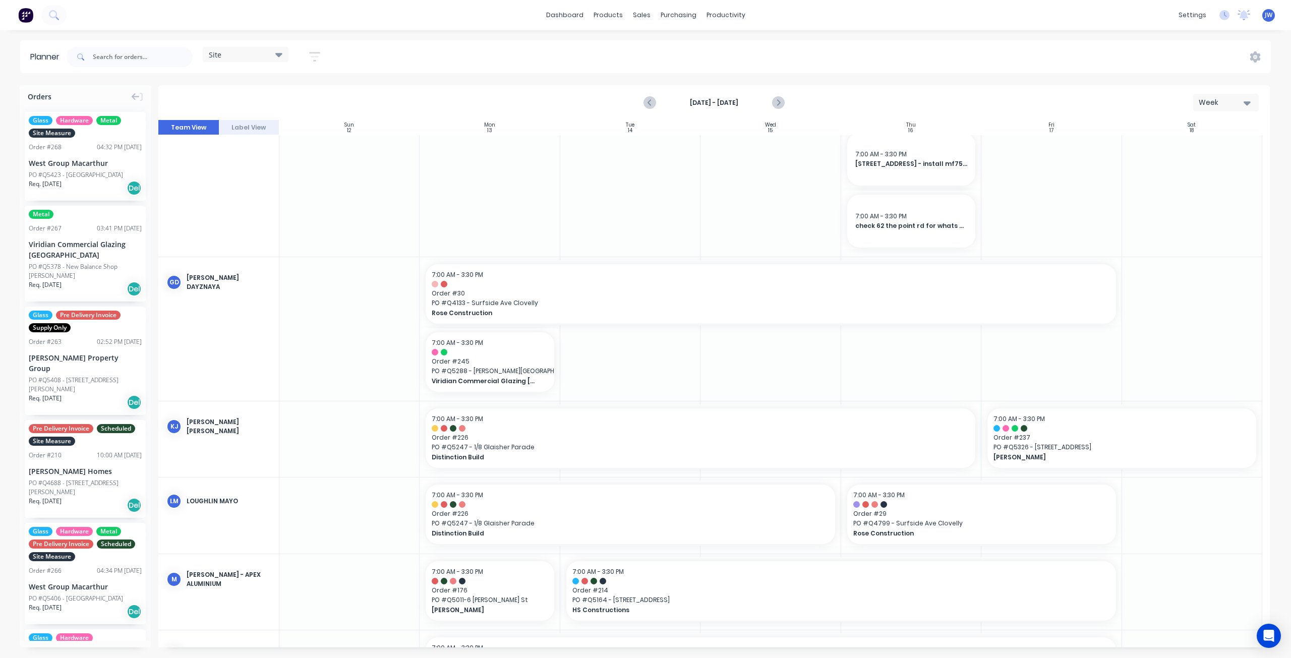
scroll to position [202, 0]
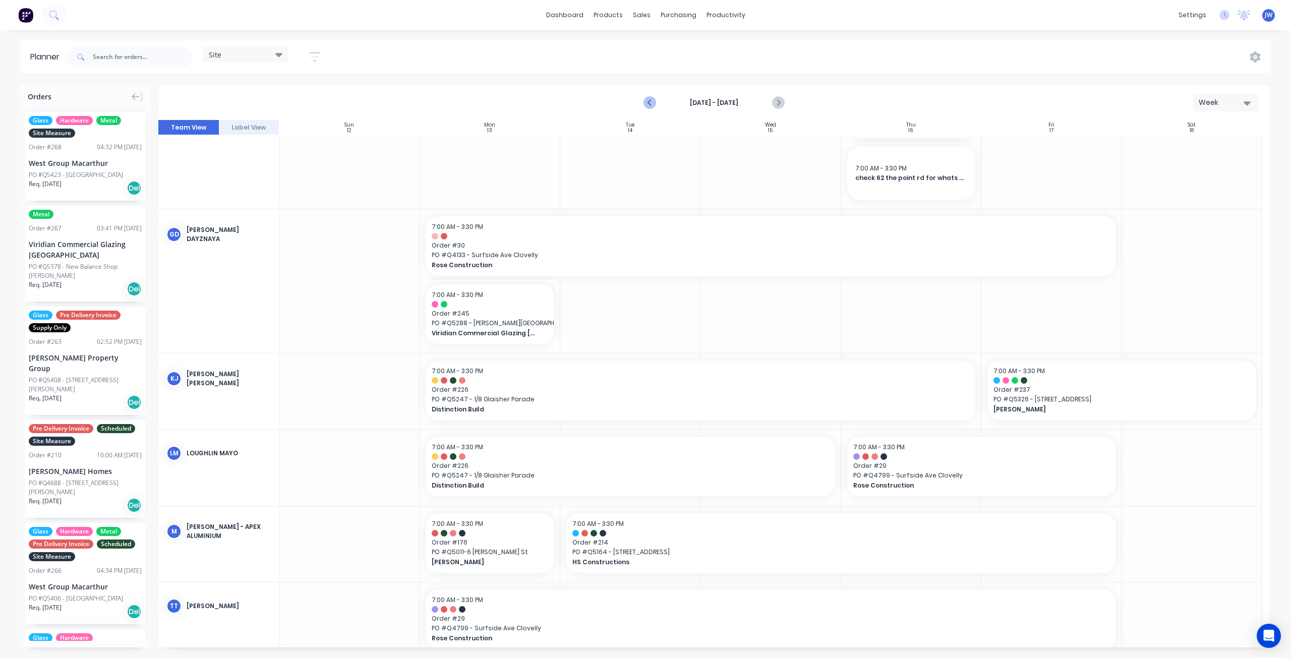
click at [651, 101] on icon "Previous page" at bounding box center [651, 103] width 12 height 12
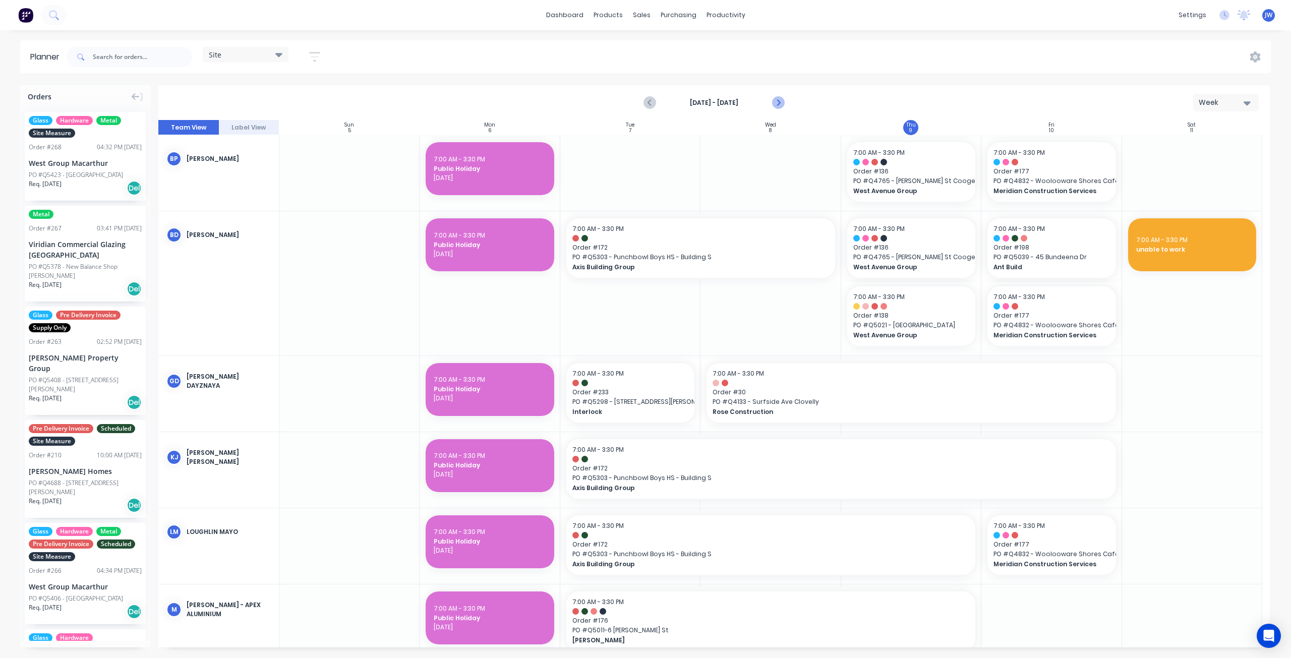
click at [777, 103] on icon "Next page" at bounding box center [778, 103] width 12 height 12
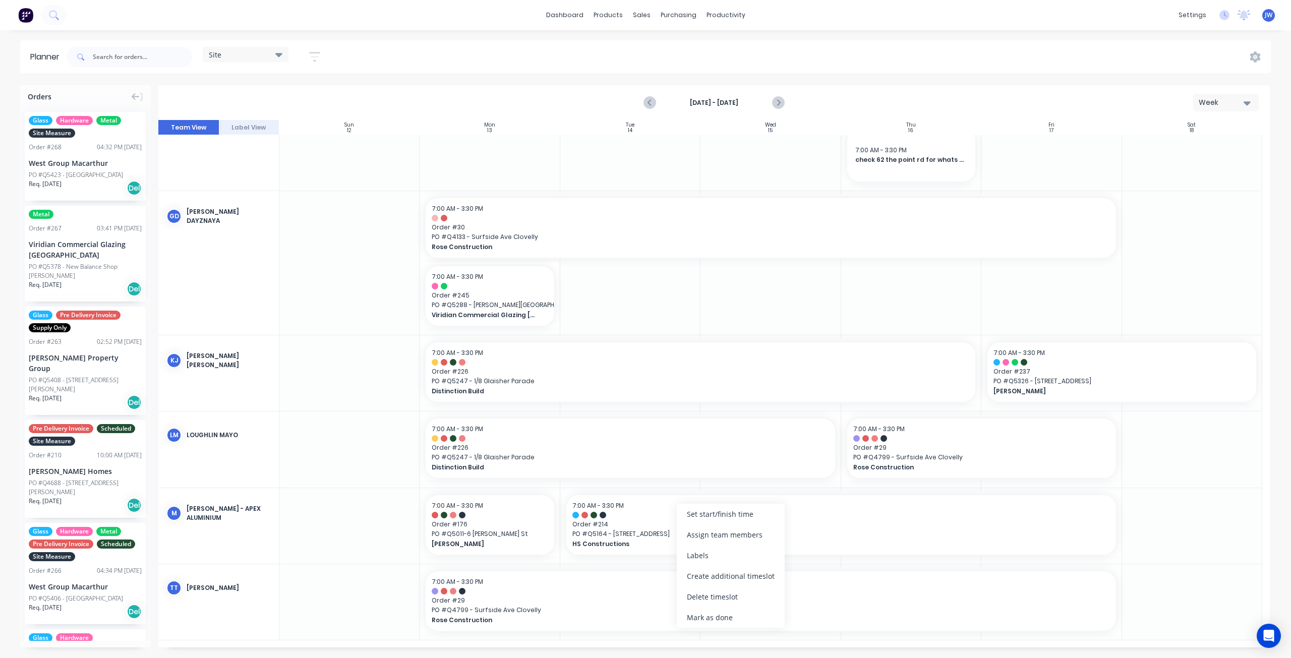
scroll to position [213, 0]
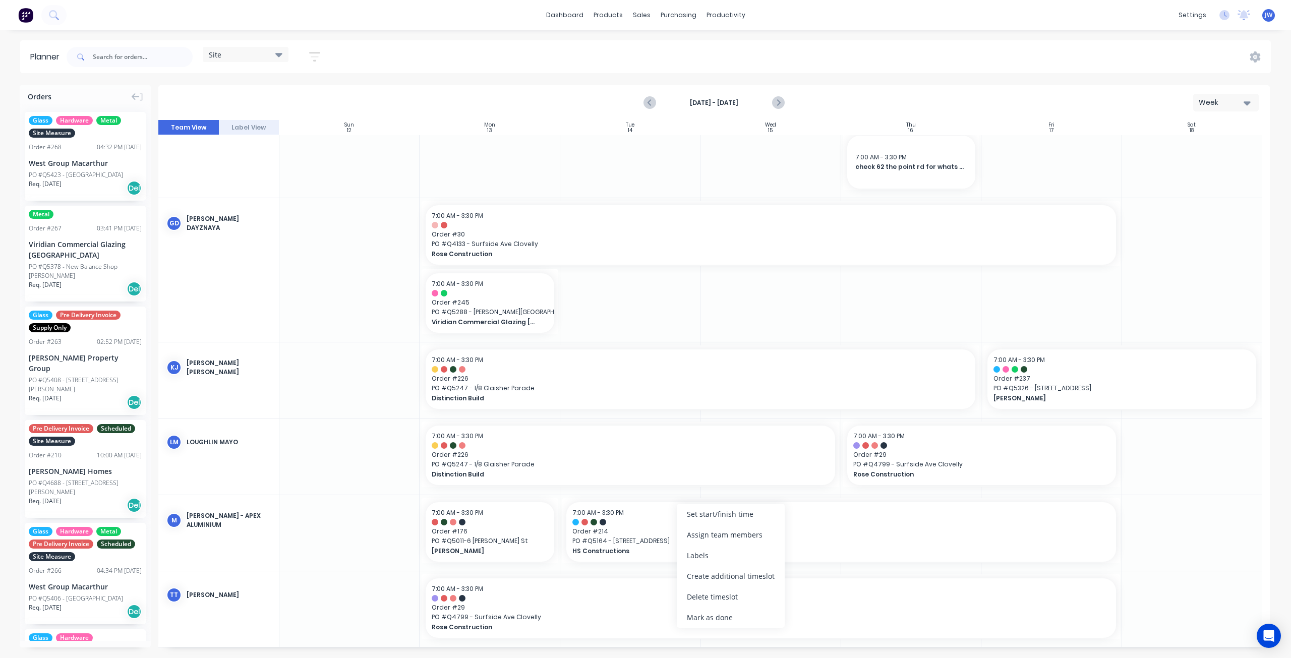
click at [713, 167] on div at bounding box center [771, 97] width 140 height 199
click at [646, 104] on icon "Previous page" at bounding box center [651, 103] width 12 height 12
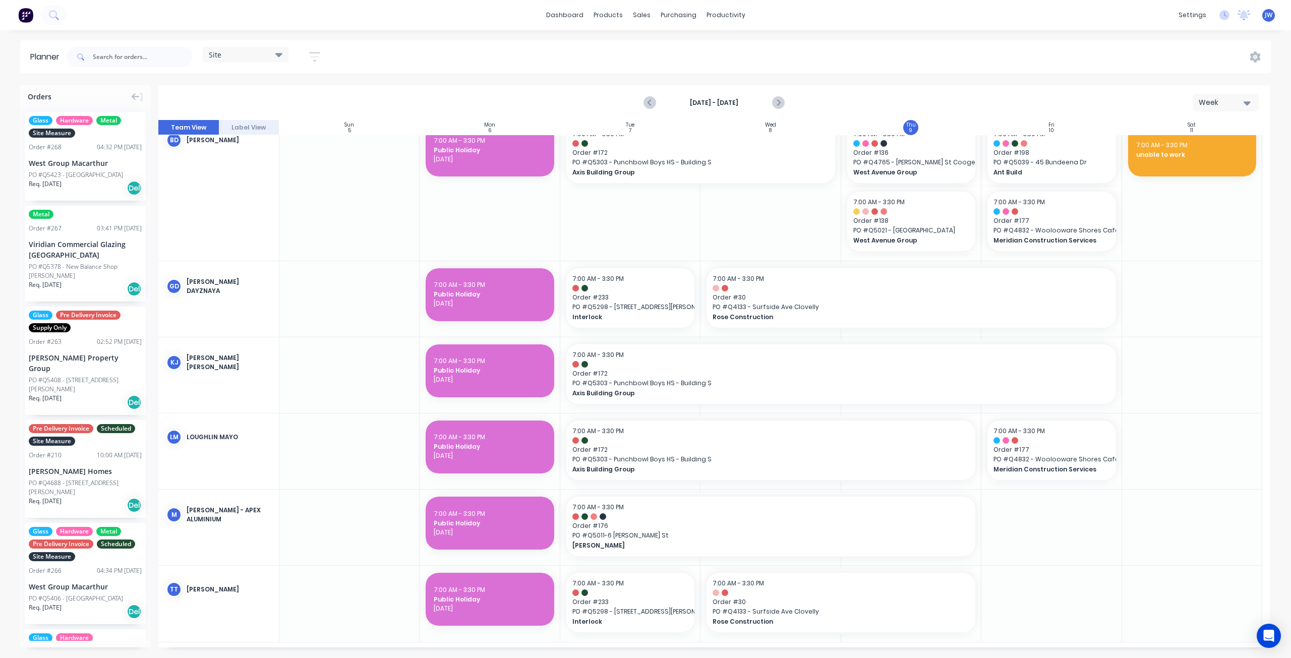
scroll to position [97, 0]
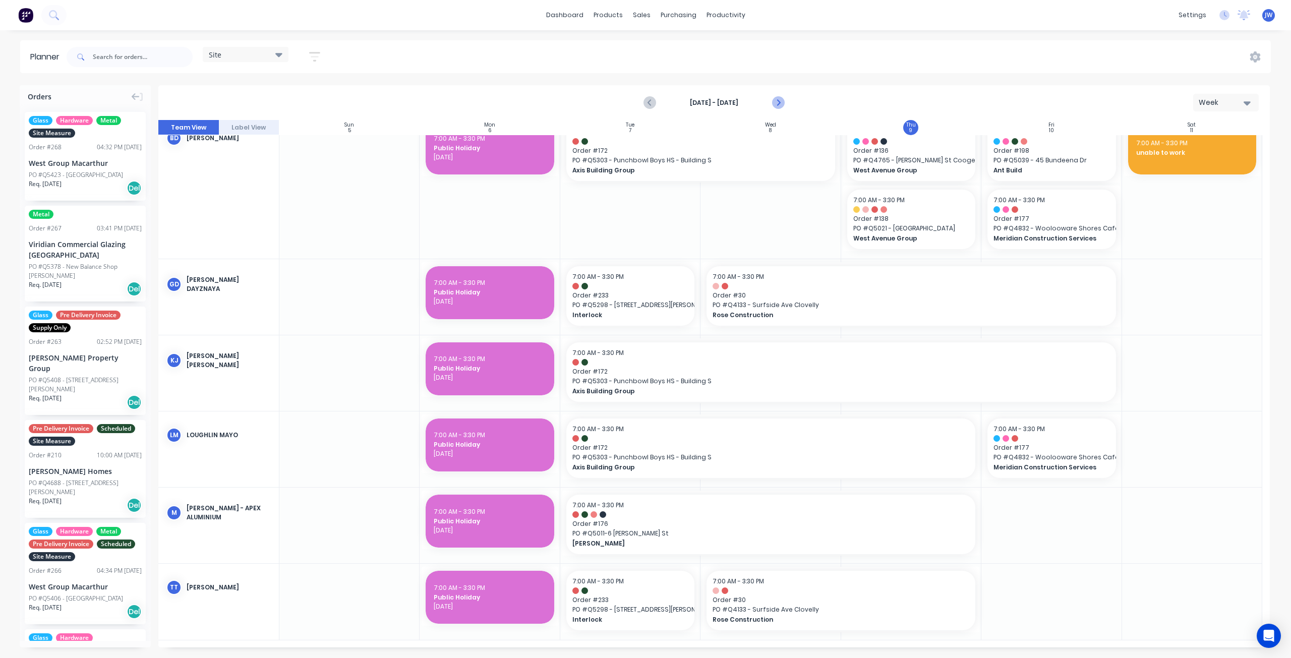
click at [777, 102] on icon "Next page" at bounding box center [778, 103] width 12 height 12
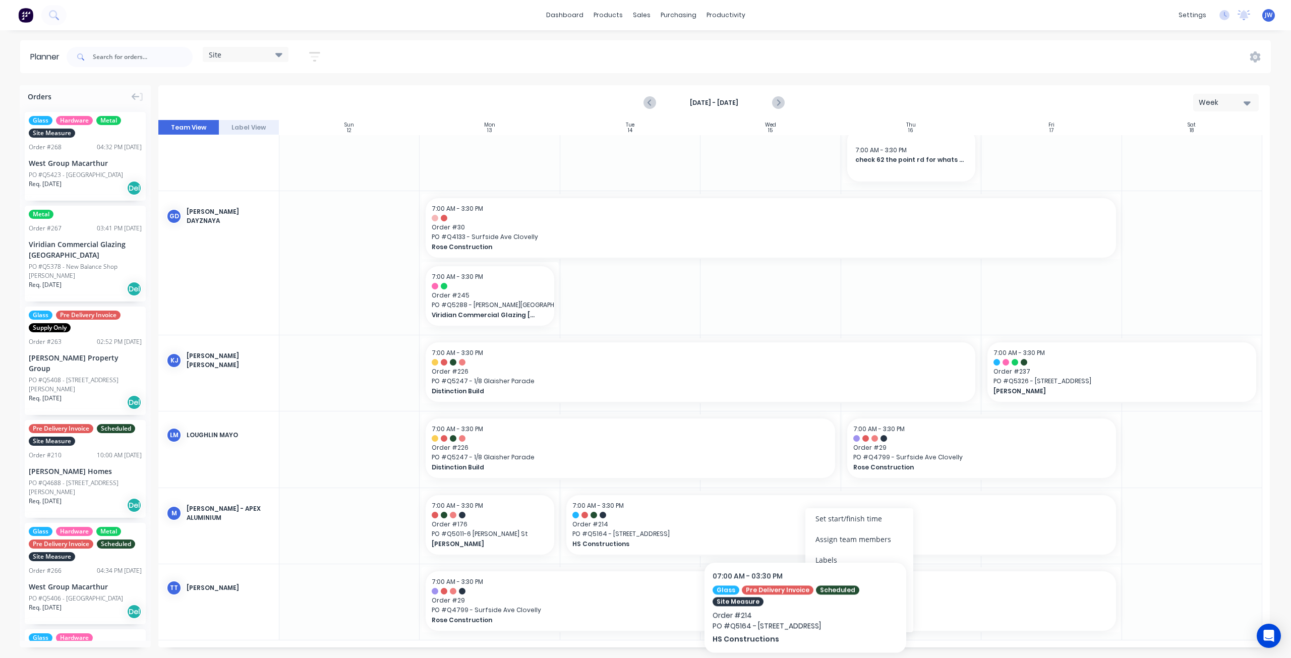
scroll to position [213, 0]
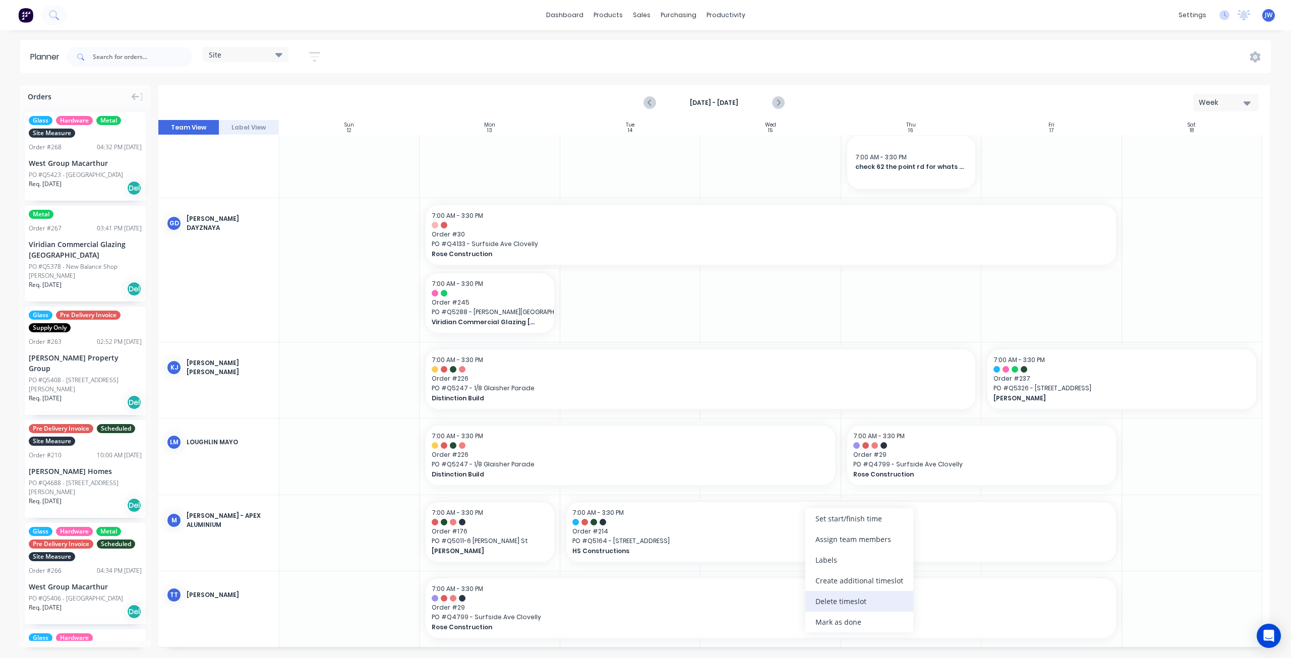
click at [826, 598] on div "Delete timeslot" at bounding box center [859, 601] width 108 height 21
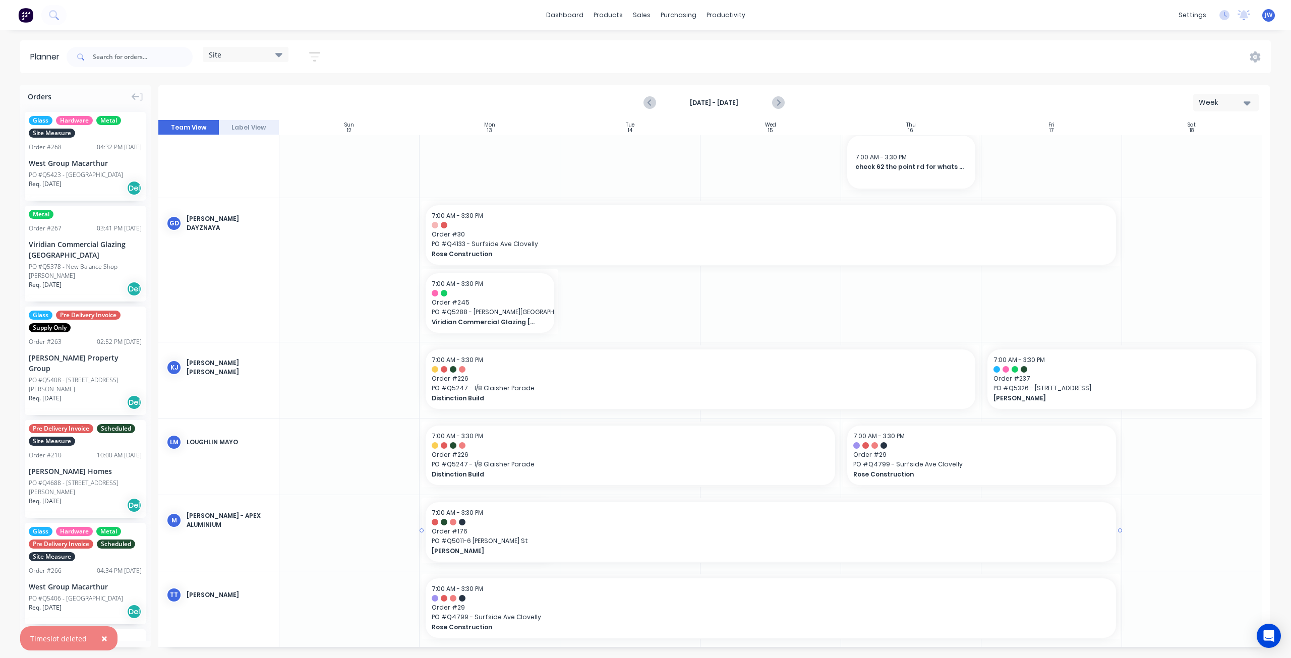
drag, startPoint x: 557, startPoint y: 532, endPoint x: 1004, endPoint y: 553, distance: 447.3
click at [778, 106] on icon "Next page" at bounding box center [778, 103] width 12 height 12
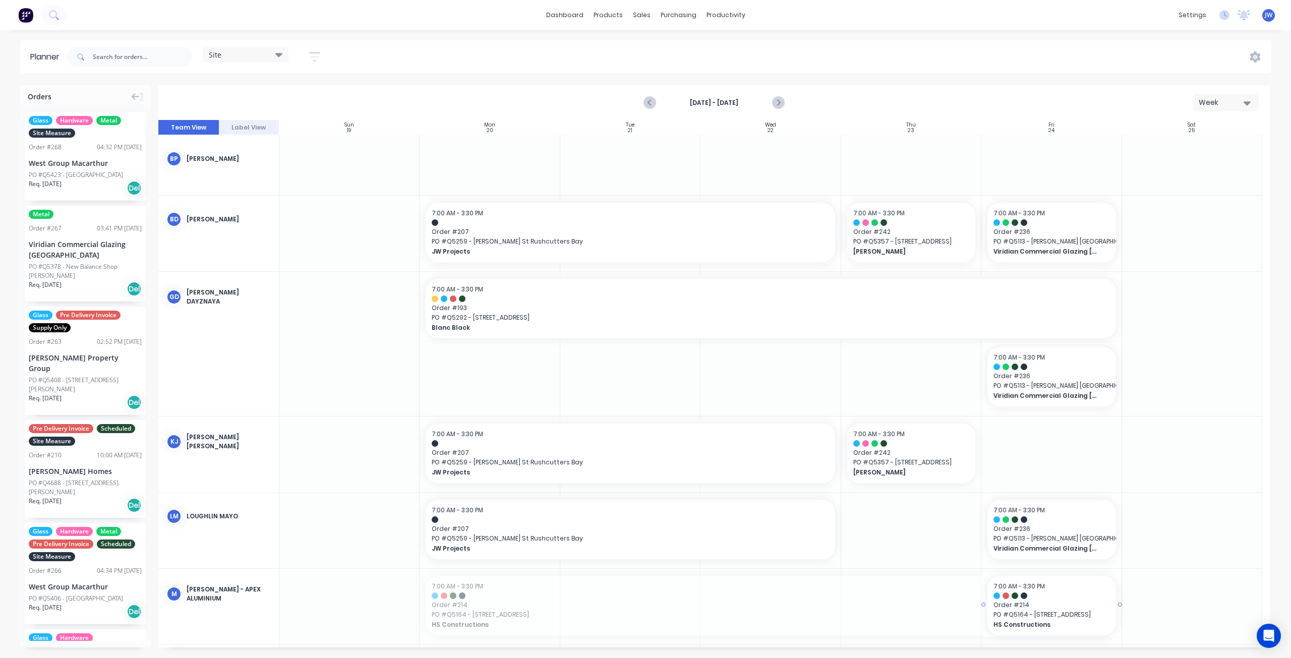
drag, startPoint x: 421, startPoint y: 607, endPoint x: 998, endPoint y: 612, distance: 577.0
drag, startPoint x: 654, startPoint y: 242, endPoint x: 627, endPoint y: 620, distance: 379.2
click at [135, 62] on input "text" at bounding box center [143, 57] width 100 height 20
type input "5211"
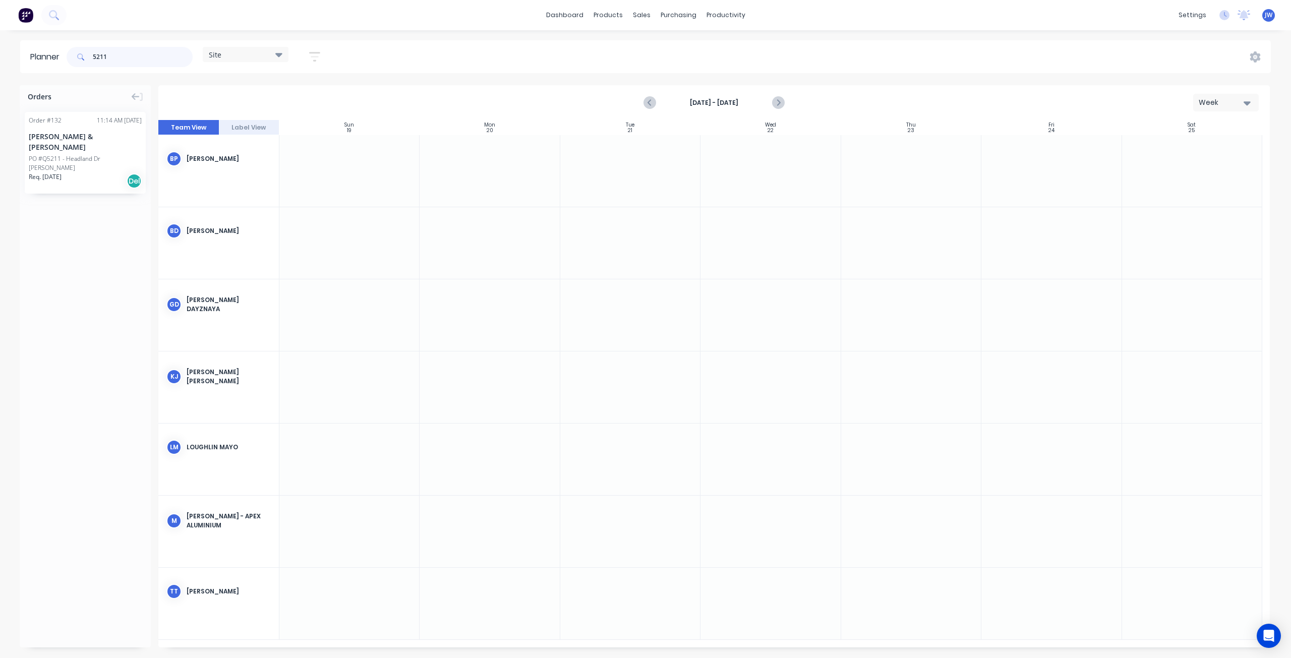
drag, startPoint x: 107, startPoint y: 57, endPoint x: 78, endPoint y: 56, distance: 29.3
click at [78, 56] on div "5211" at bounding box center [130, 57] width 126 height 20
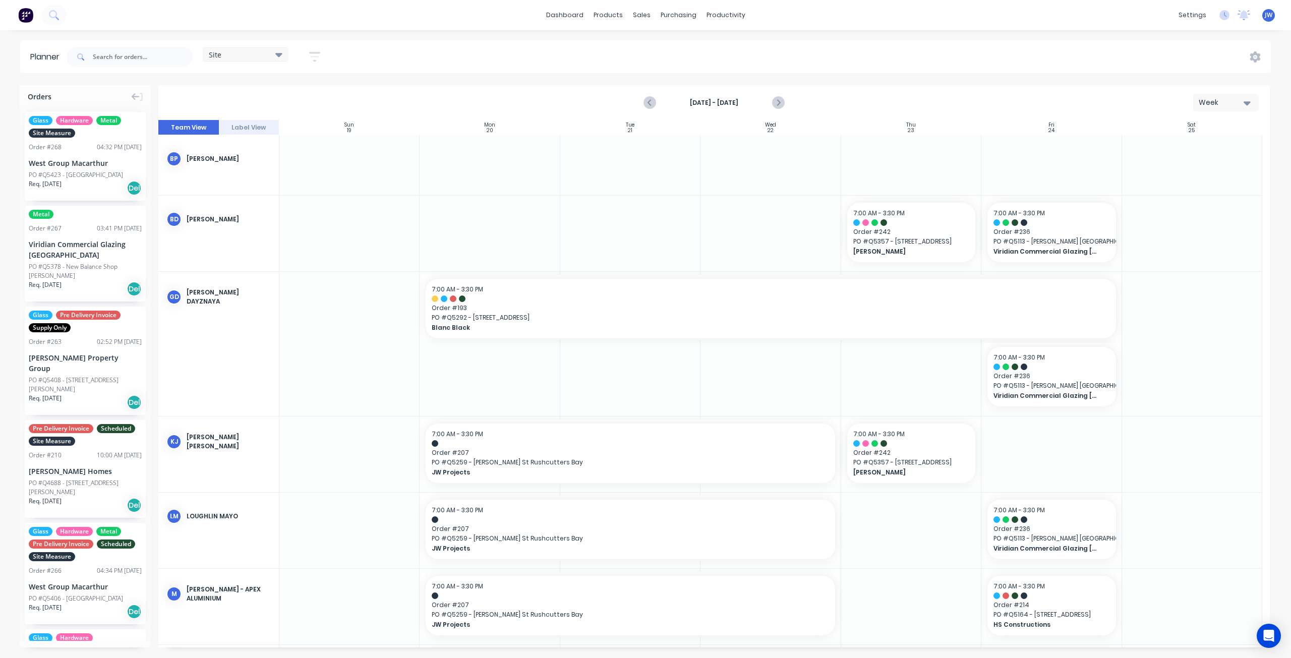
click at [807, 100] on div "[DATE] - [DATE] Week" at bounding box center [714, 102] width 1110 height 33
click at [649, 107] on icon "Previous page" at bounding box center [651, 103] width 12 height 12
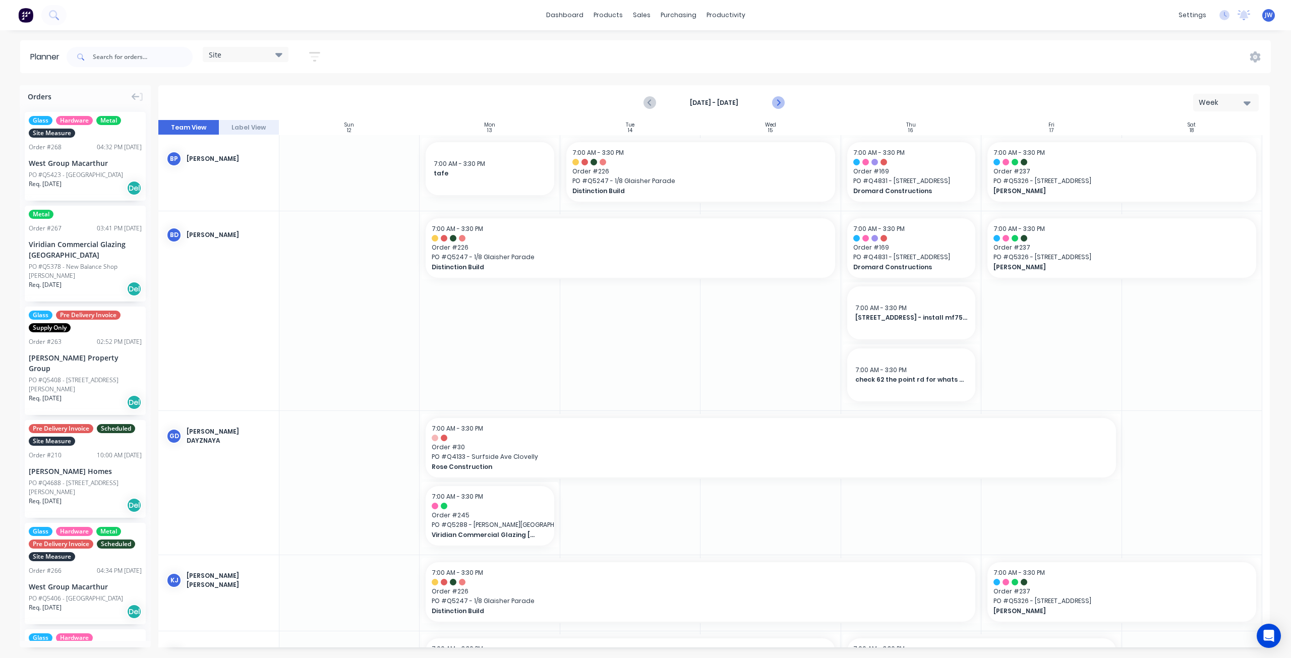
click at [780, 104] on icon "Next page" at bounding box center [778, 103] width 12 height 12
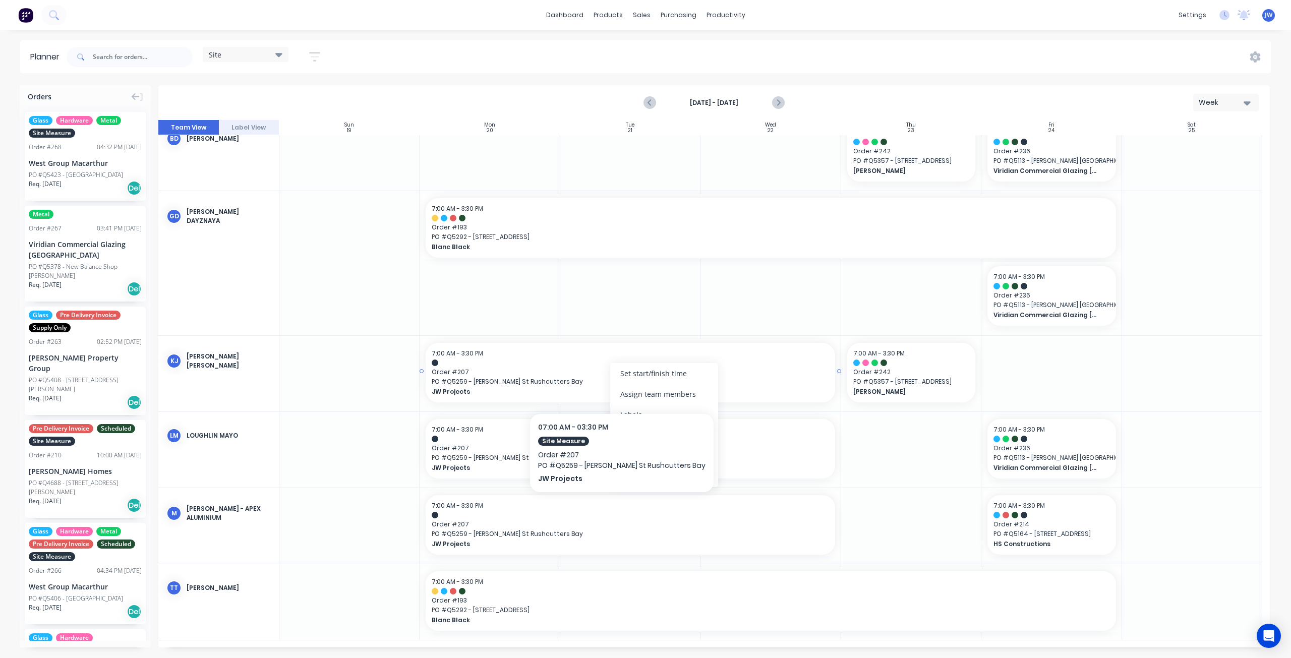
scroll to position [74, 0]
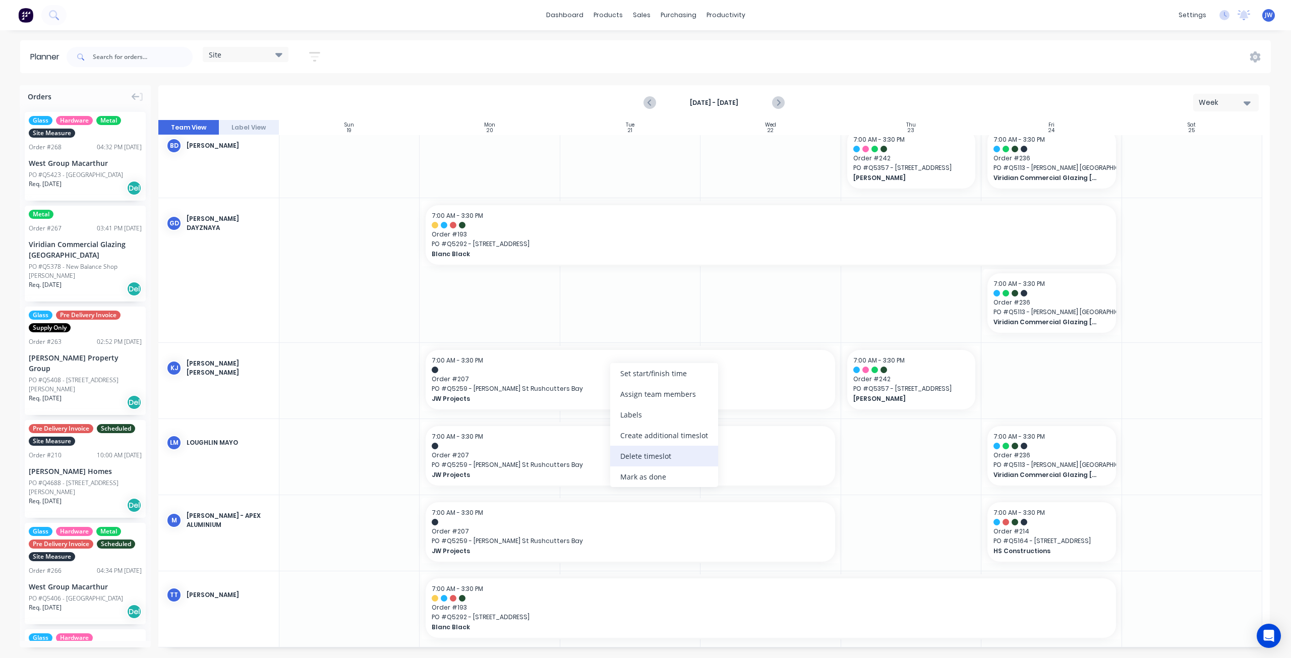
click at [650, 453] on div "Delete timeslot" at bounding box center [664, 456] width 108 height 21
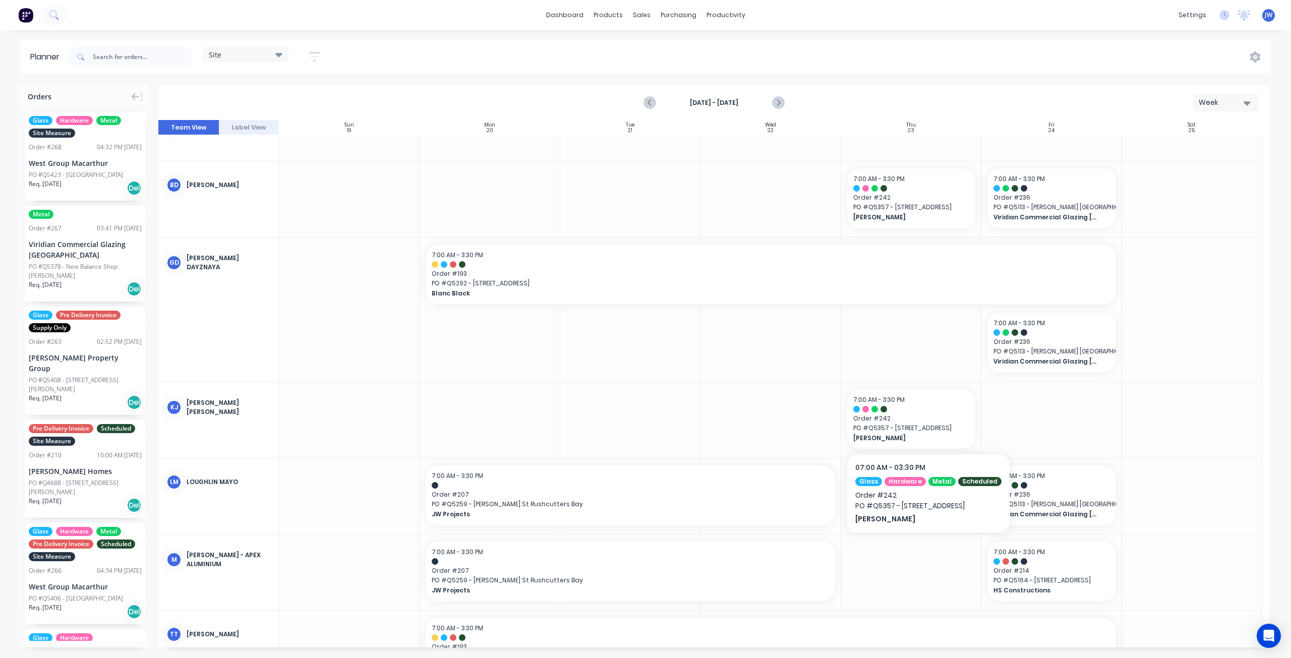
scroll to position [50, 0]
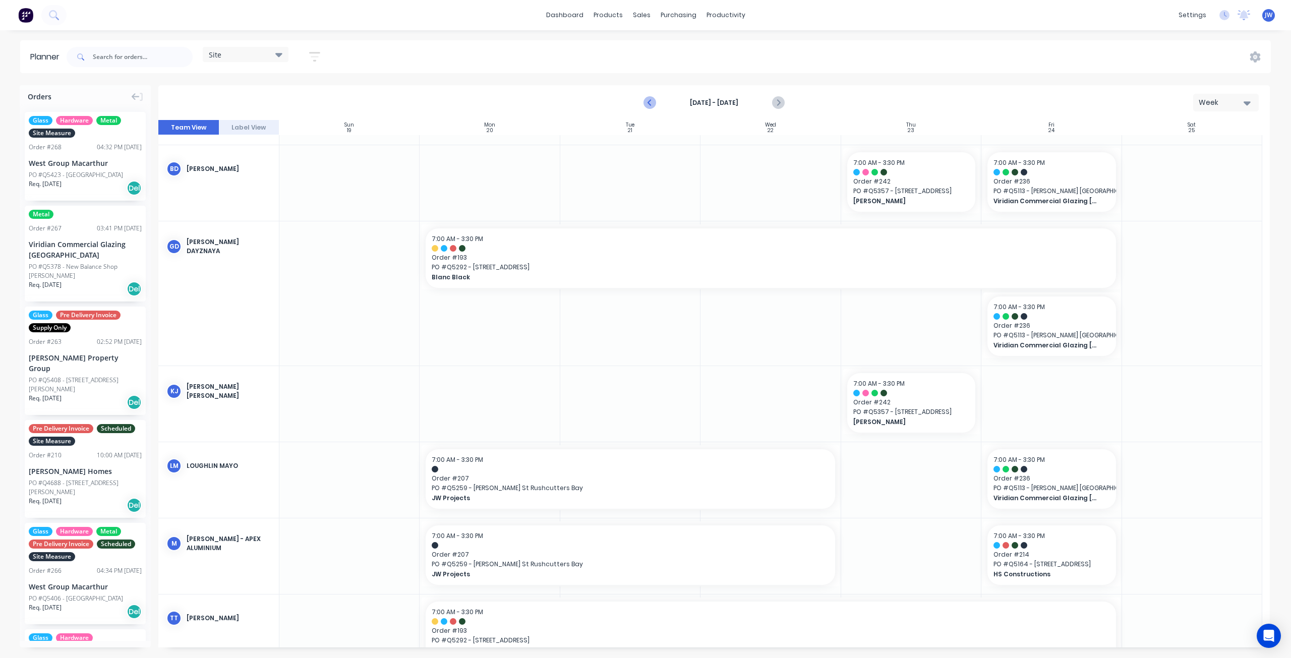
click at [647, 99] on icon "Previous page" at bounding box center [651, 103] width 12 height 12
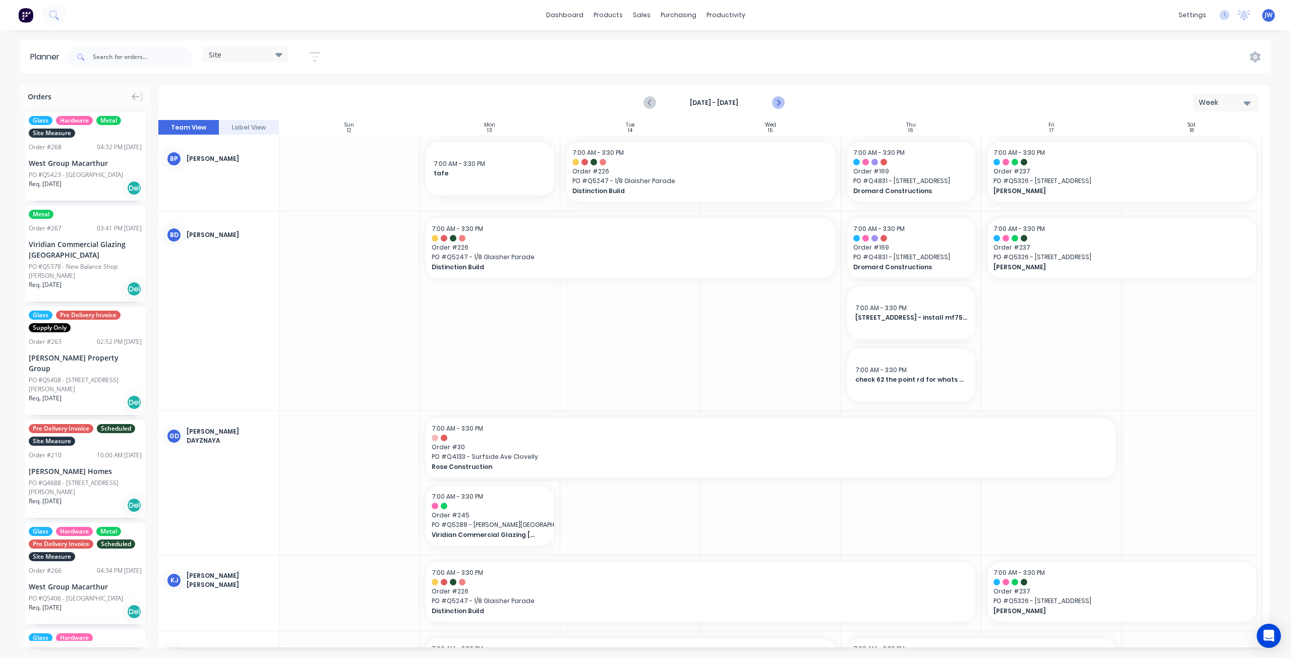
click at [777, 106] on icon "Next page" at bounding box center [778, 103] width 12 height 12
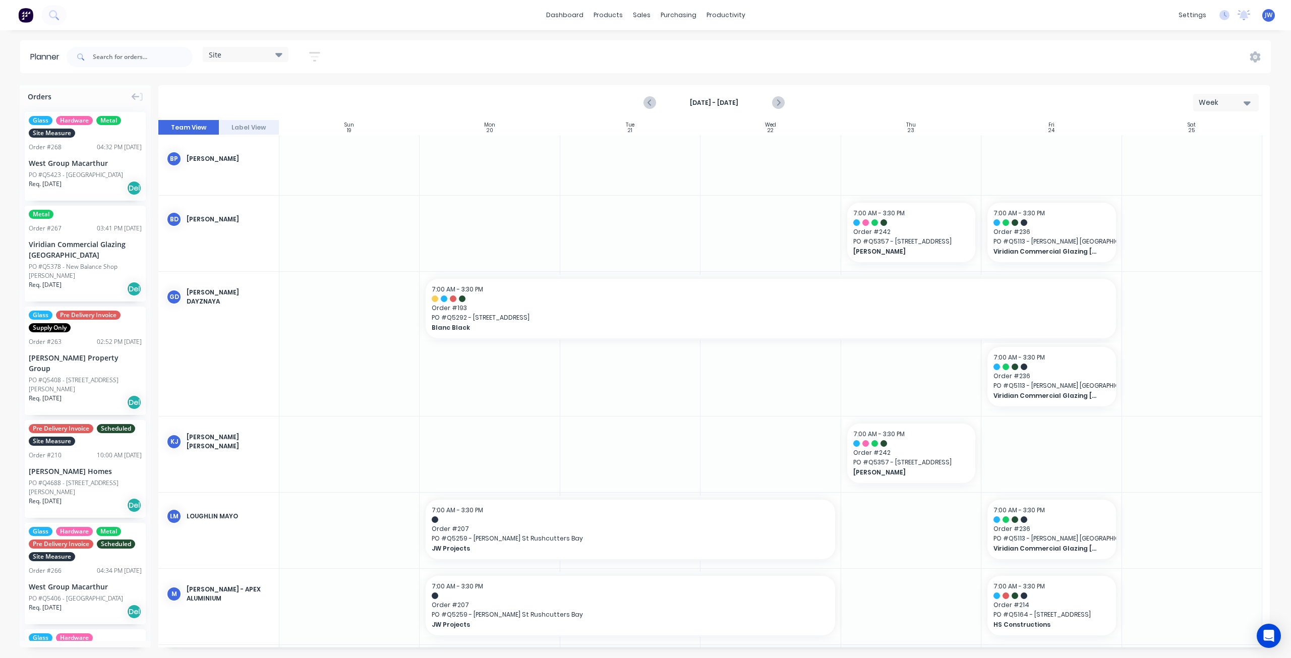
click at [460, 233] on div at bounding box center [490, 234] width 140 height 76
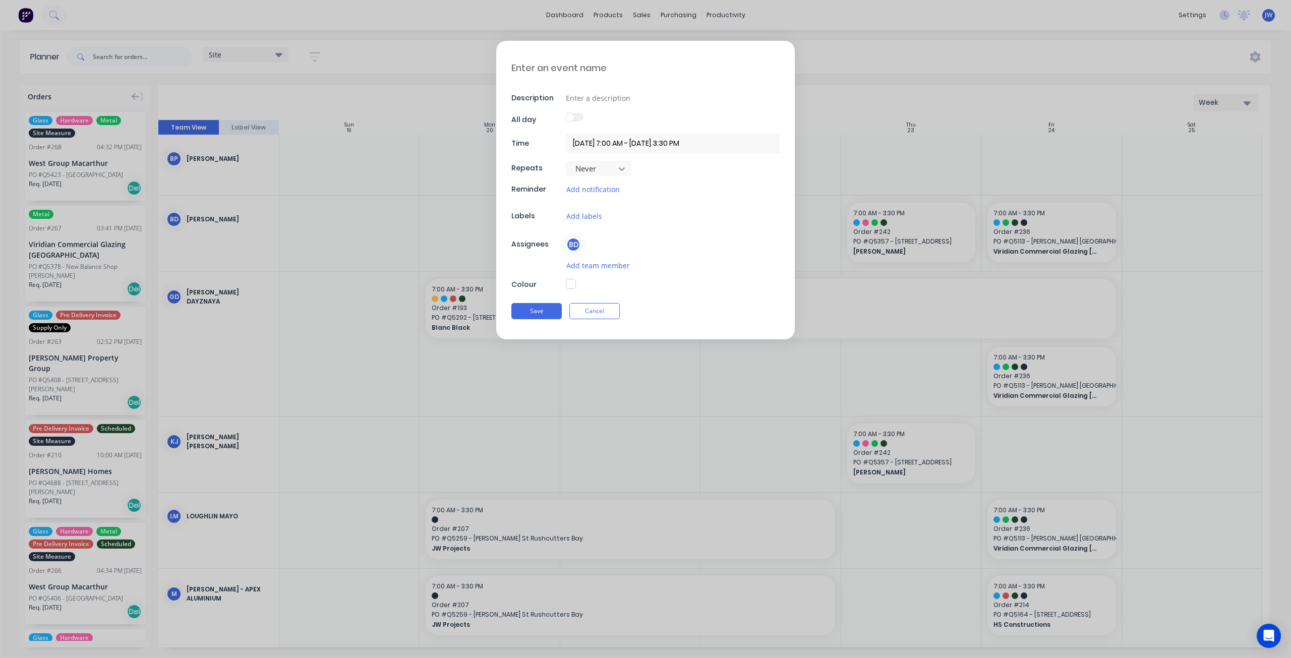
click at [603, 68] on textarea at bounding box center [645, 68] width 268 height 24
type textarea "prospect st?"
click at [541, 309] on button "Save" at bounding box center [536, 311] width 50 height 16
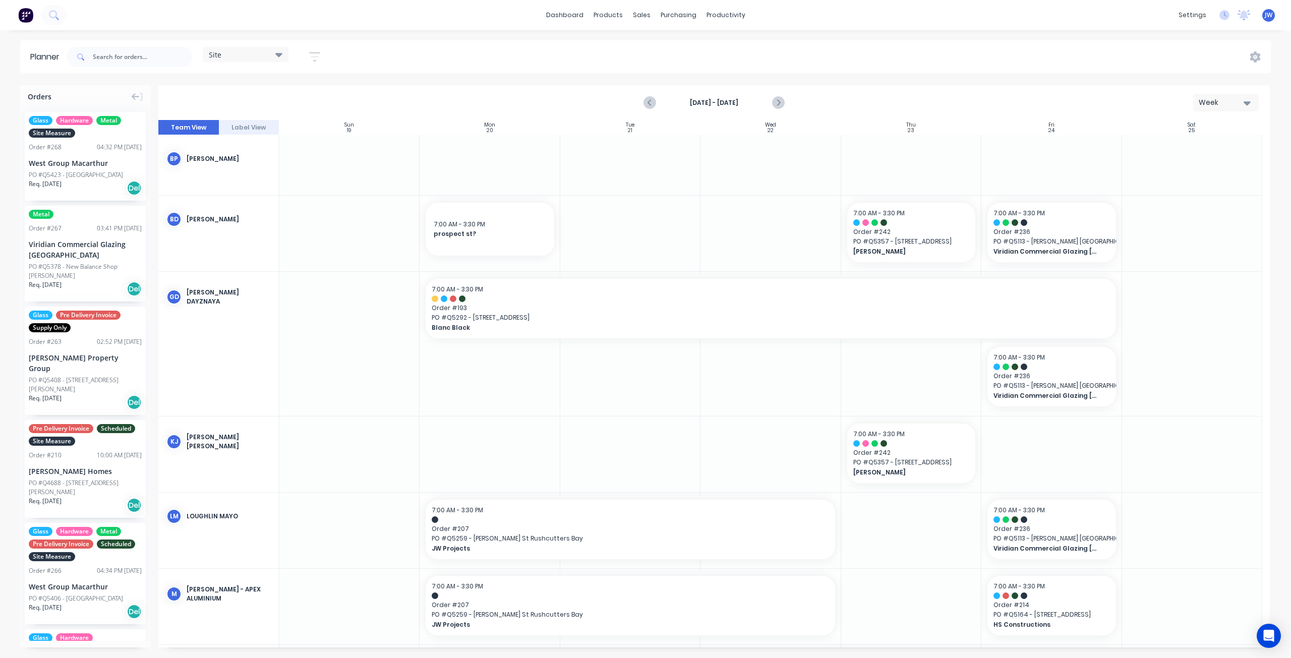
click at [620, 237] on div at bounding box center [630, 234] width 140 height 76
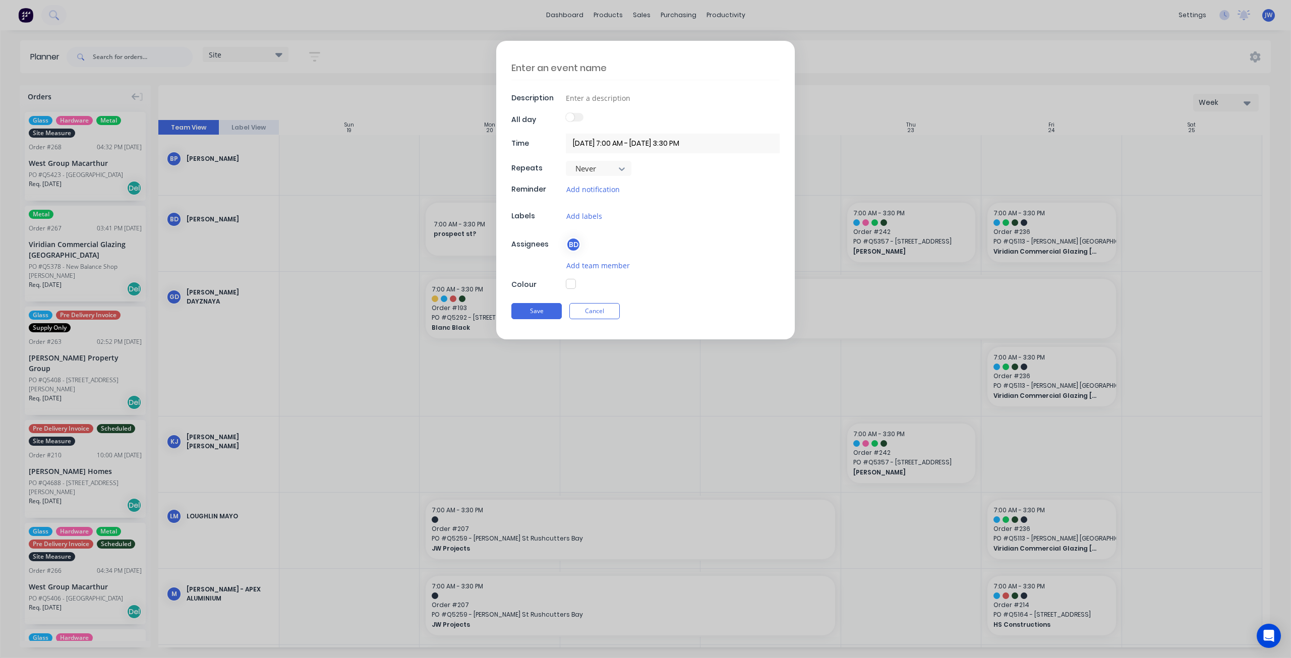
click at [563, 74] on textarea at bounding box center [645, 68] width 268 height 24
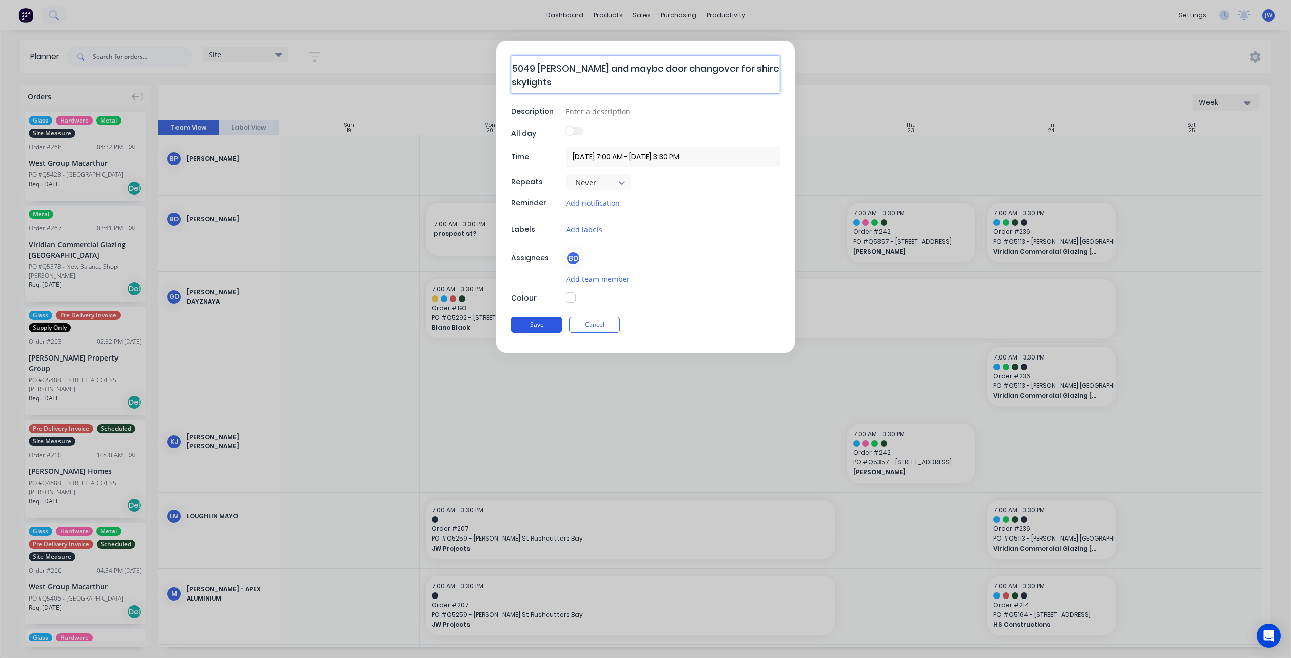
type textarea "5049 [PERSON_NAME] and maybe door changover for shire skylights"
click at [549, 318] on button "Save" at bounding box center [536, 325] width 50 height 16
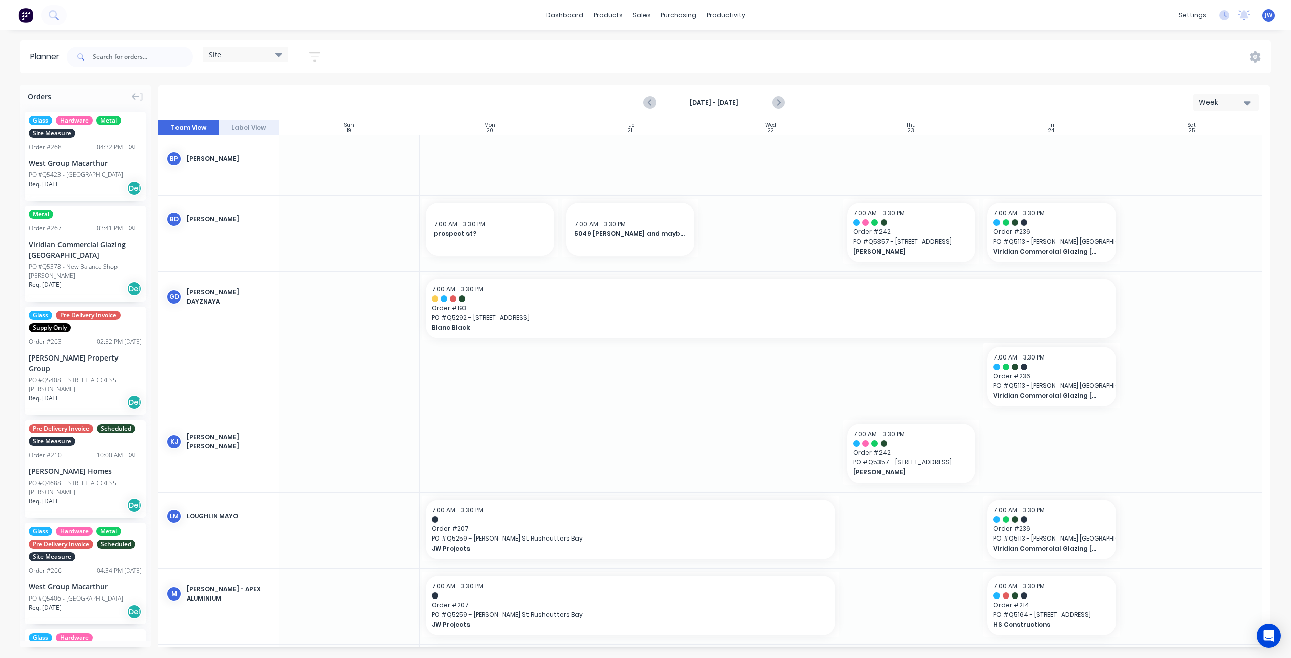
click at [737, 236] on div at bounding box center [771, 234] width 140 height 76
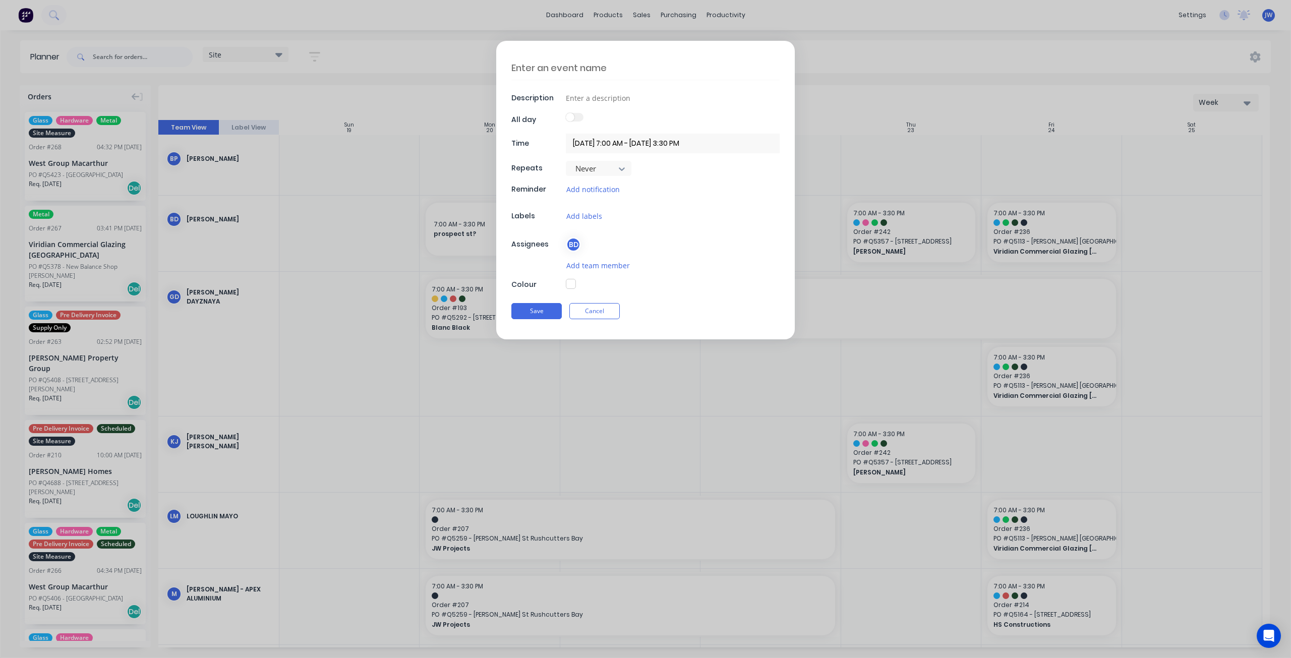
click at [580, 67] on textarea at bounding box center [645, 68] width 268 height 24
type textarea "drummoyne?"
click at [541, 314] on button "Save" at bounding box center [536, 312] width 50 height 16
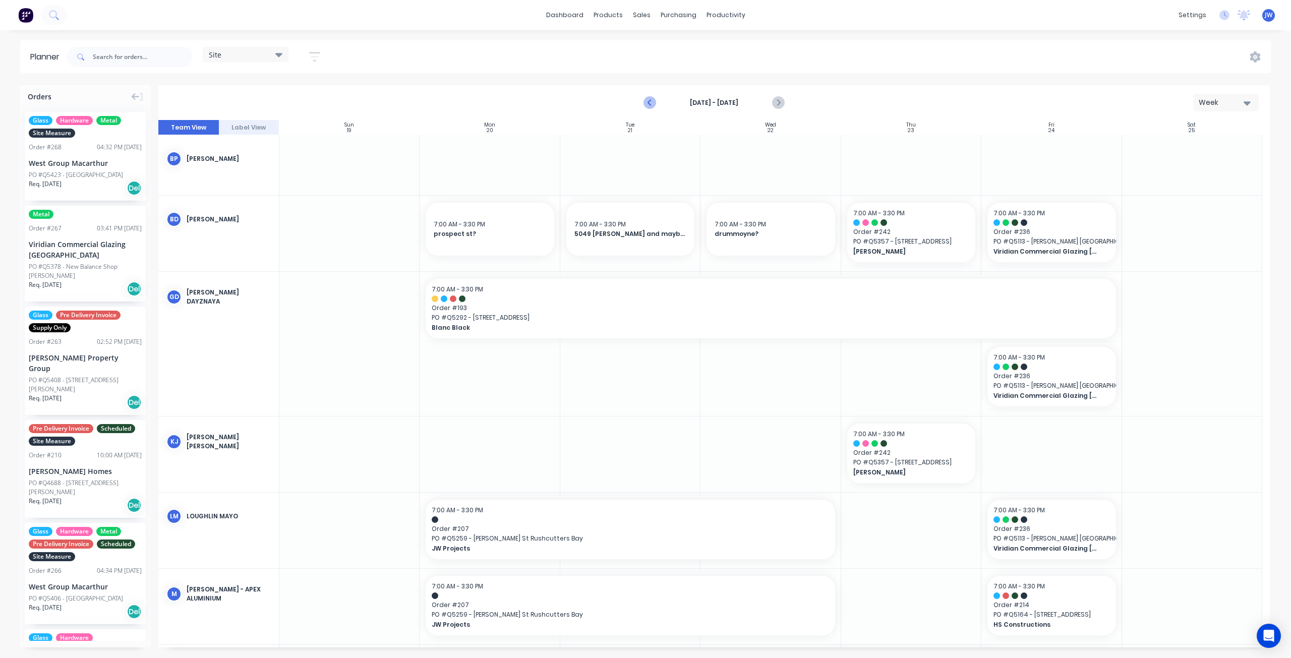
click at [652, 104] on icon "Previous page" at bounding box center [651, 103] width 12 height 12
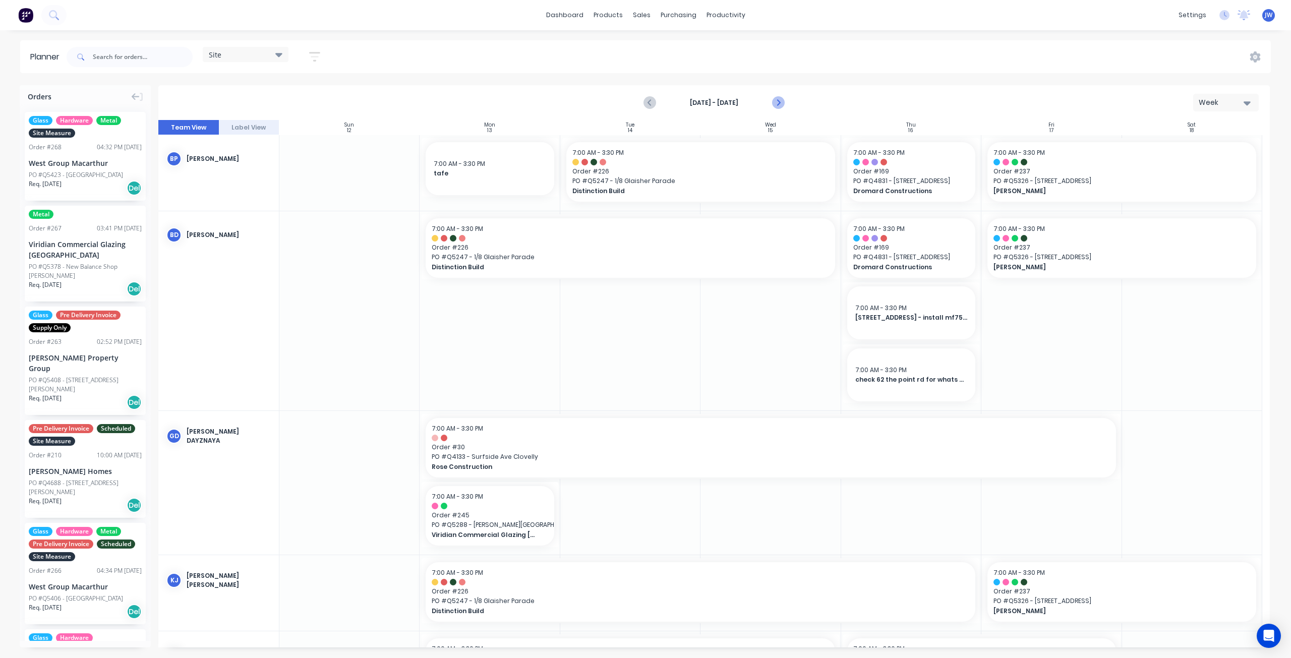
click at [781, 104] on icon "Next page" at bounding box center [778, 103] width 12 height 12
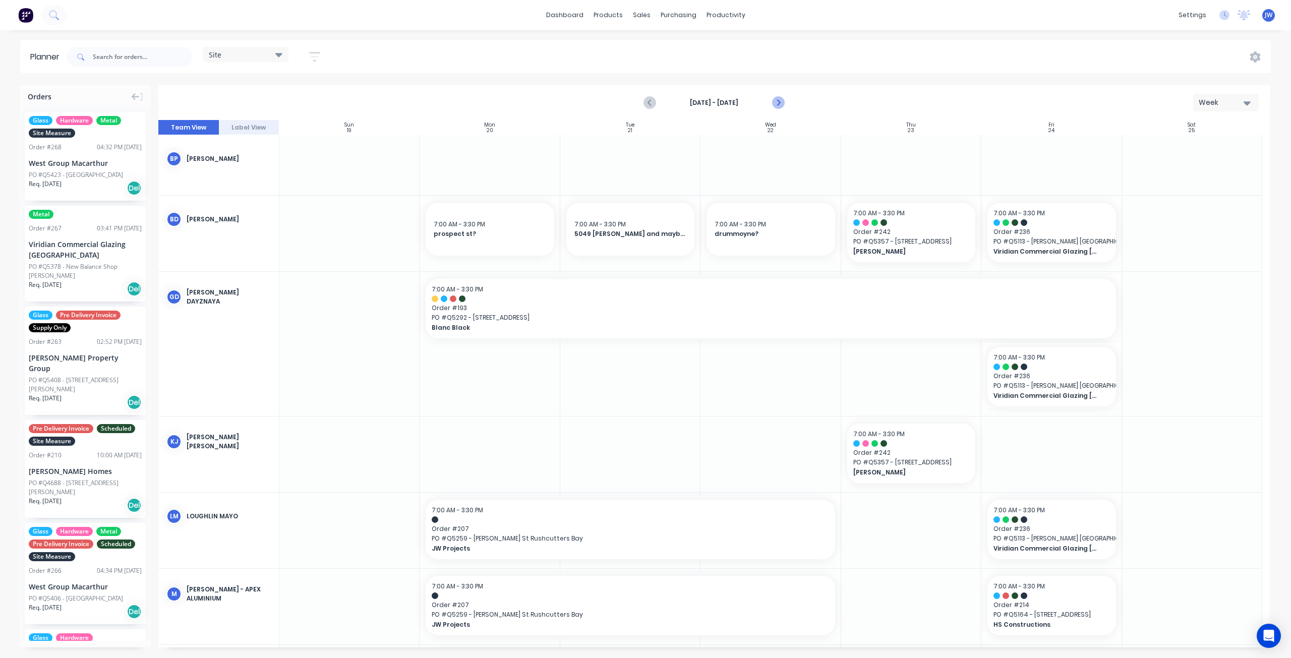
click at [783, 107] on icon "Next page" at bounding box center [778, 103] width 12 height 12
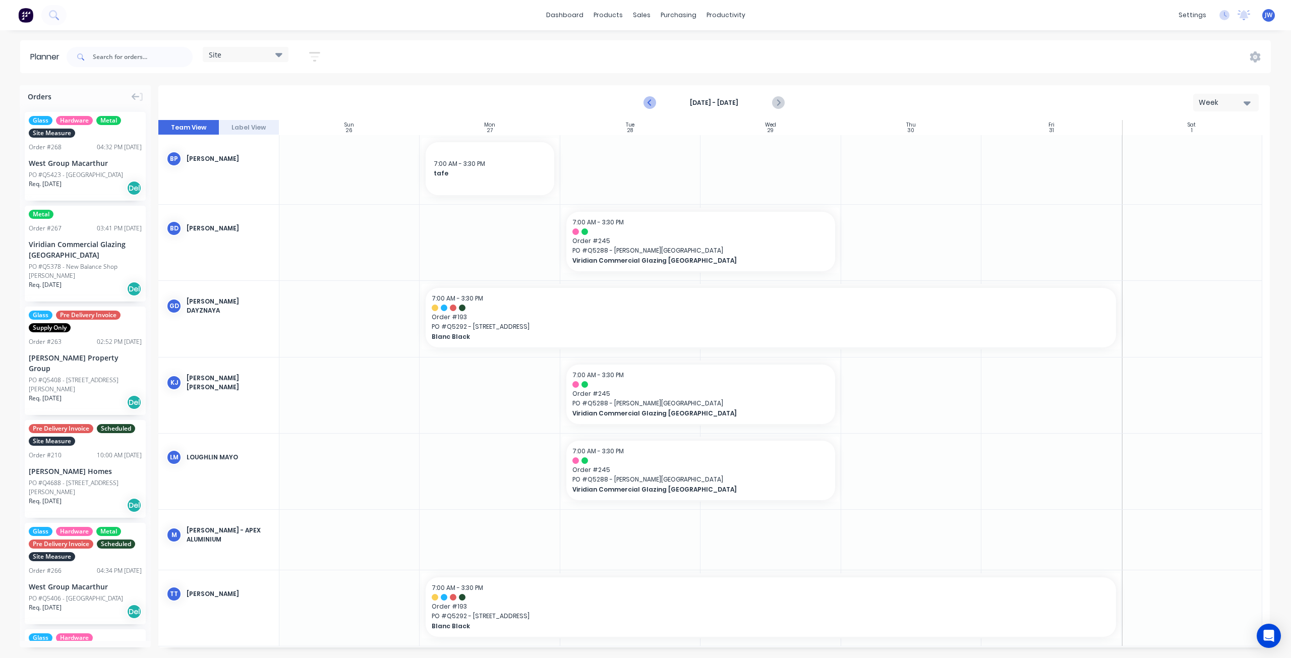
click at [651, 102] on icon "Previous page" at bounding box center [651, 103] width 12 height 12
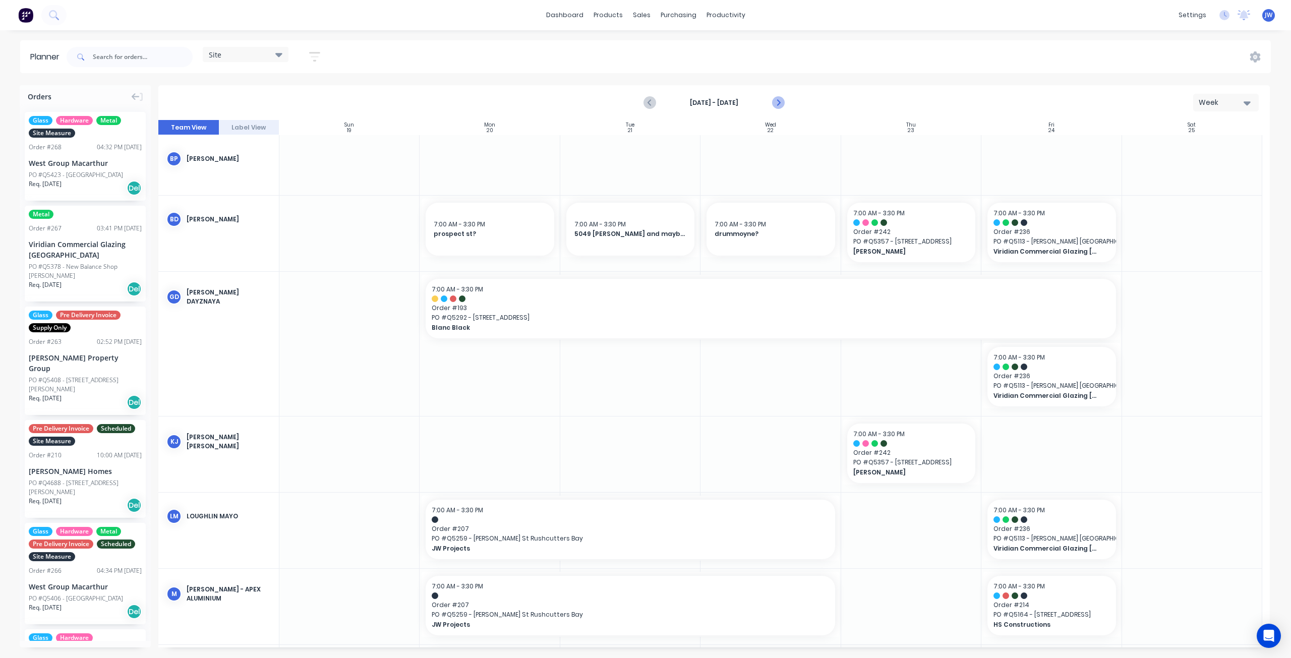
click at [777, 103] on icon "Next page" at bounding box center [778, 103] width 12 height 12
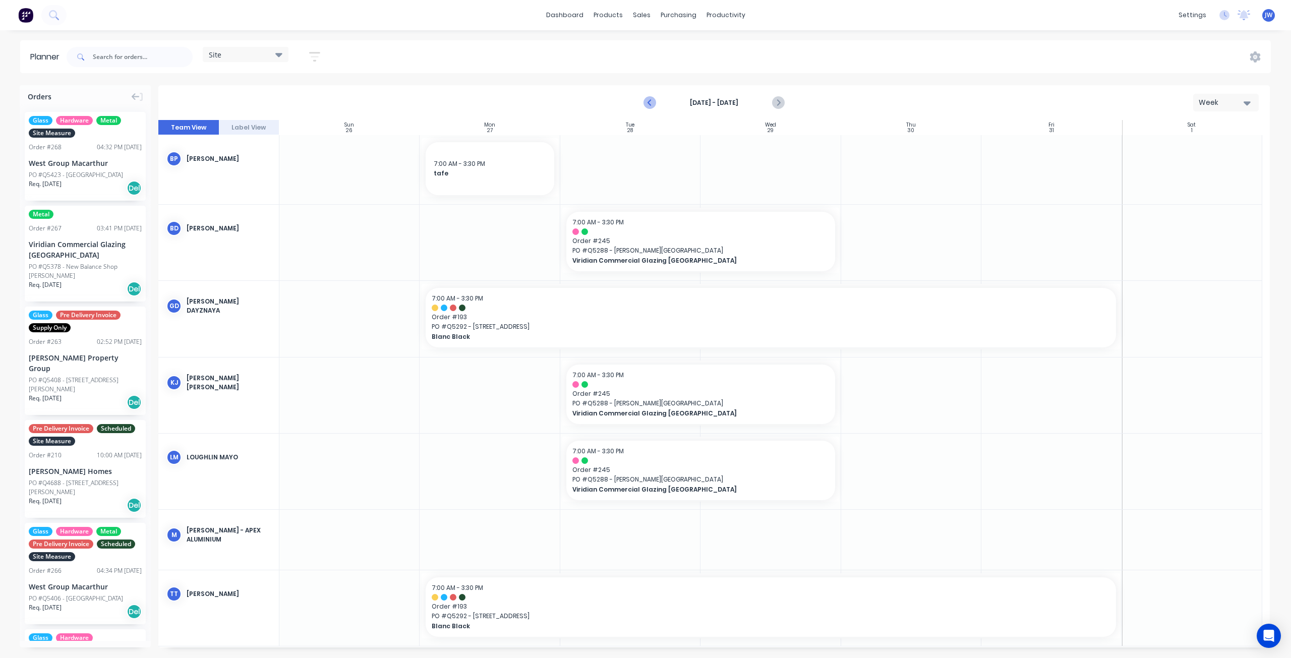
click at [650, 103] on icon "Previous page" at bounding box center [650, 103] width 5 height 8
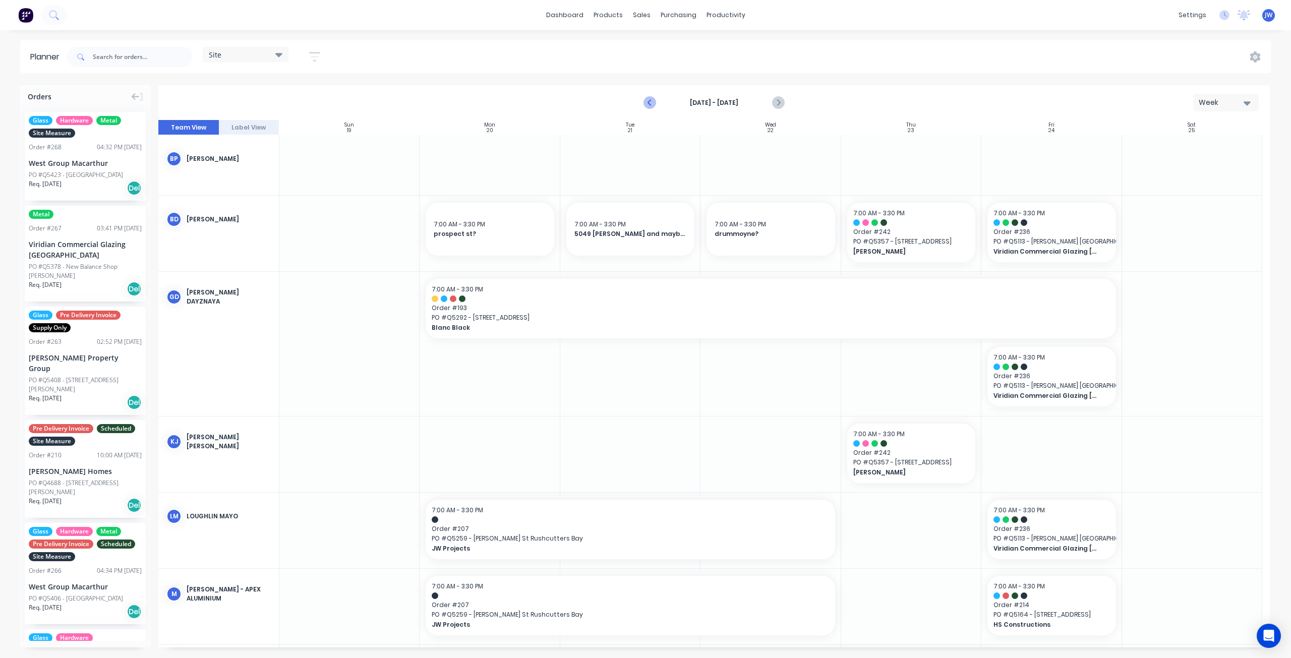
click at [650, 103] on icon "Previous page" at bounding box center [650, 103] width 5 height 8
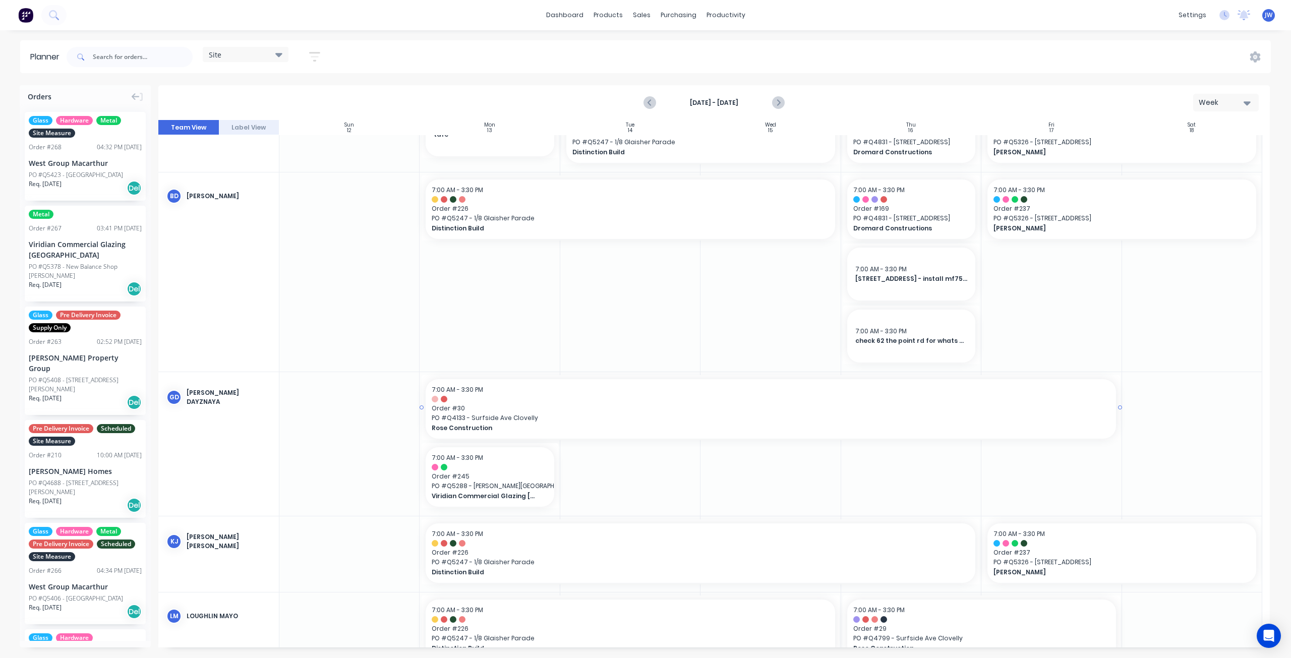
scroll to position [50, 0]
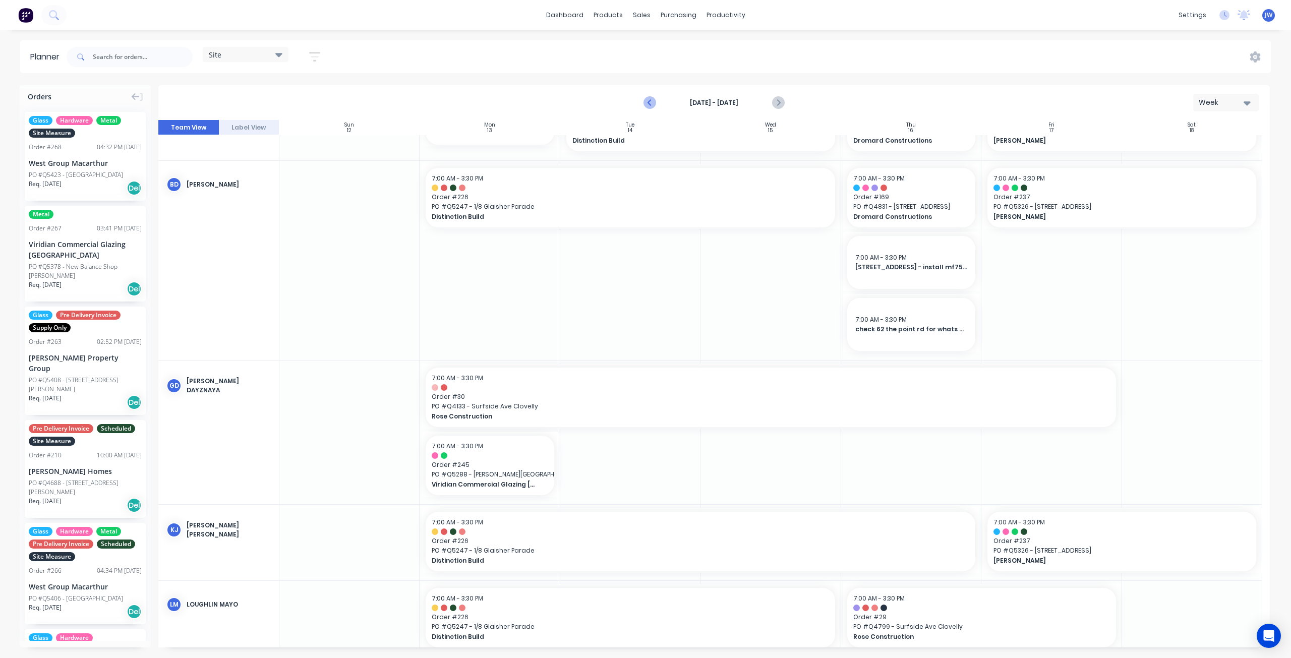
click at [654, 106] on icon "Previous page" at bounding box center [651, 103] width 12 height 12
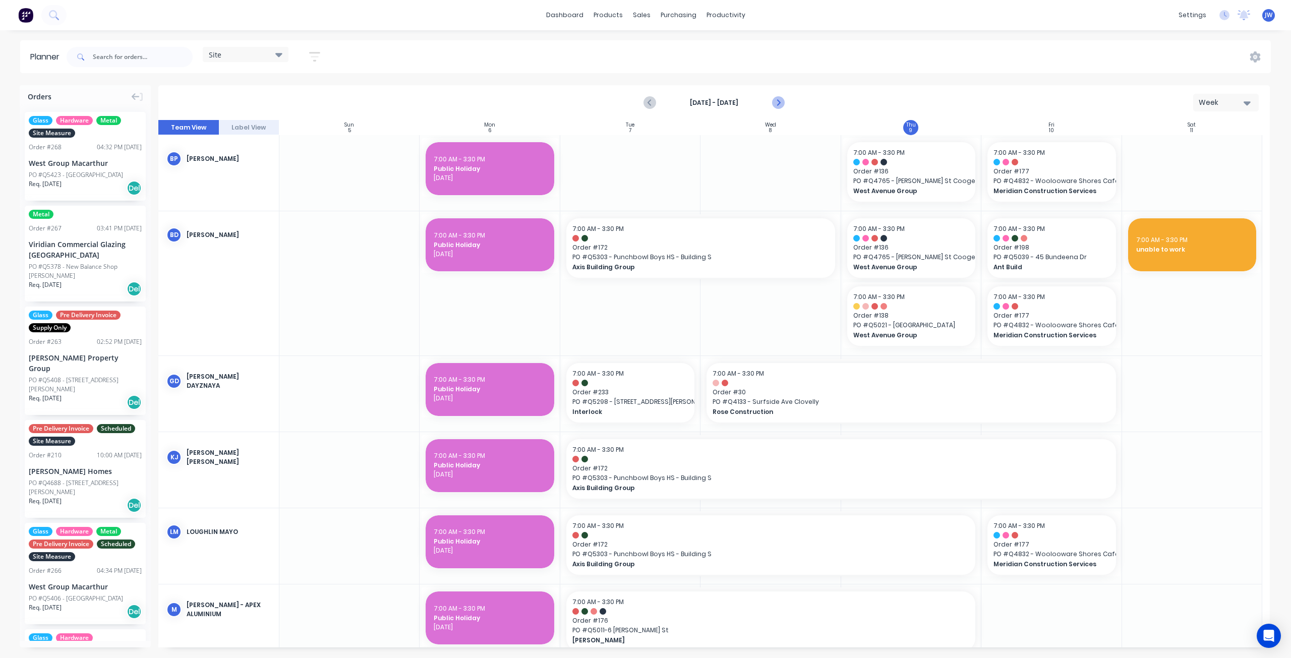
click at [783, 102] on icon "Next page" at bounding box center [778, 103] width 12 height 12
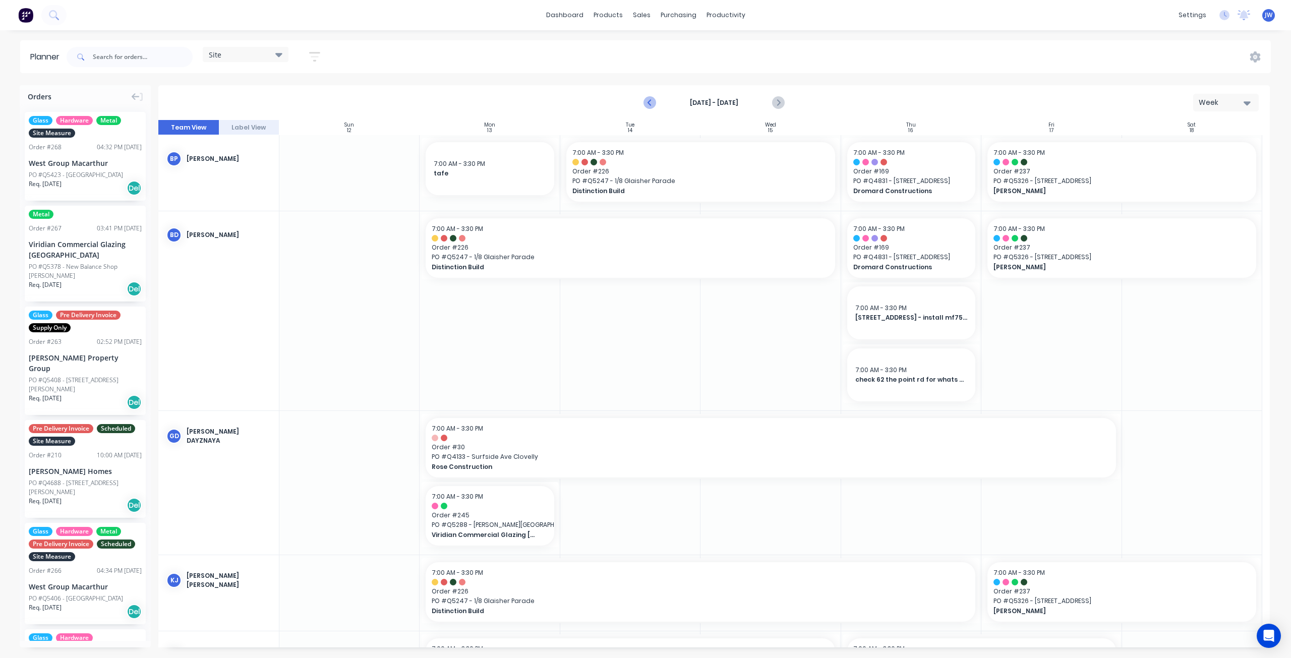
click at [650, 103] on icon "Previous page" at bounding box center [651, 103] width 12 height 12
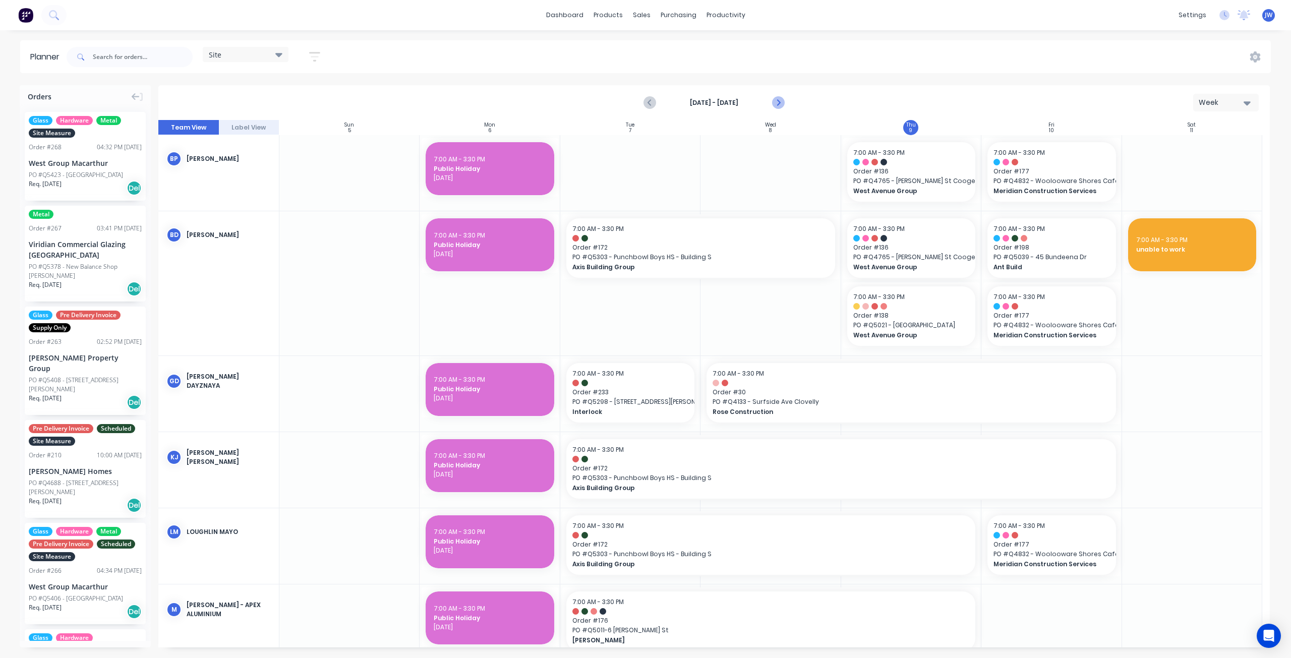
click at [780, 102] on icon "Next page" at bounding box center [778, 103] width 5 height 8
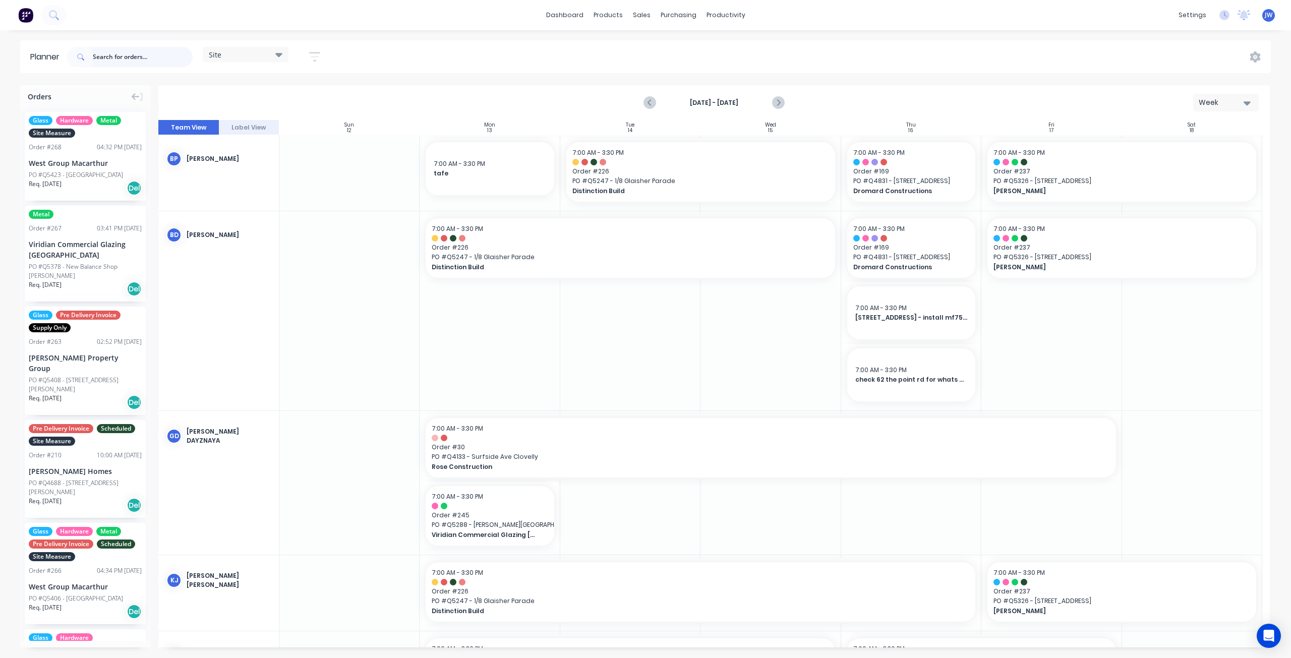
click at [125, 58] on input "text" at bounding box center [143, 57] width 100 height 20
click at [124, 54] on input "text" at bounding box center [143, 57] width 100 height 20
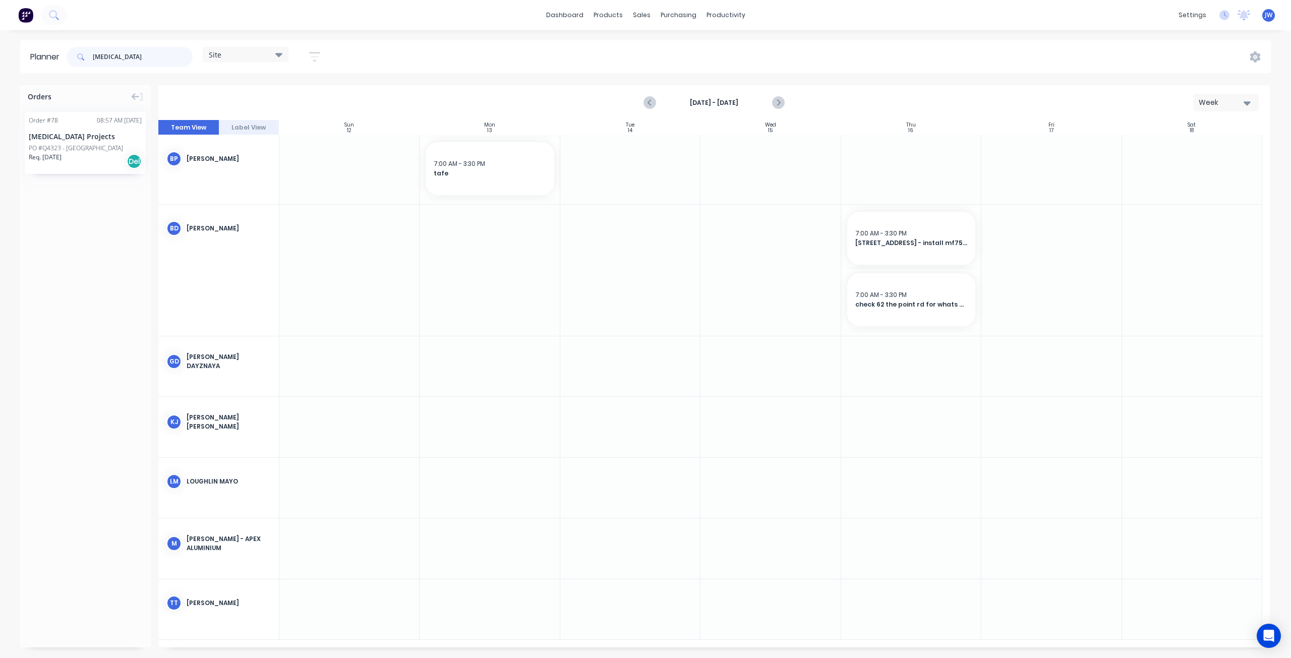
drag, startPoint x: 109, startPoint y: 56, endPoint x: 86, endPoint y: 56, distance: 22.7
click at [86, 56] on div "[MEDICAL_DATA]" at bounding box center [130, 57] width 126 height 20
drag, startPoint x: 120, startPoint y: 57, endPoint x: 64, endPoint y: 62, distance: 56.7
click at [64, 62] on header "Planner ossher Site Save new view None (Default) edit Factory edit Office edit …" at bounding box center [645, 56] width 1251 height 33
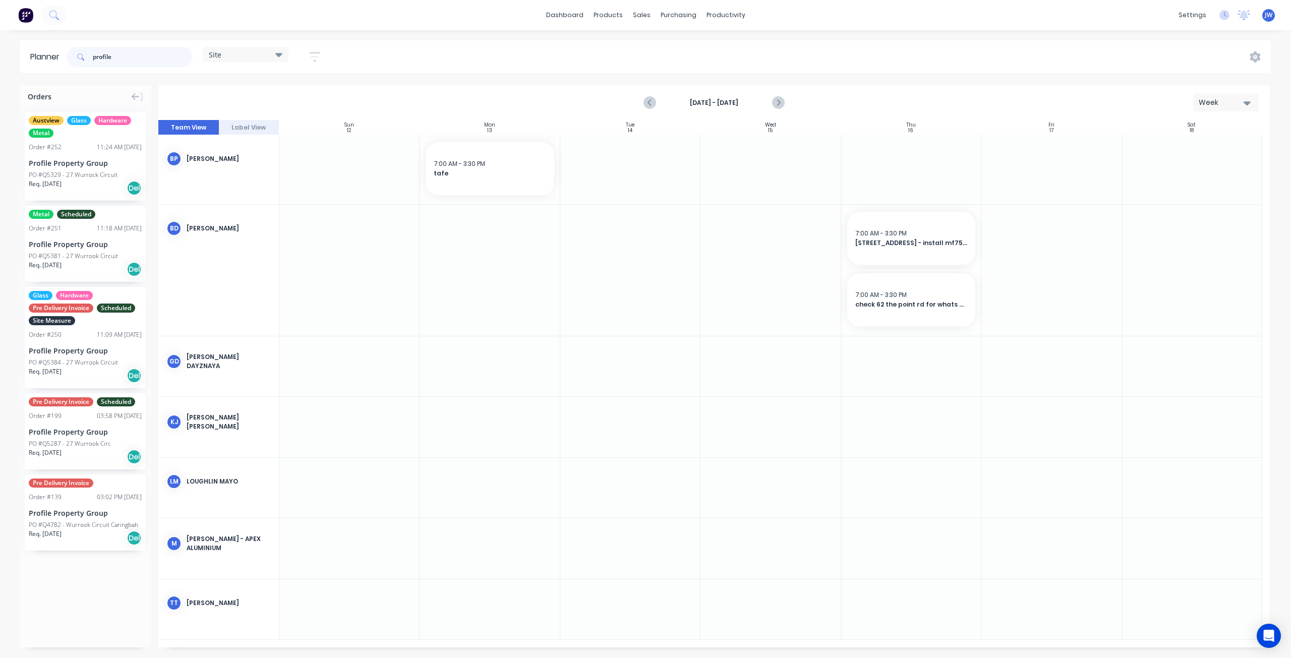
drag, startPoint x: 131, startPoint y: 56, endPoint x: 52, endPoint y: 57, distance: 78.2
click at [52, 57] on header "Planner profile Site Save new view None (Default) edit Factory edit Office edit…" at bounding box center [645, 56] width 1251 height 33
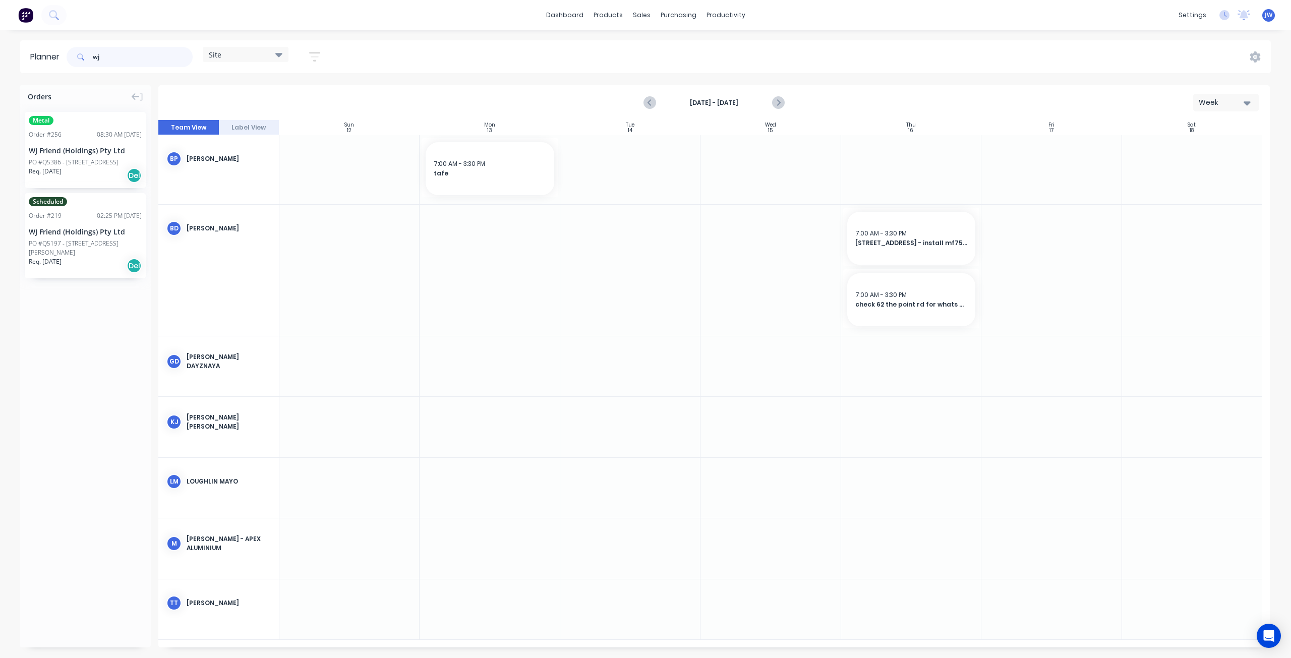
type input "wj"
click at [269, 50] on div "Site" at bounding box center [246, 54] width 74 height 9
click at [252, 153] on button "Factory" at bounding box center [263, 150] width 107 height 12
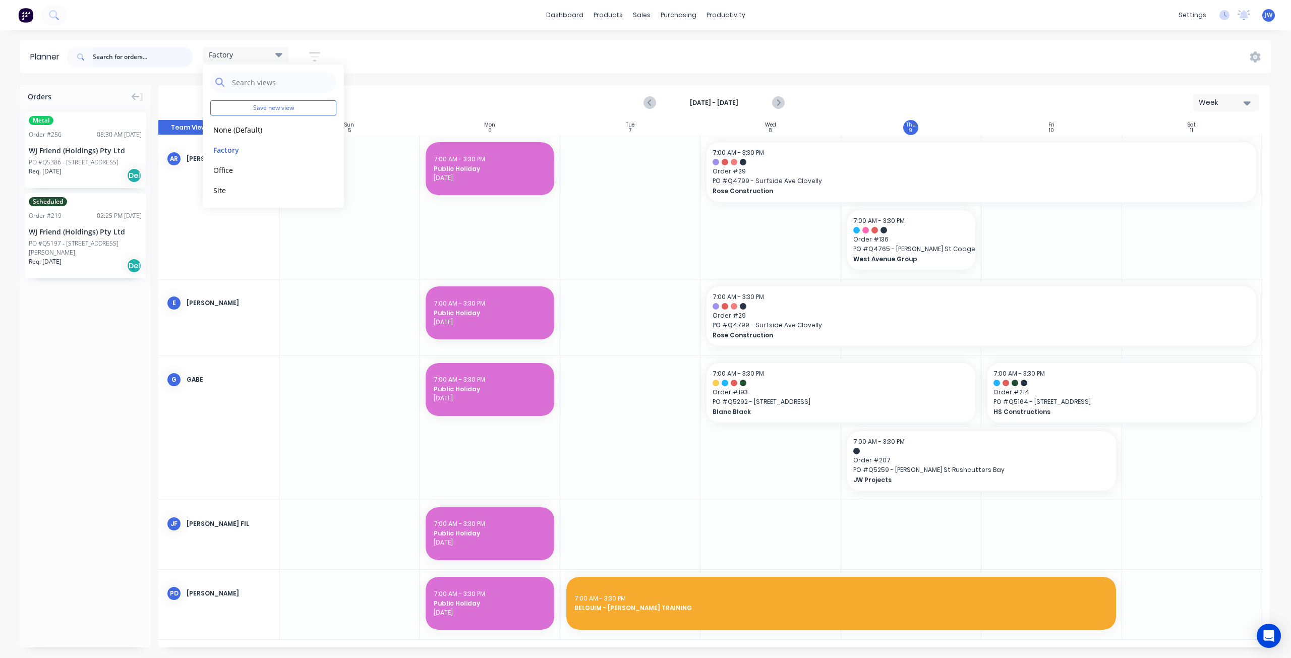
click at [115, 57] on input "text" at bounding box center [143, 57] width 100 height 20
click at [373, 55] on div "Factory Save new view None (Default) edit Factory edit Office edit Site edit Sh…" at bounding box center [668, 57] width 1206 height 30
click at [784, 107] on icon "Next page" at bounding box center [778, 103] width 12 height 12
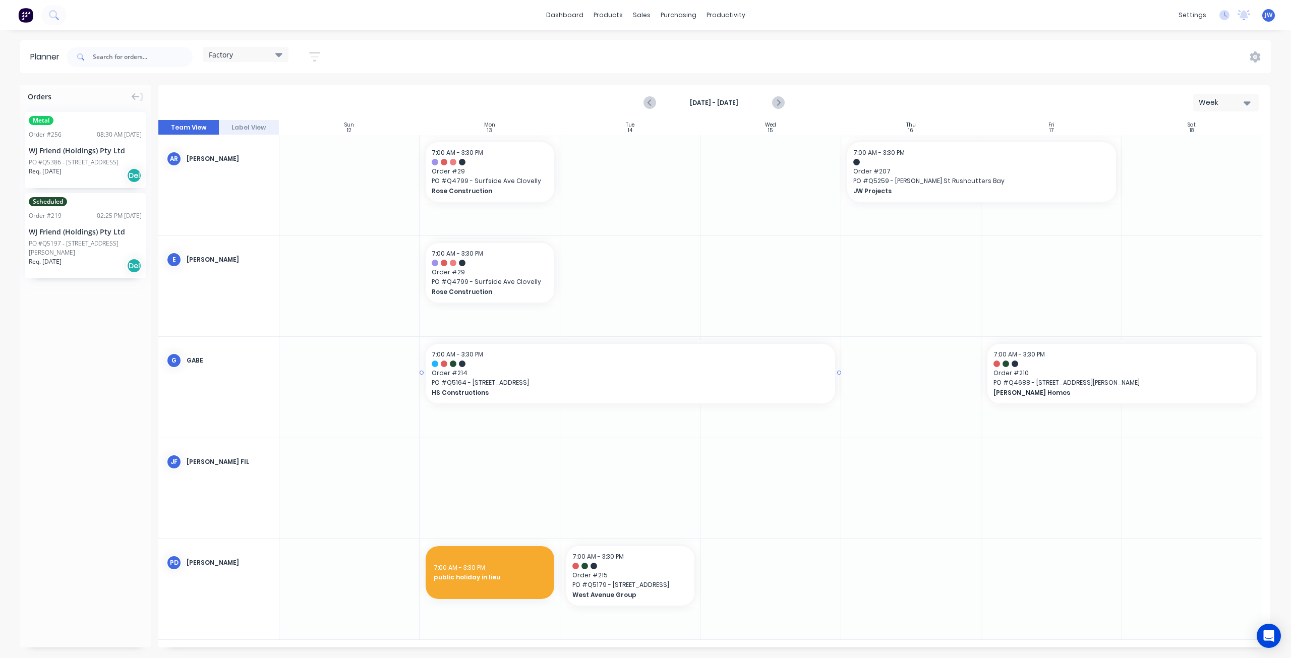
click at [633, 370] on span "Order # 214" at bounding box center [630, 373] width 397 height 9
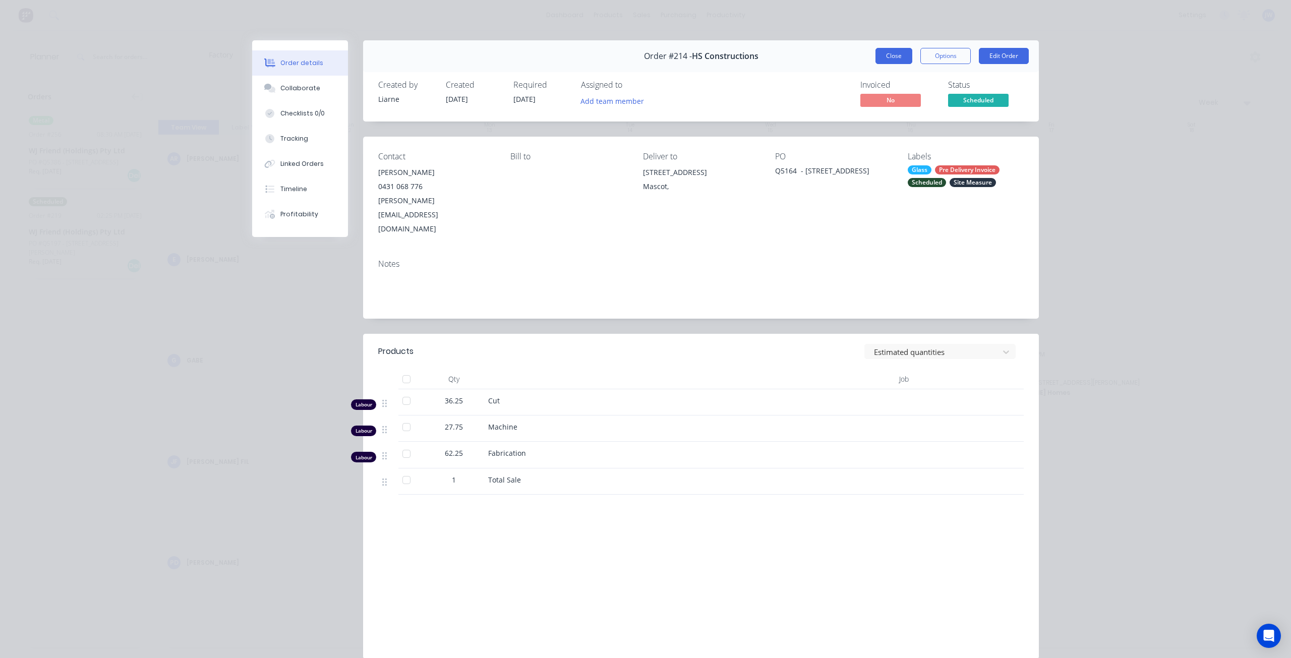
click at [893, 54] on button "Close" at bounding box center [894, 56] width 37 height 16
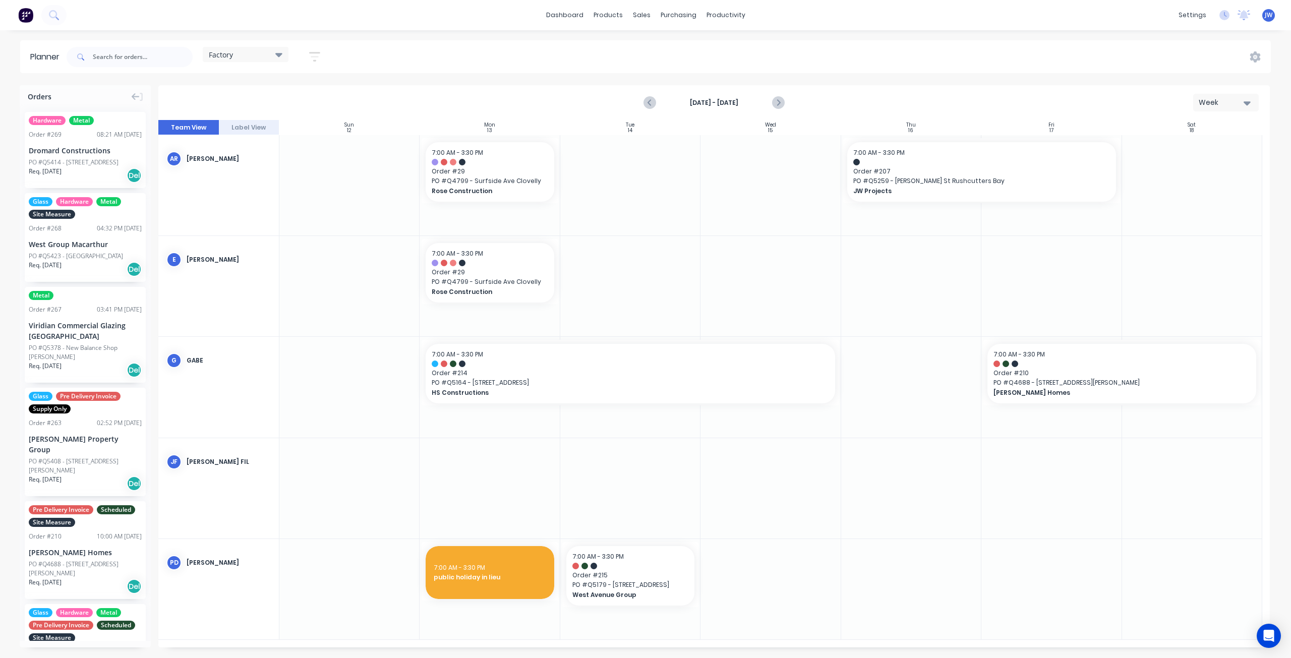
click at [246, 51] on div "Factory" at bounding box center [246, 54] width 74 height 9
click at [516, 370] on span "Order # 214" at bounding box center [630, 373] width 397 height 9
click at [524, 374] on span "Order # 214" at bounding box center [630, 373] width 397 height 9
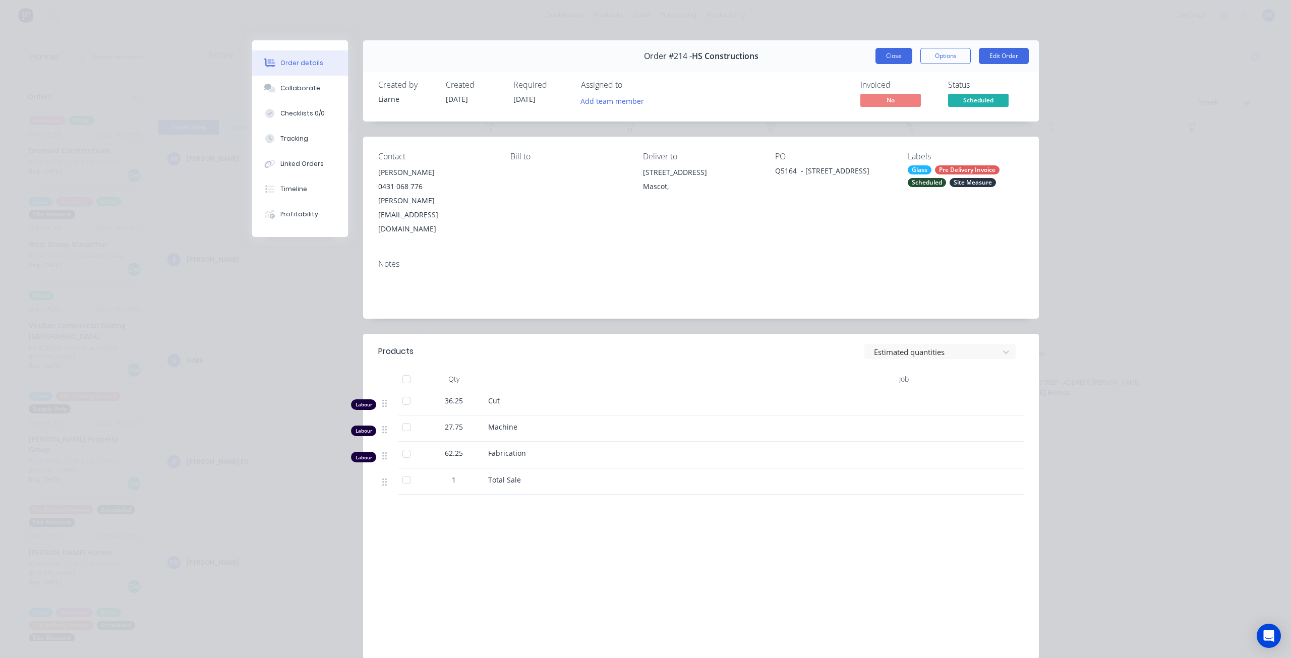
click at [890, 53] on button "Close" at bounding box center [894, 56] width 37 height 16
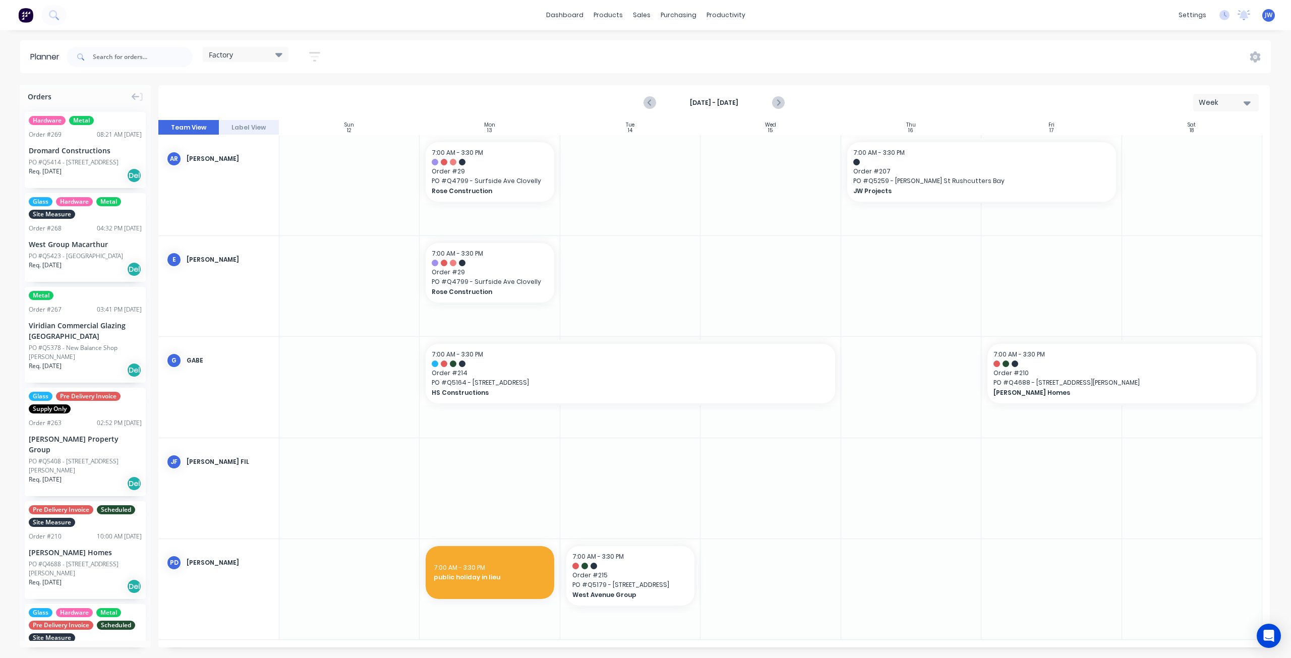
click at [656, 267] on div at bounding box center [630, 286] width 140 height 100
click at [281, 57] on icon at bounding box center [278, 54] width 7 height 11
click at [227, 186] on button "Site" at bounding box center [263, 190] width 107 height 12
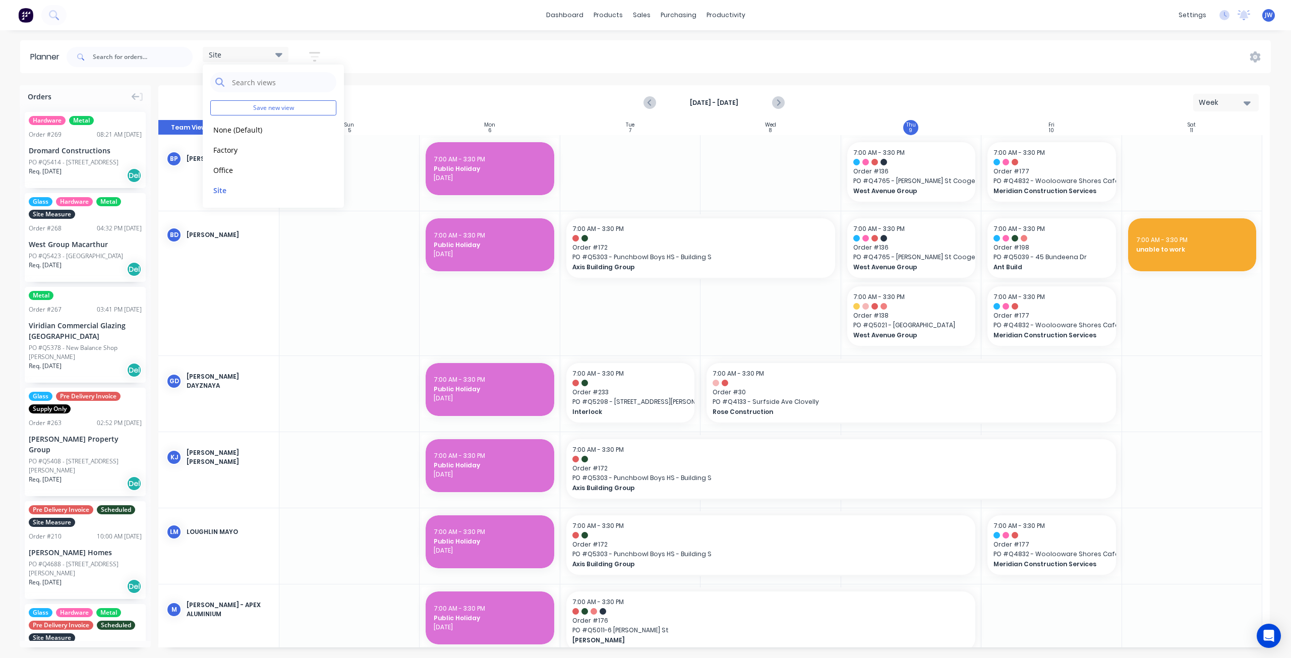
click at [813, 59] on div "Site Save new view None (Default) edit Factory edit Office edit Site edit Show/…" at bounding box center [668, 57] width 1206 height 30
click at [781, 102] on icon "Next page" at bounding box center [778, 103] width 12 height 12
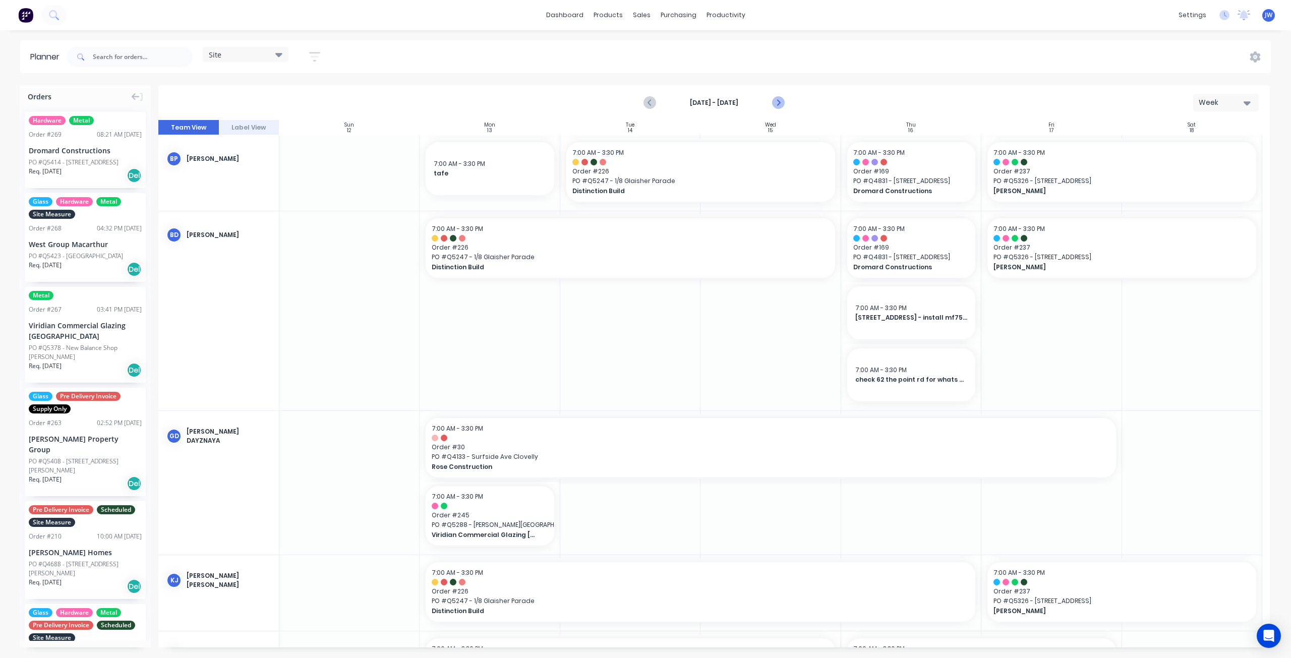
click at [781, 102] on icon "Next page" at bounding box center [778, 103] width 12 height 12
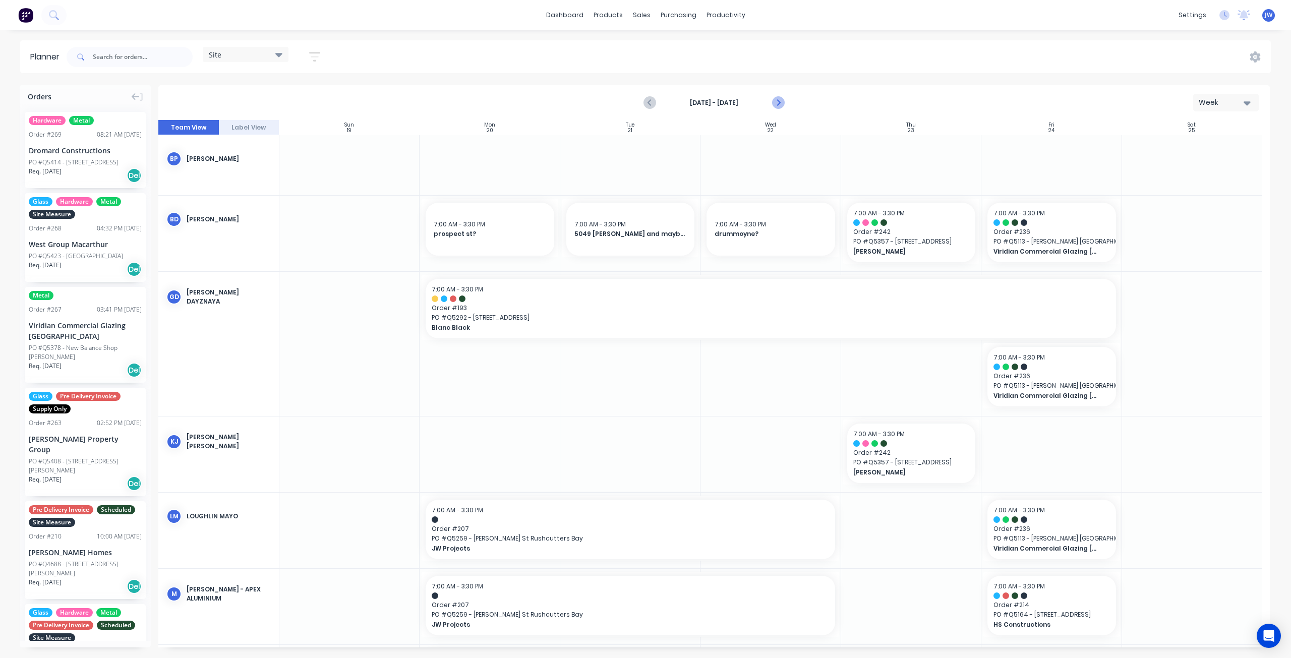
click at [781, 105] on icon "Next page" at bounding box center [778, 103] width 12 height 12
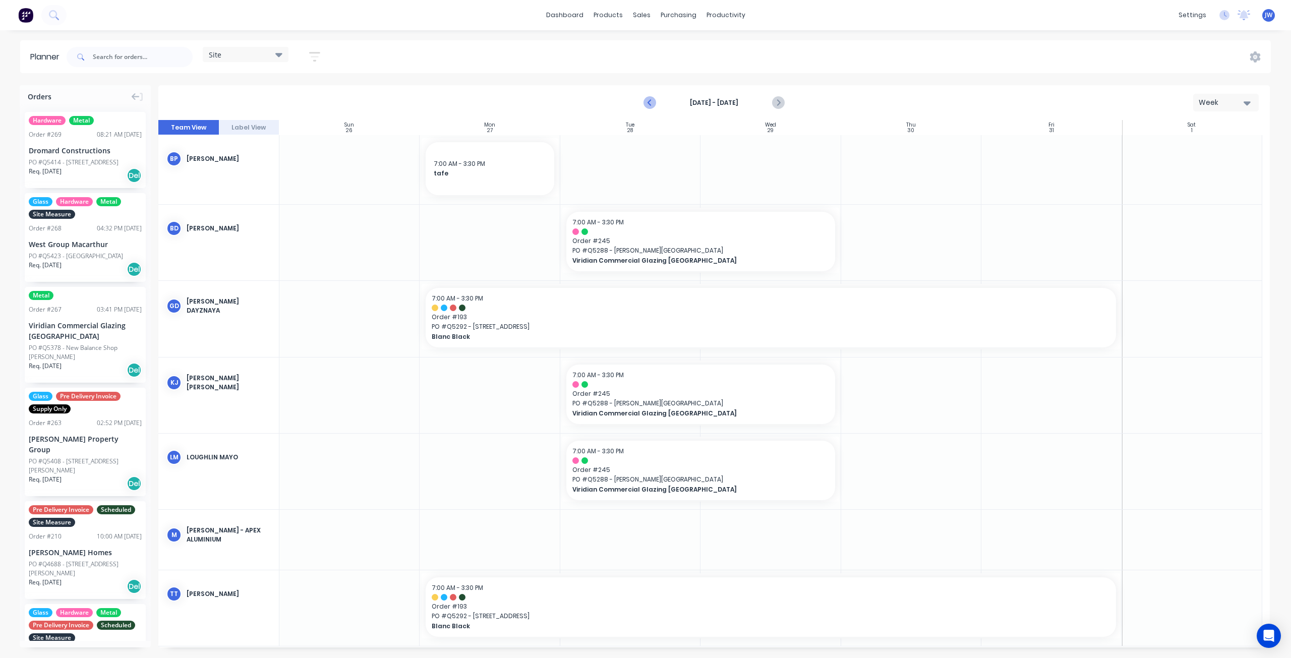
click at [647, 95] on button "Previous page" at bounding box center [651, 103] width 20 height 20
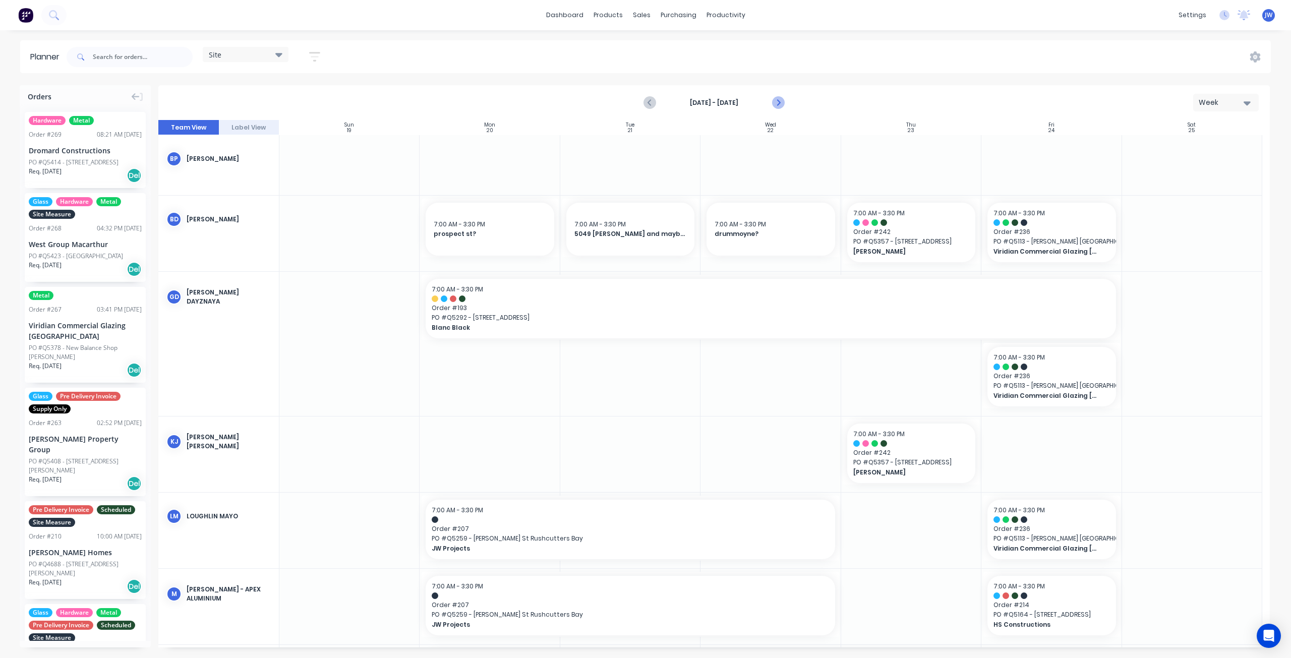
click at [781, 103] on icon "Next page" at bounding box center [778, 103] width 12 height 12
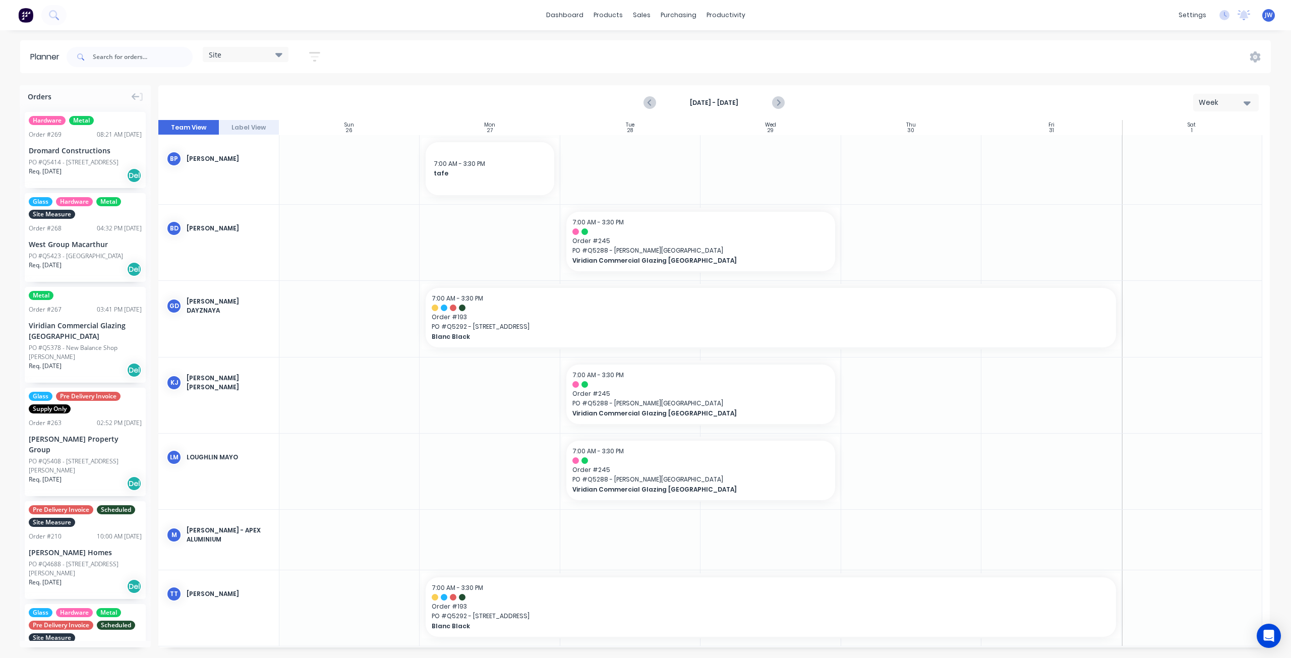
click at [1045, 424] on div at bounding box center [1051, 396] width 140 height 76
click at [974, 398] on div at bounding box center [911, 396] width 140 height 76
